Goal: Navigation & Orientation: Find specific page/section

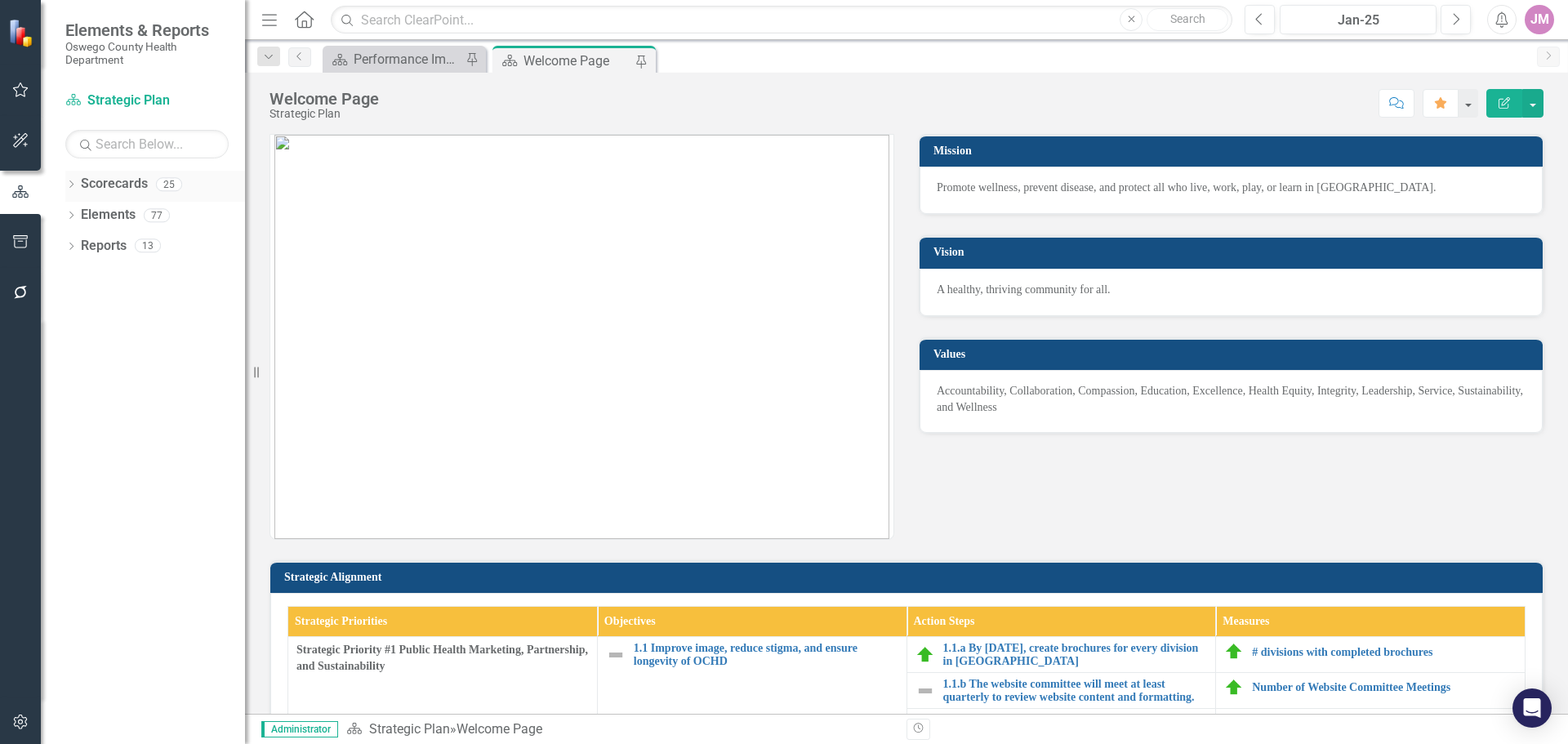
click at [71, 180] on div "Dropdown" at bounding box center [71, 186] width 11 height 14
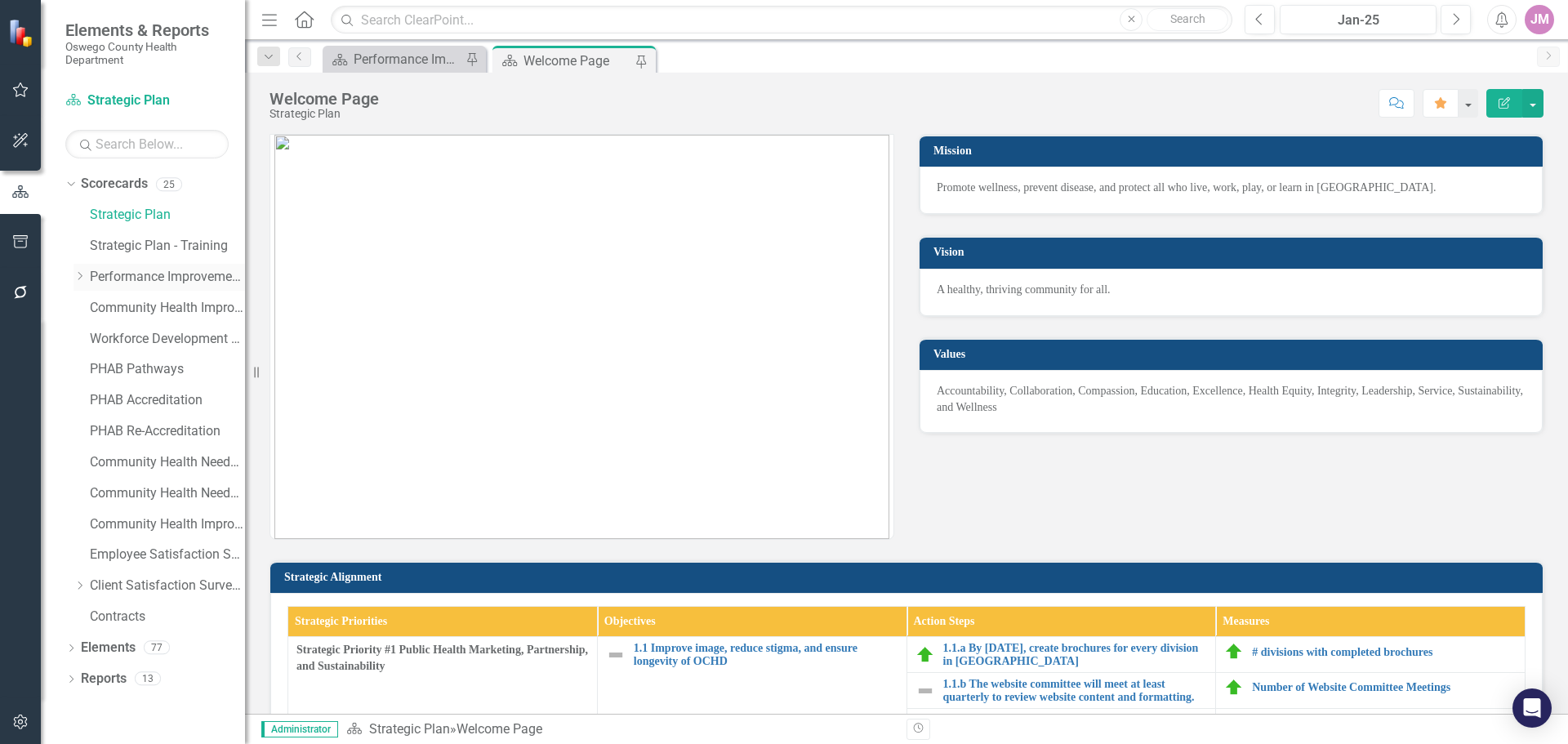
click at [77, 274] on icon "Dropdown" at bounding box center [80, 276] width 12 height 10
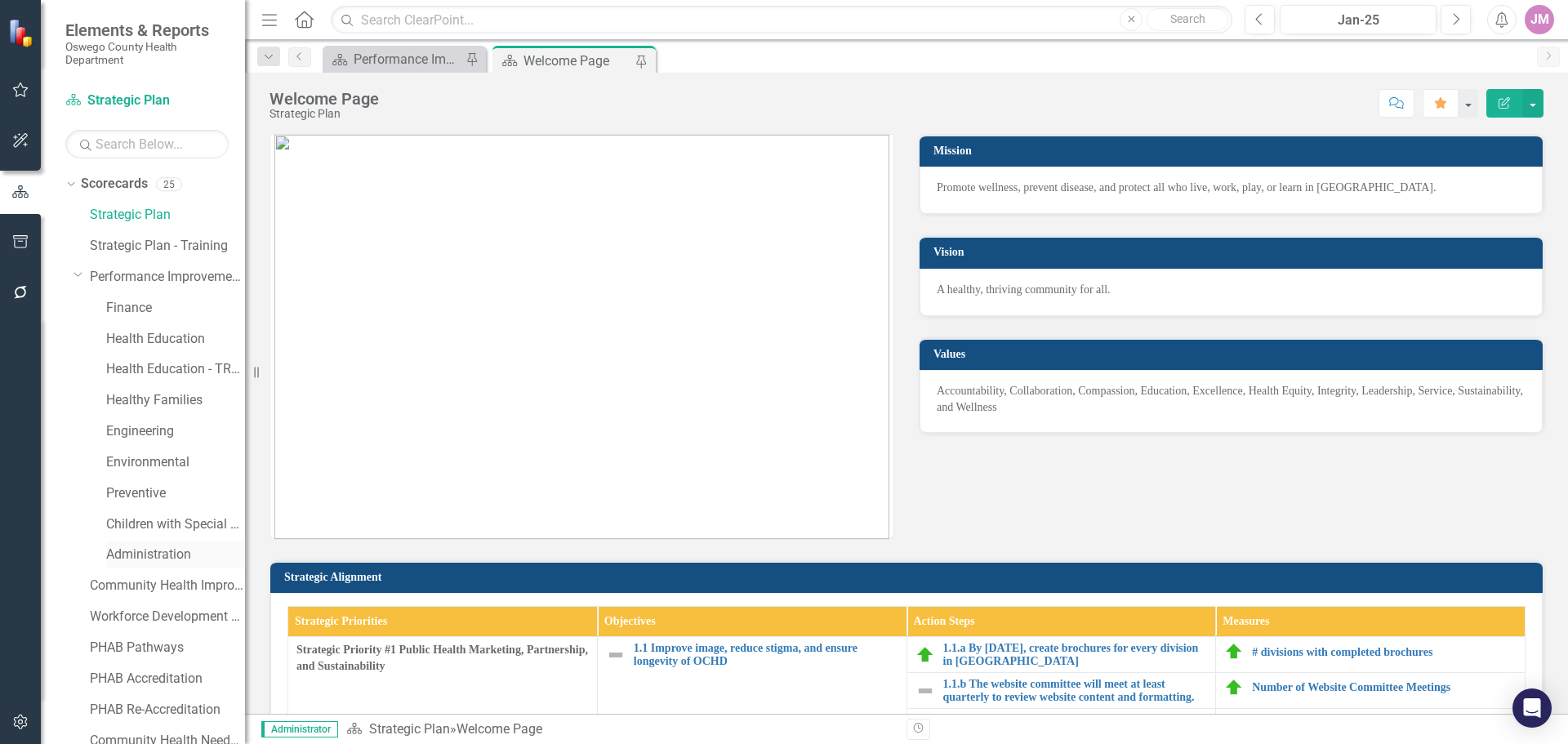
click at [152, 555] on link "Administration" at bounding box center [175, 554] width 139 height 18
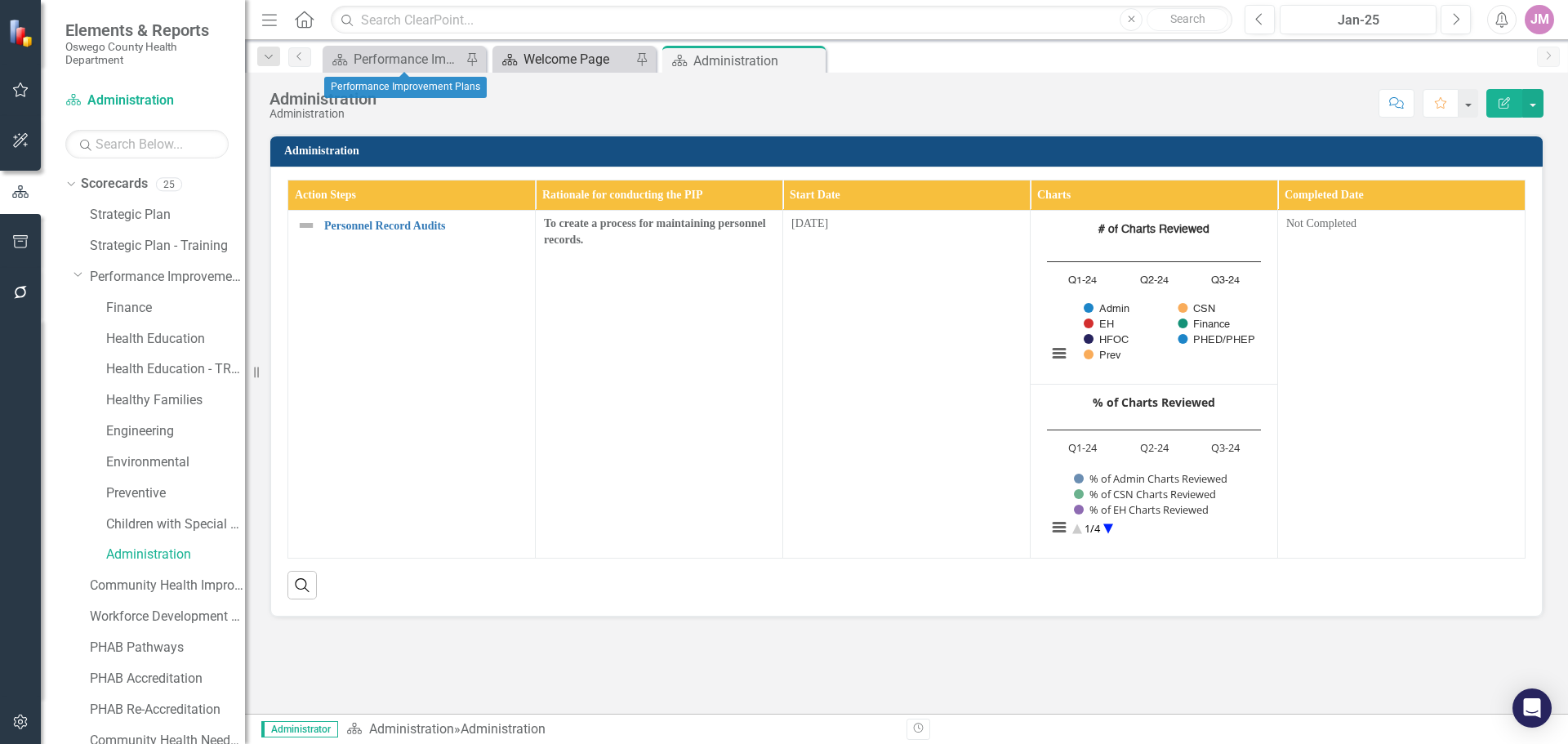
click at [532, 58] on div "Welcome Page" at bounding box center [577, 59] width 108 height 20
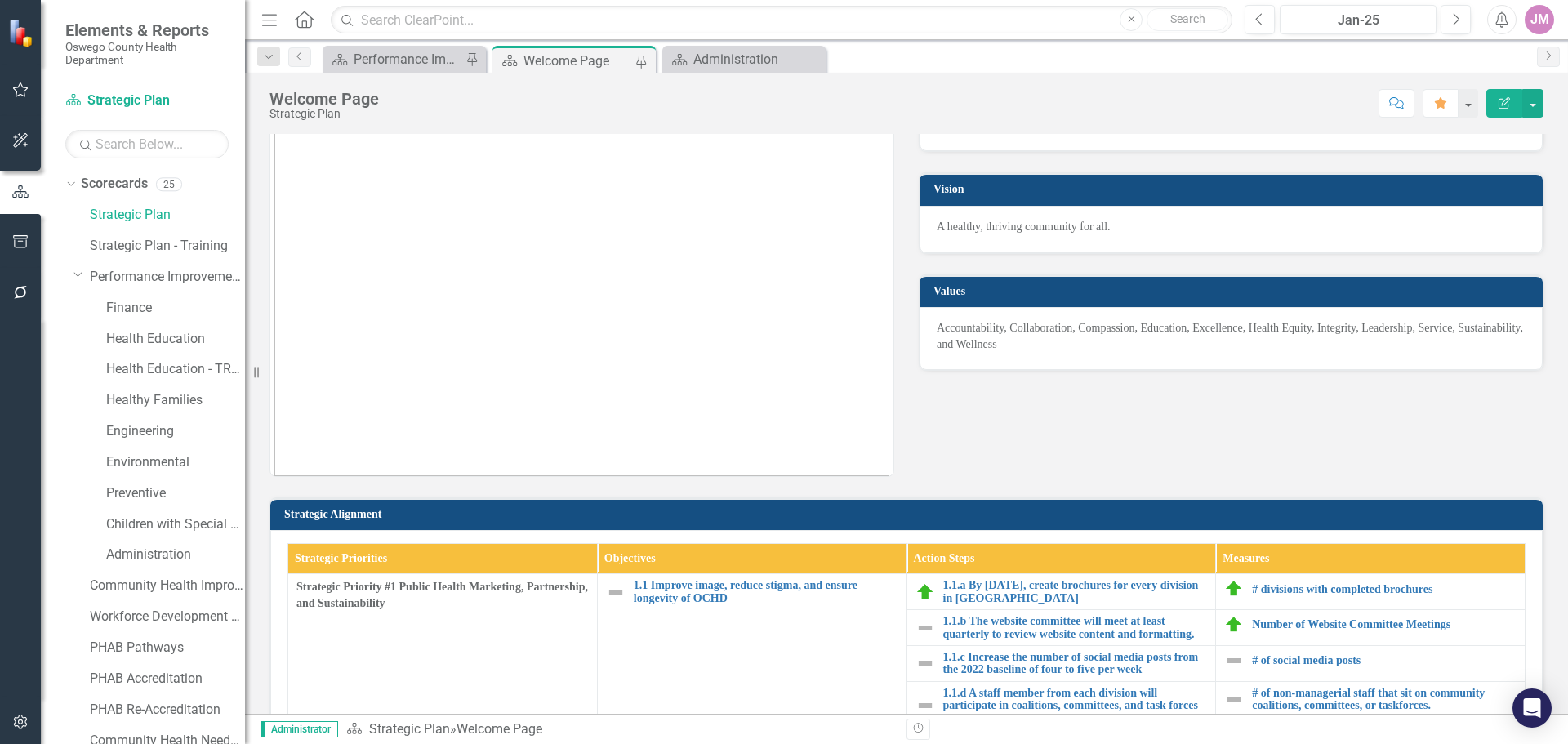
scroll to position [490, 0]
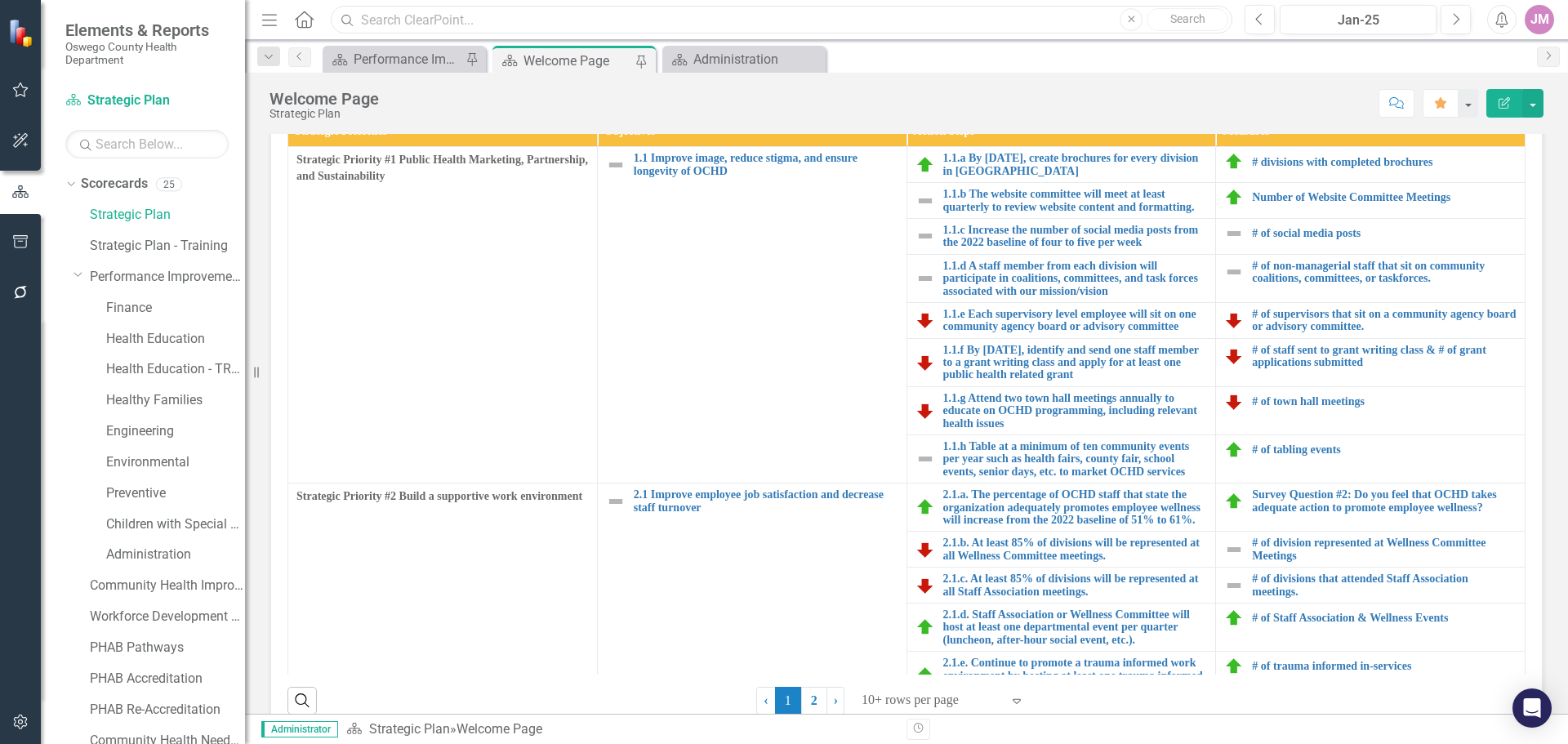
click at [400, 18] on input "text" at bounding box center [782, 20] width 902 height 29
click at [388, 68] on div "Performance Improvement Plans" at bounding box center [407, 59] width 108 height 20
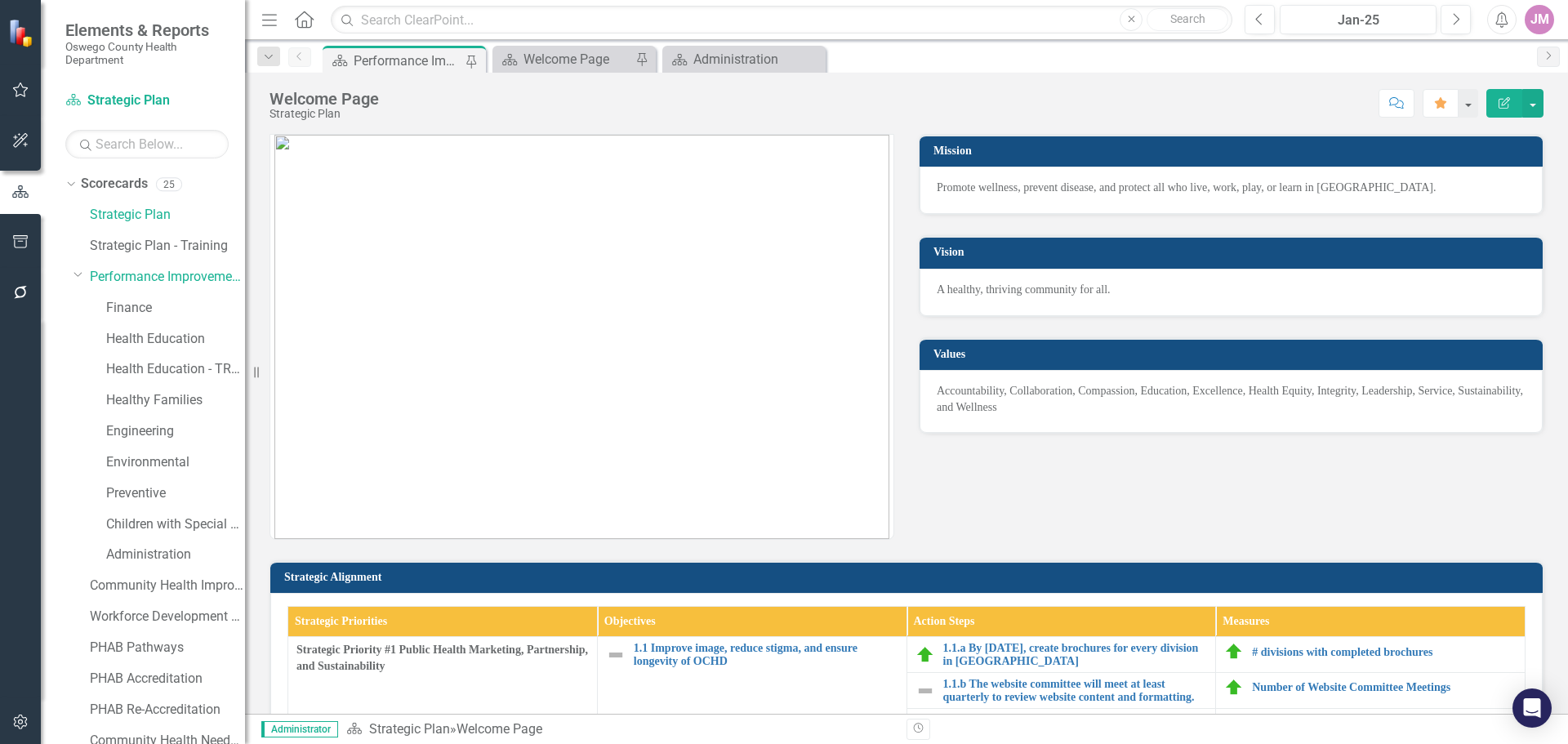
click at [384, 55] on div "Performance Improvement Plans" at bounding box center [407, 60] width 108 height 20
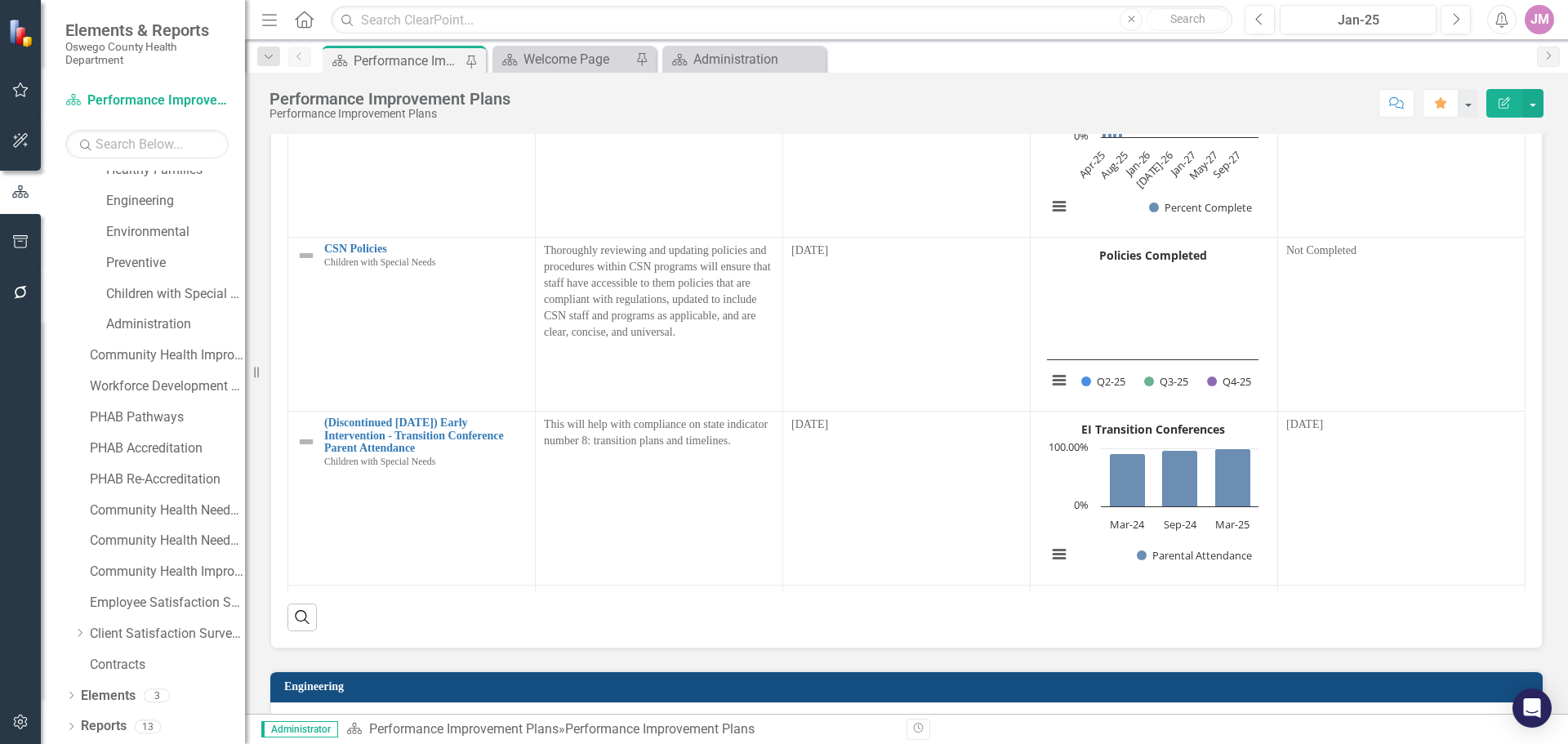
scroll to position [885, 0]
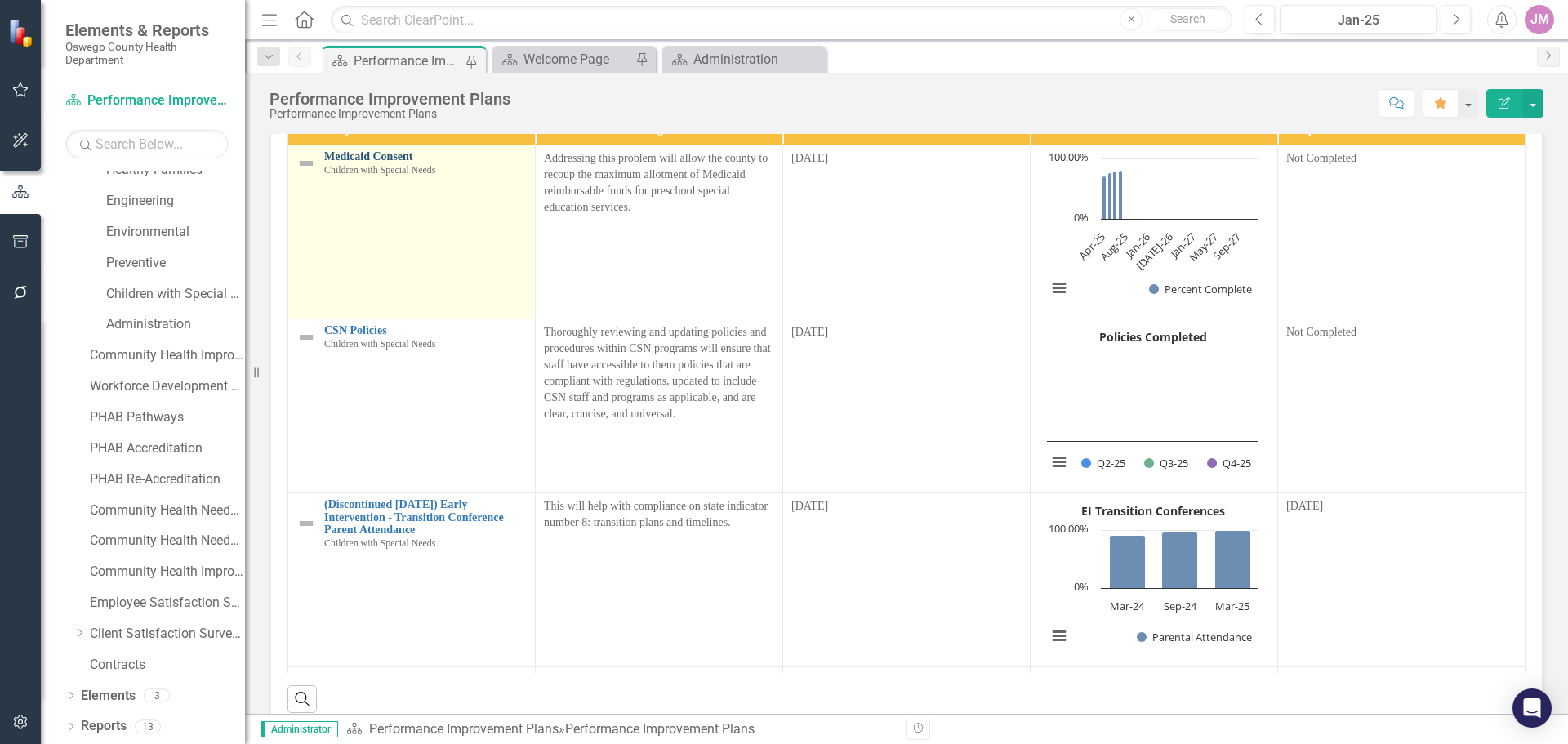
click at [384, 163] on link "Medicaid Consent" at bounding box center [425, 157] width 202 height 12
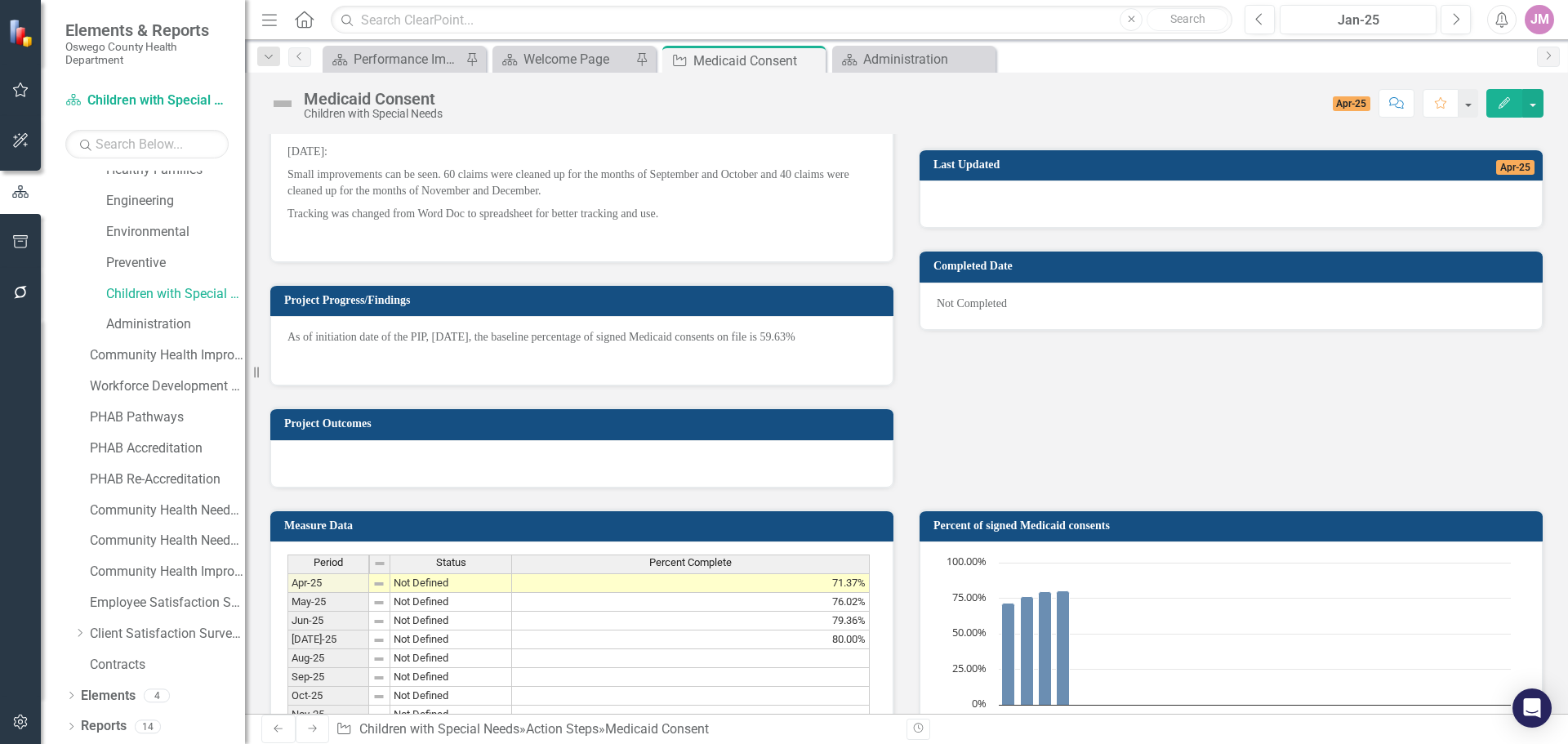
scroll to position [980, 0]
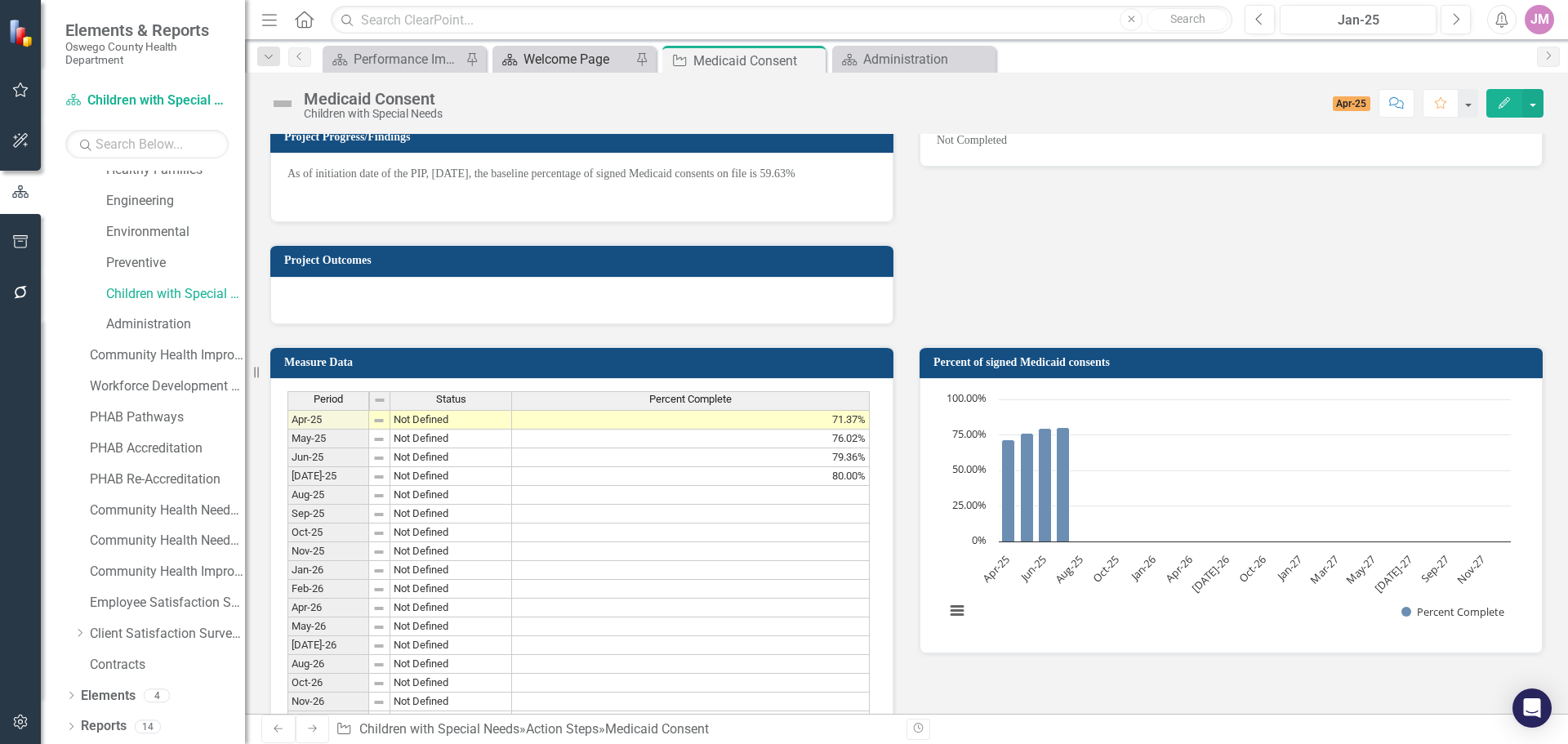
click at [578, 54] on div "Welcome Page" at bounding box center [577, 59] width 108 height 20
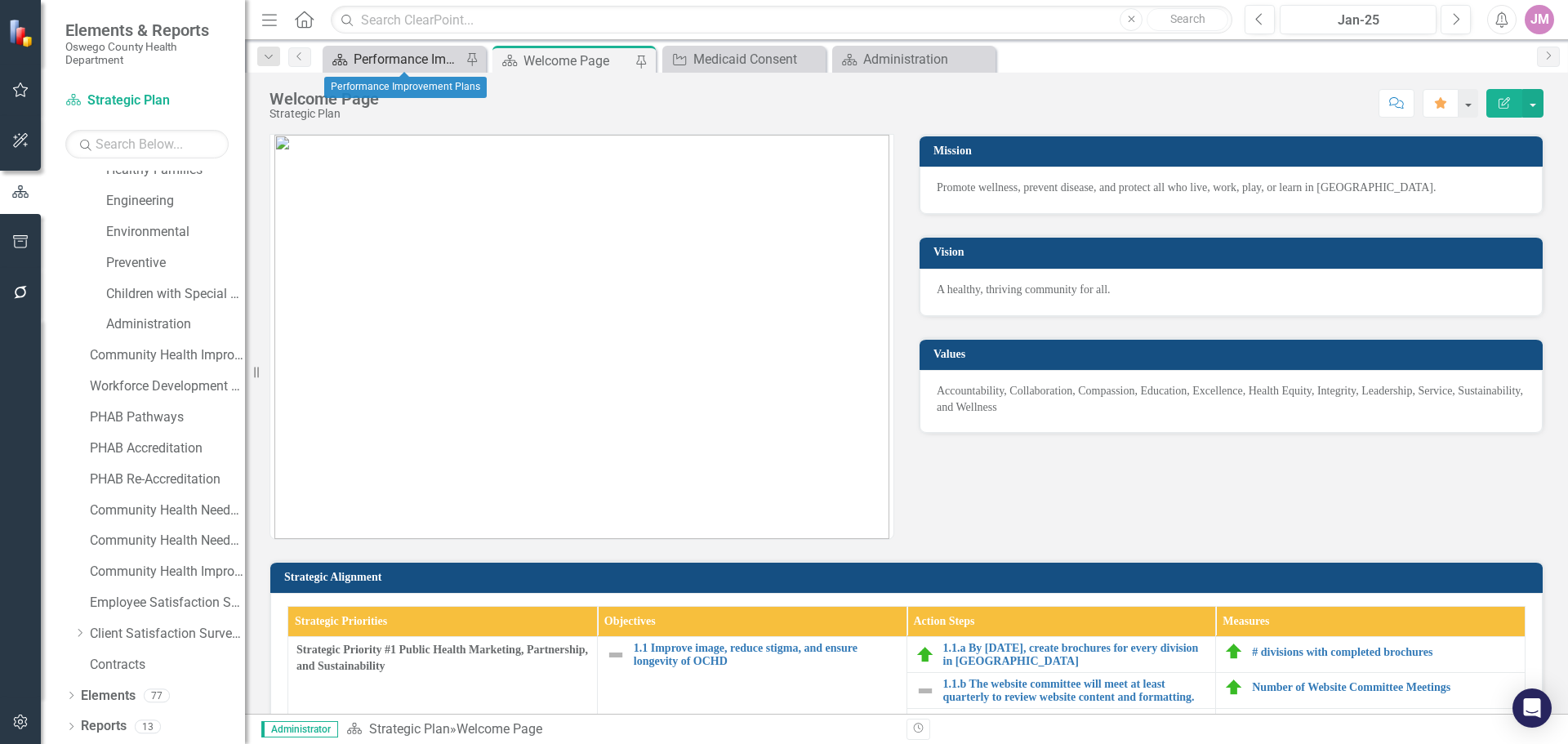
click at [438, 58] on div "Performance Improvement Plans" at bounding box center [407, 59] width 108 height 20
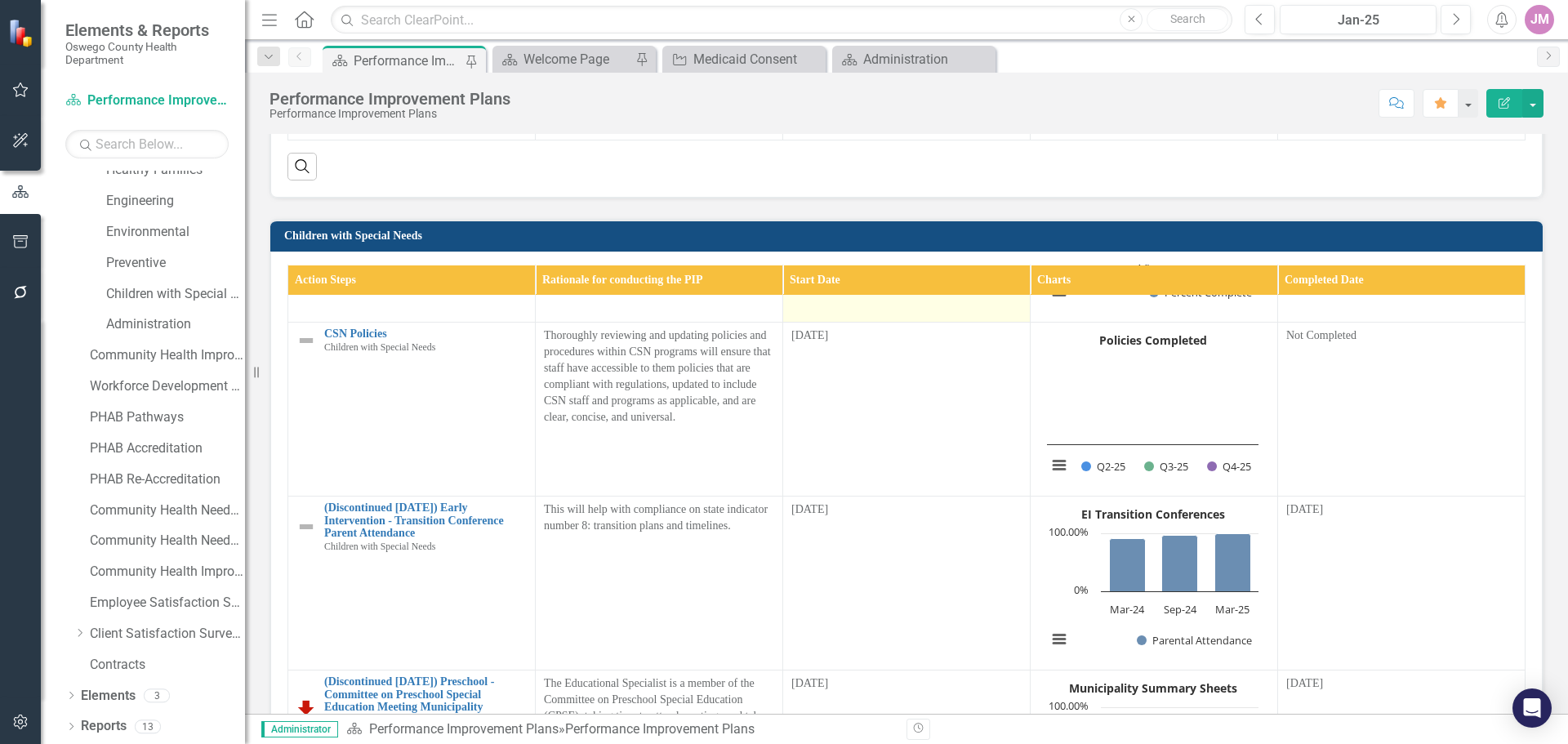
scroll to position [164, 0]
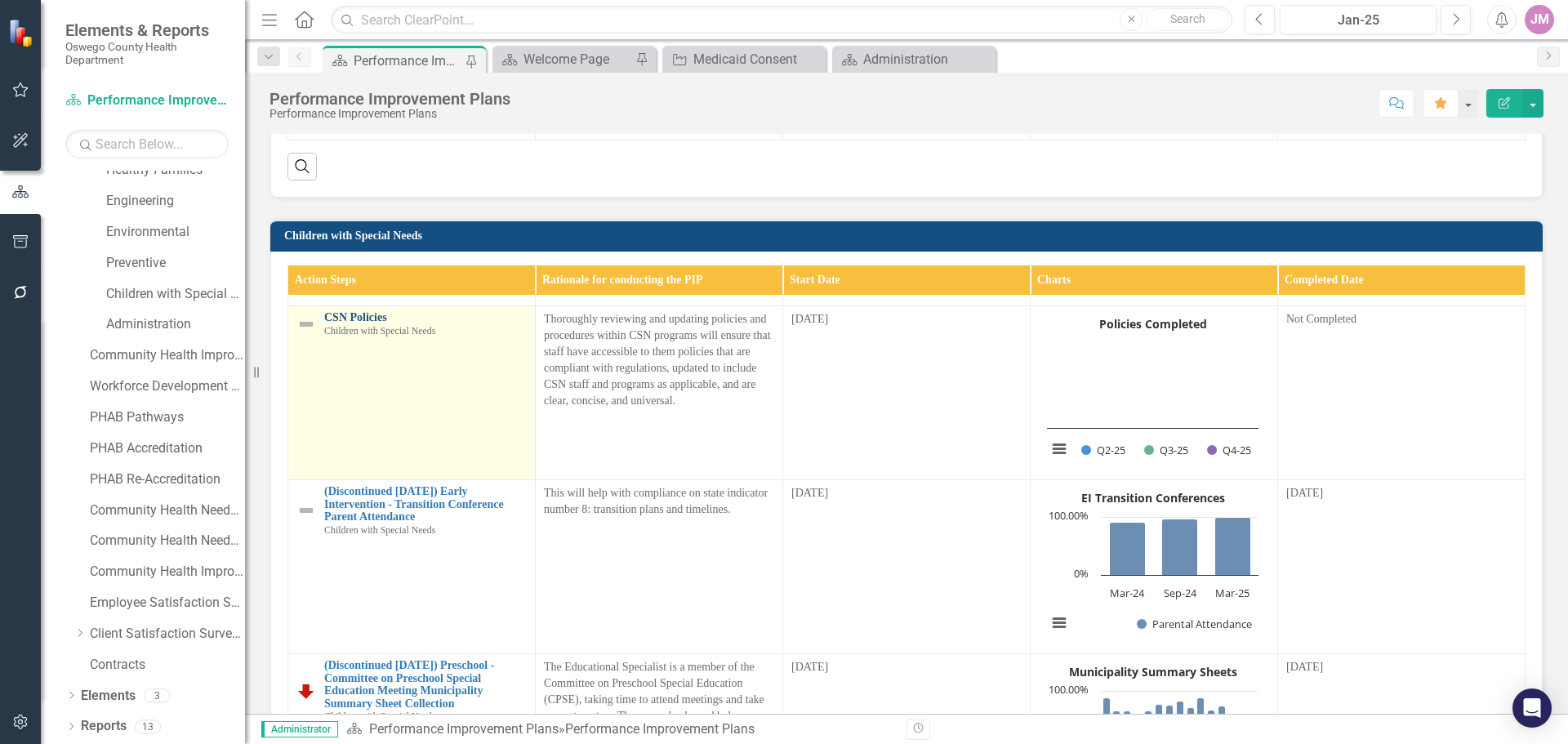
click at [349, 323] on link "CSN Policies" at bounding box center [425, 317] width 202 height 12
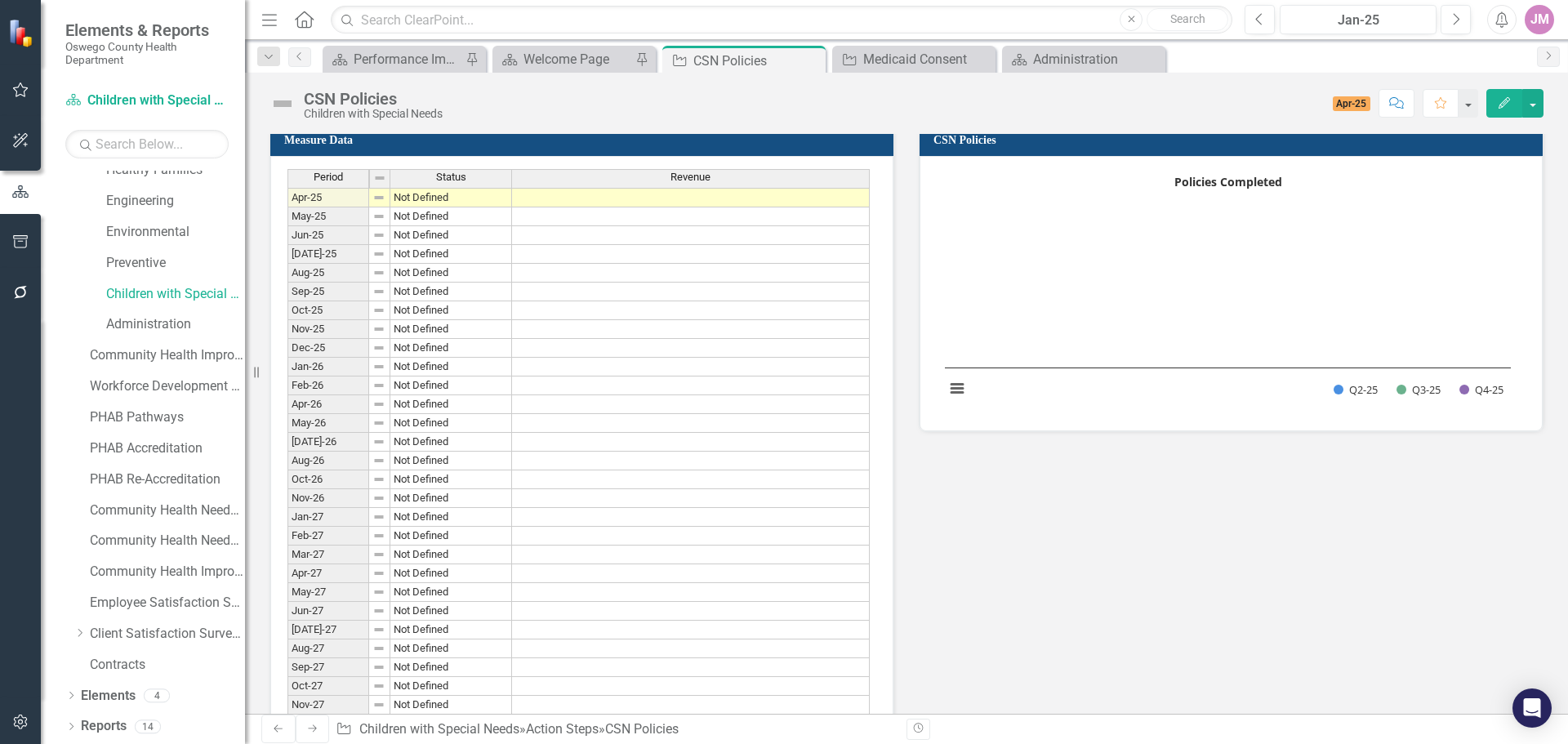
scroll to position [653, 0]
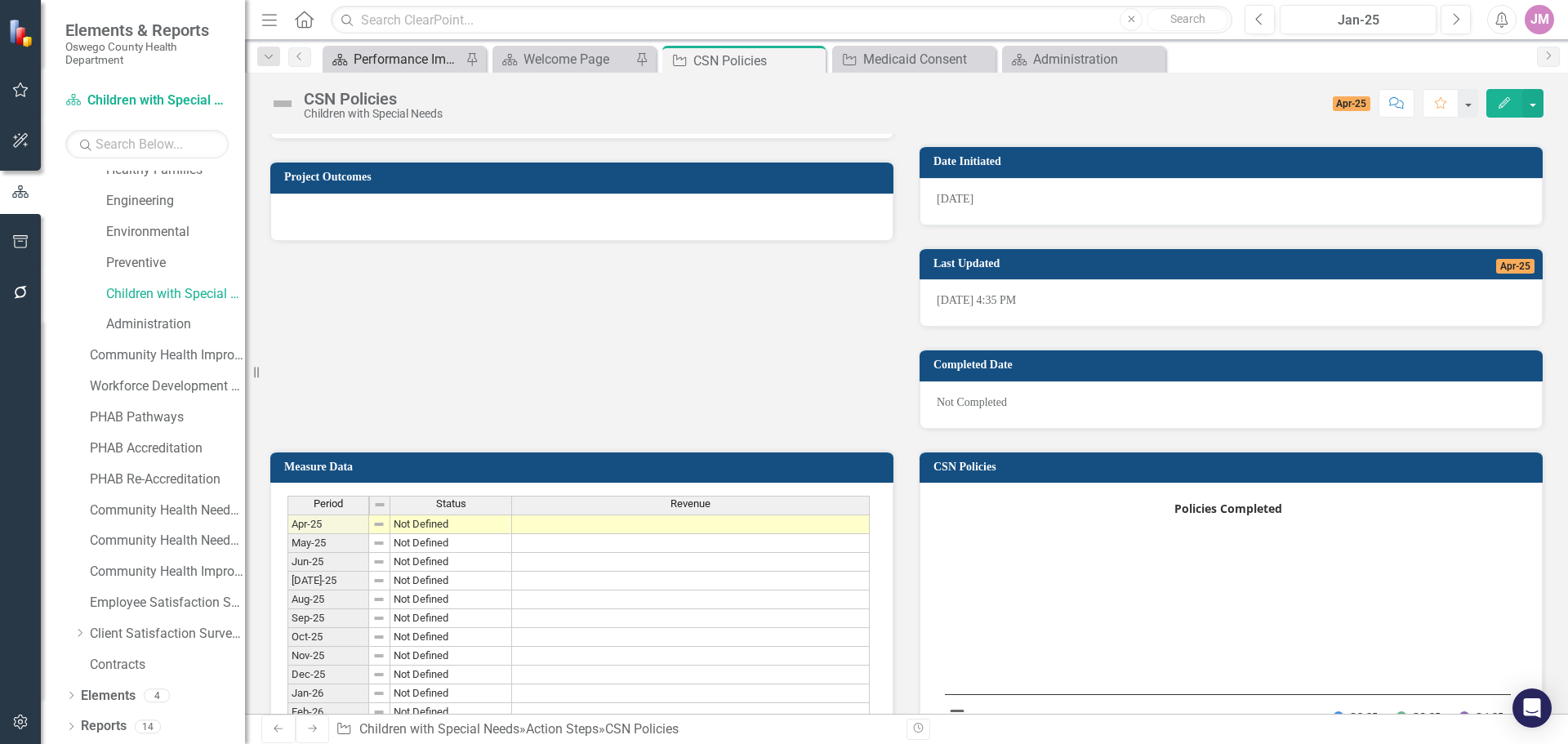
click at [408, 67] on div "Performance Improvement Plans" at bounding box center [407, 59] width 108 height 20
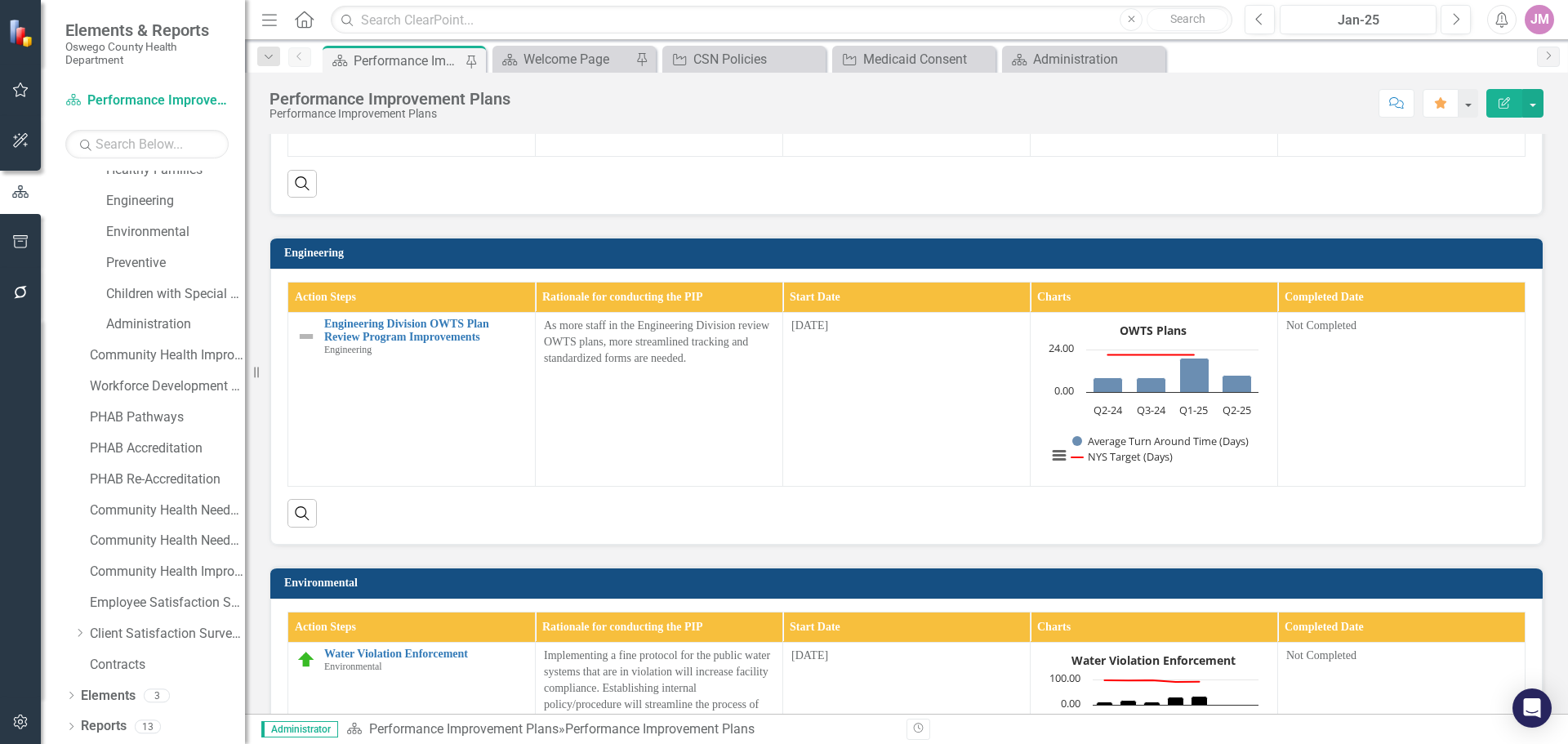
scroll to position [1470, 0]
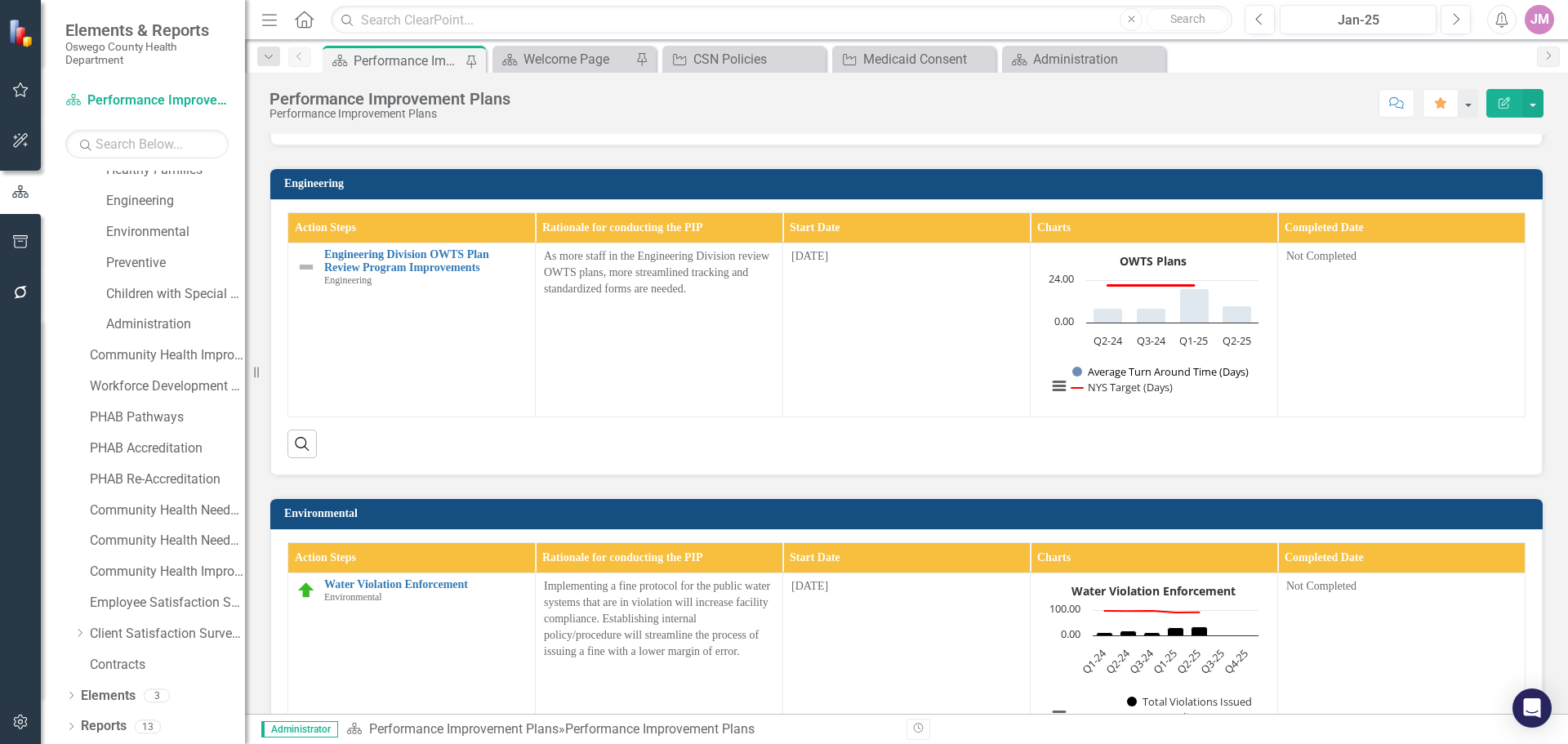
click at [1148, 379] on button "Show Average Turn Around Time (Days)" at bounding box center [1162, 371] width 179 height 15
click at [1138, 379] on button "Show Average Turn Around Time (Days)" at bounding box center [1162, 371] width 179 height 15
click at [1041, 243] on th "Charts" at bounding box center [1154, 228] width 248 height 31
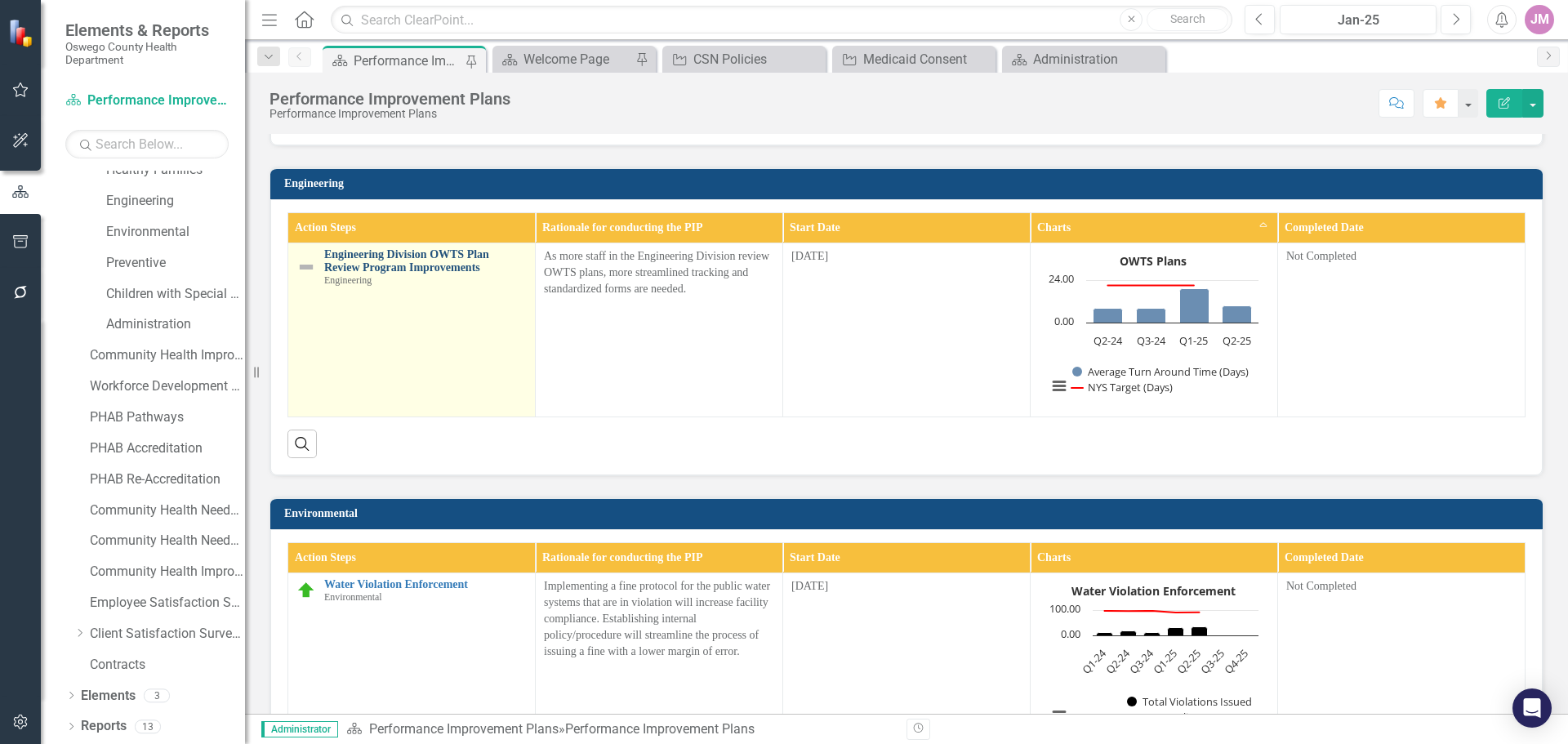
click at [370, 274] on link "Engineering Division OWTS Plan Review Program Improvements" at bounding box center [425, 261] width 202 height 25
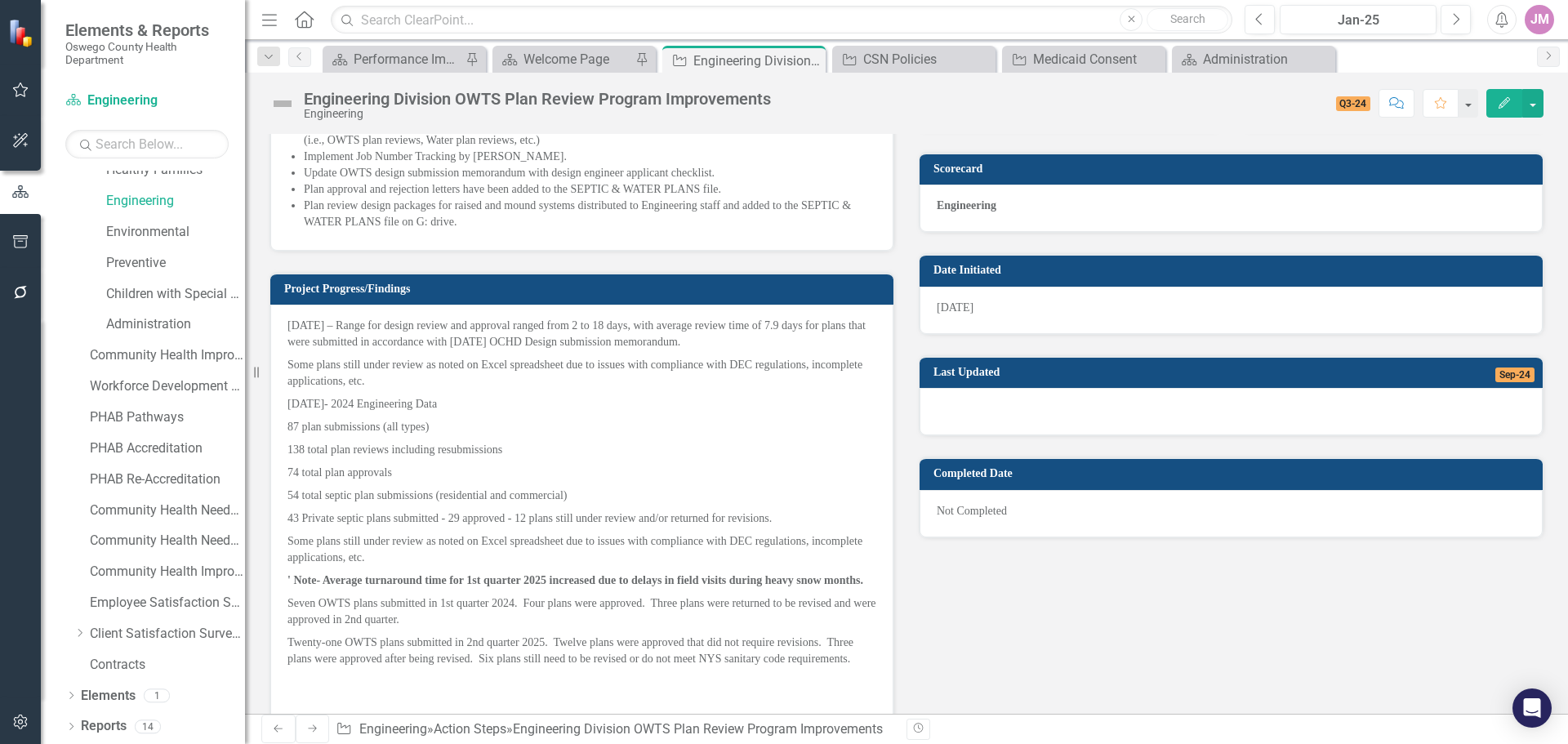
scroll to position [1062, 0]
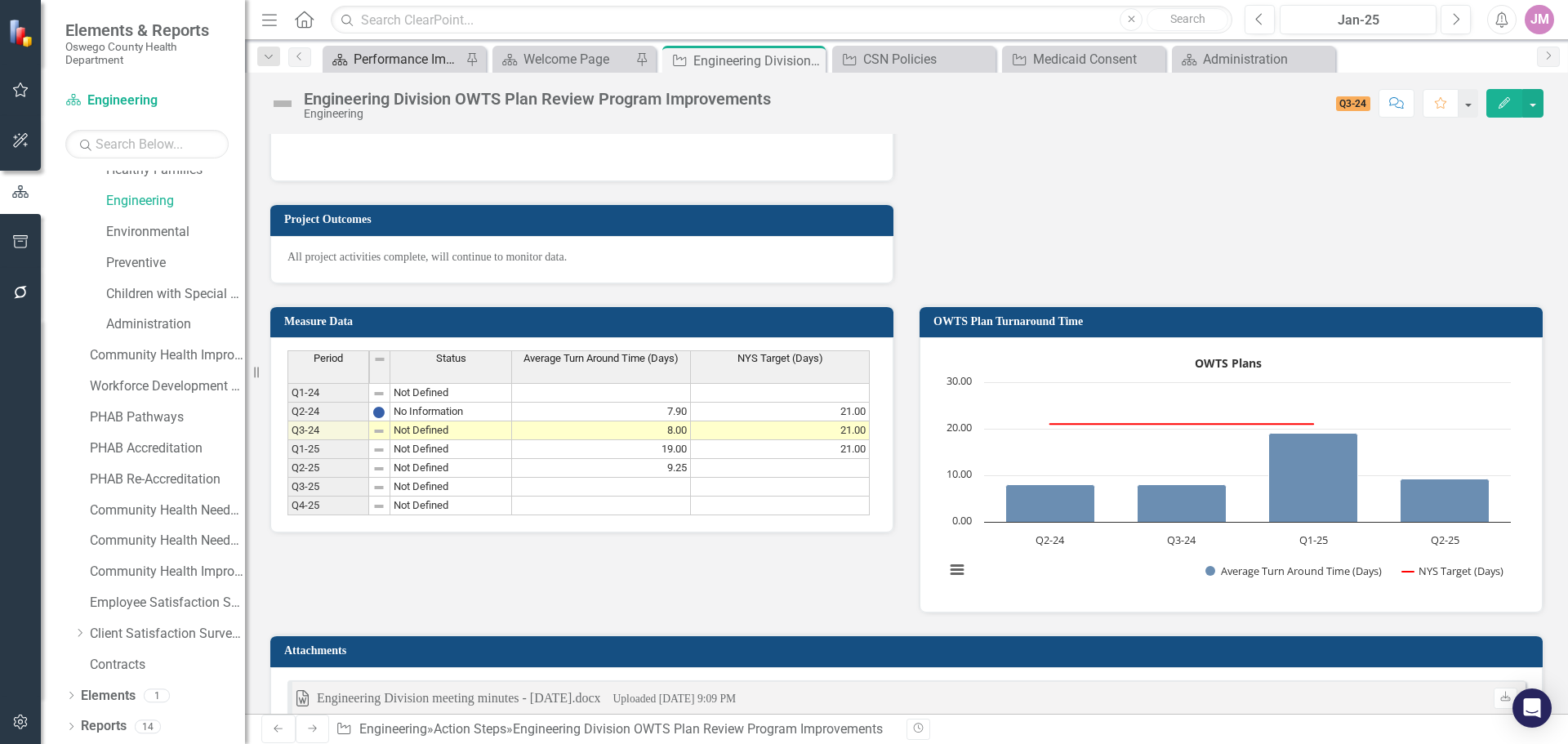
click at [374, 55] on div "Performance Improvement Plans" at bounding box center [407, 59] width 108 height 20
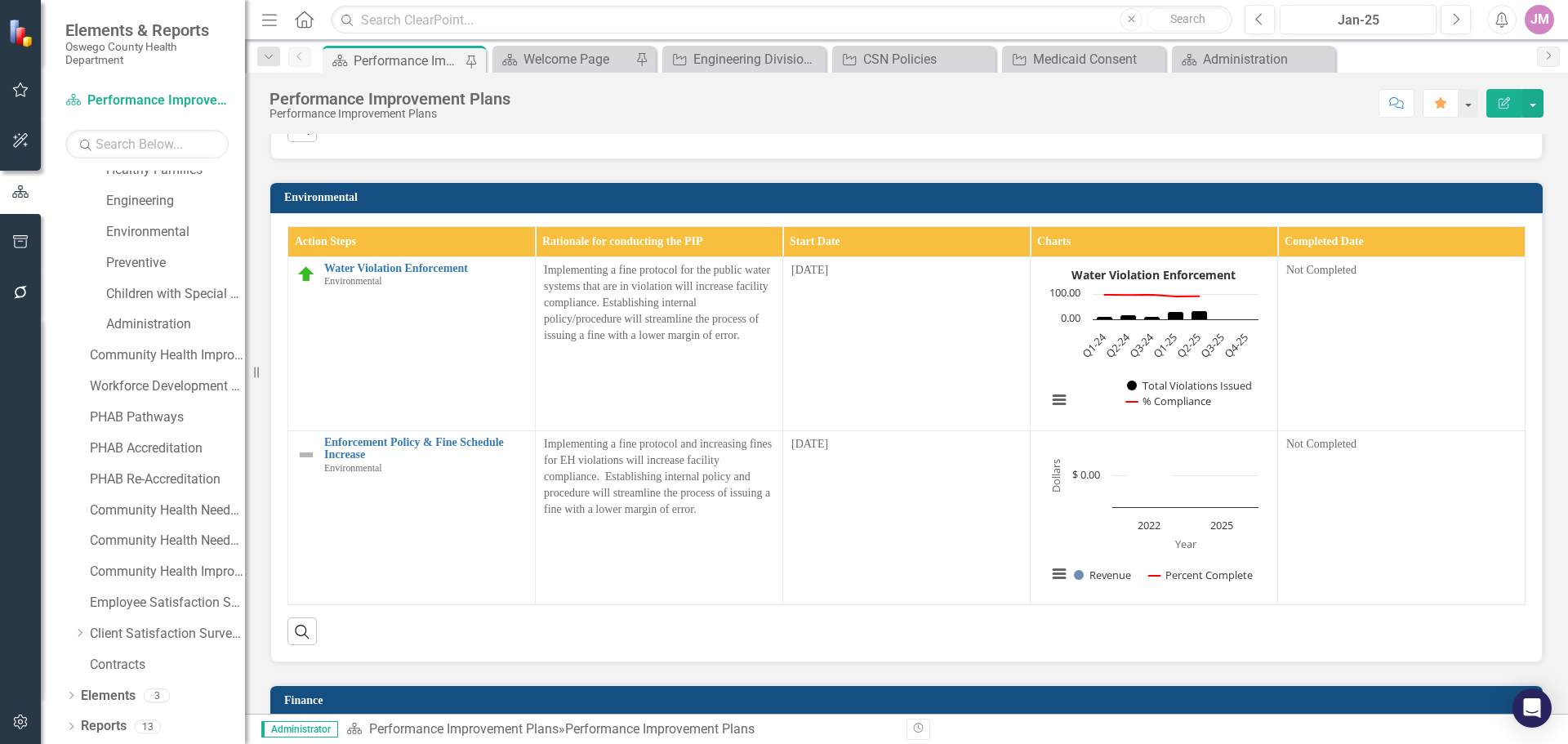
scroll to position [1797, 0]
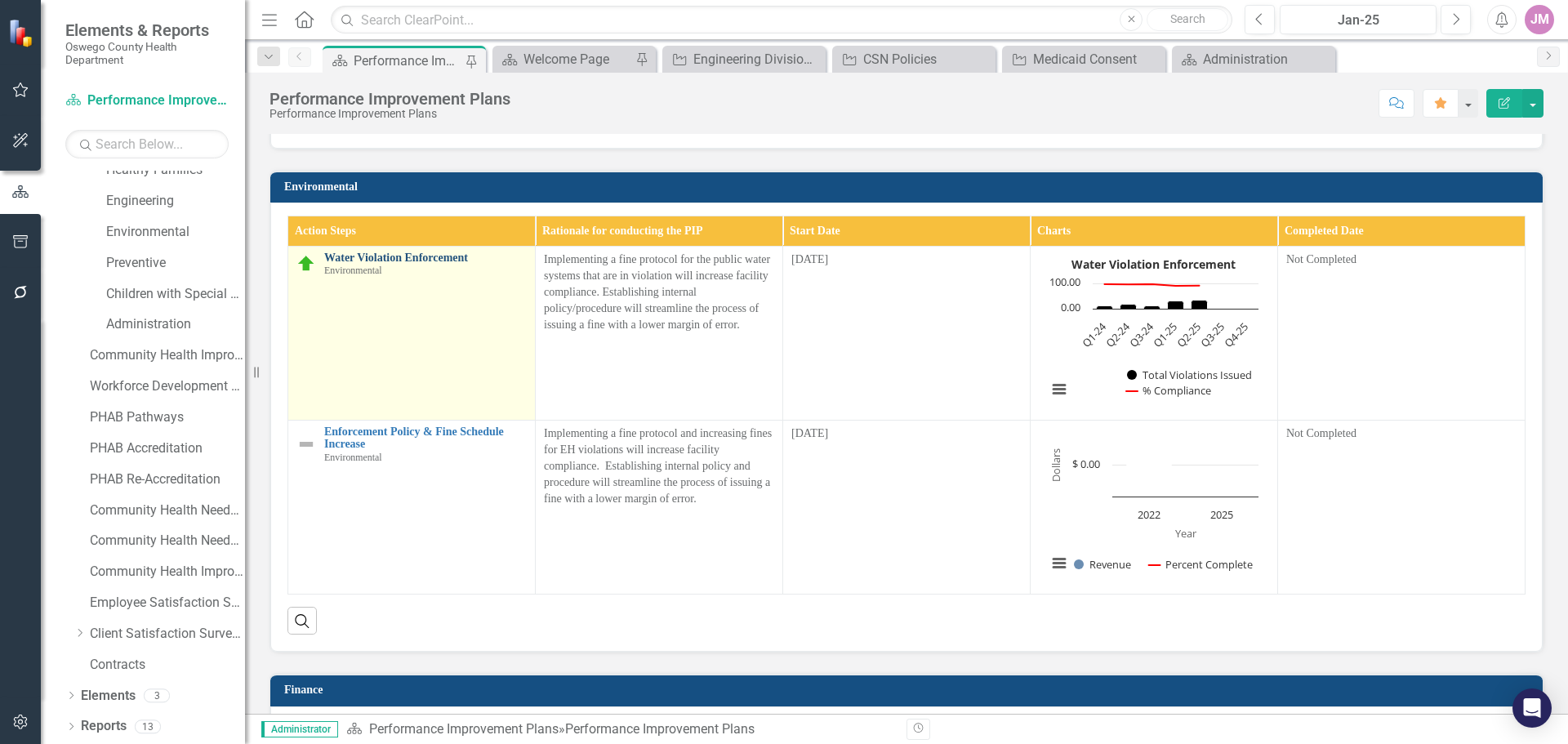
click at [402, 263] on link "Water Violation Enforcement" at bounding box center [425, 257] width 202 height 12
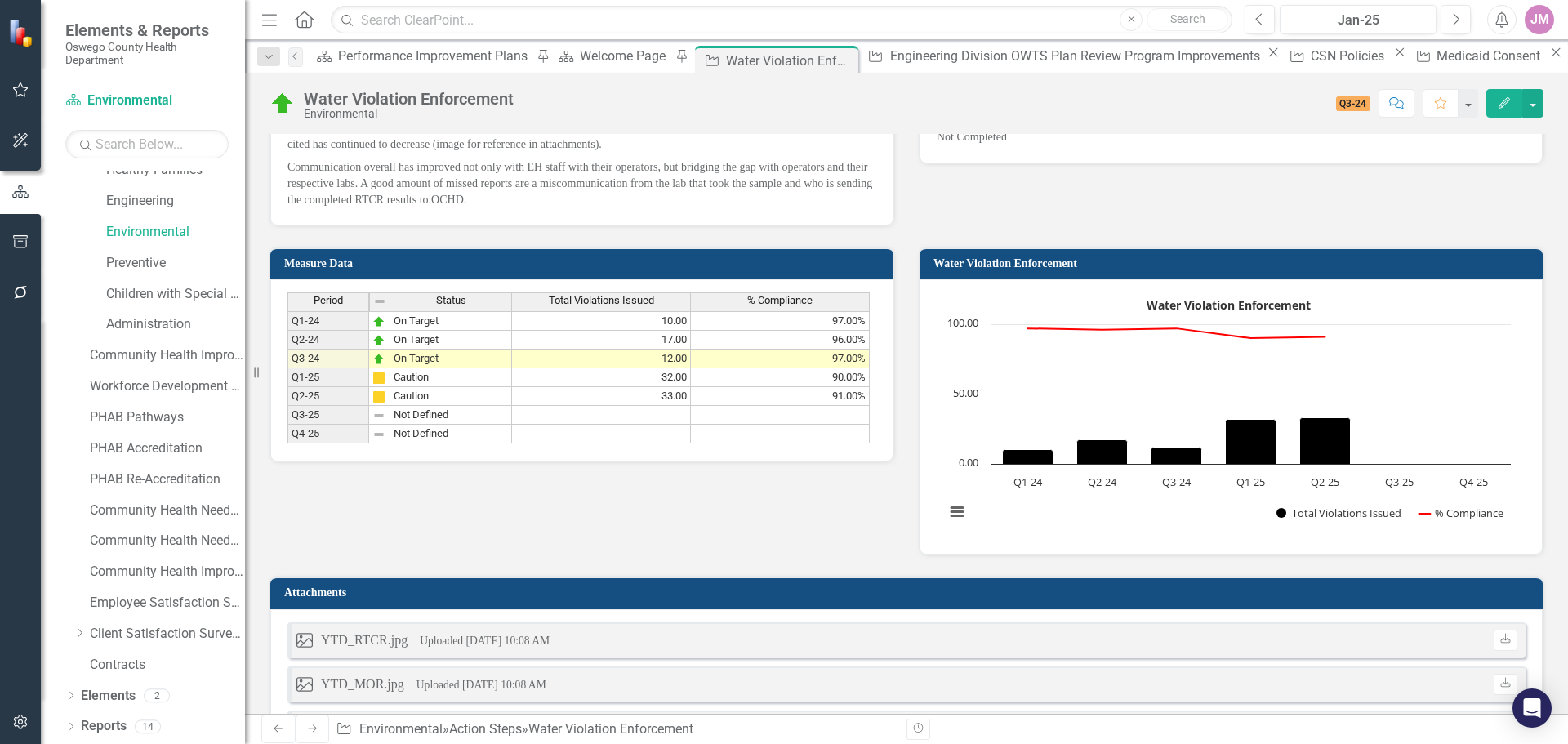
scroll to position [980, 0]
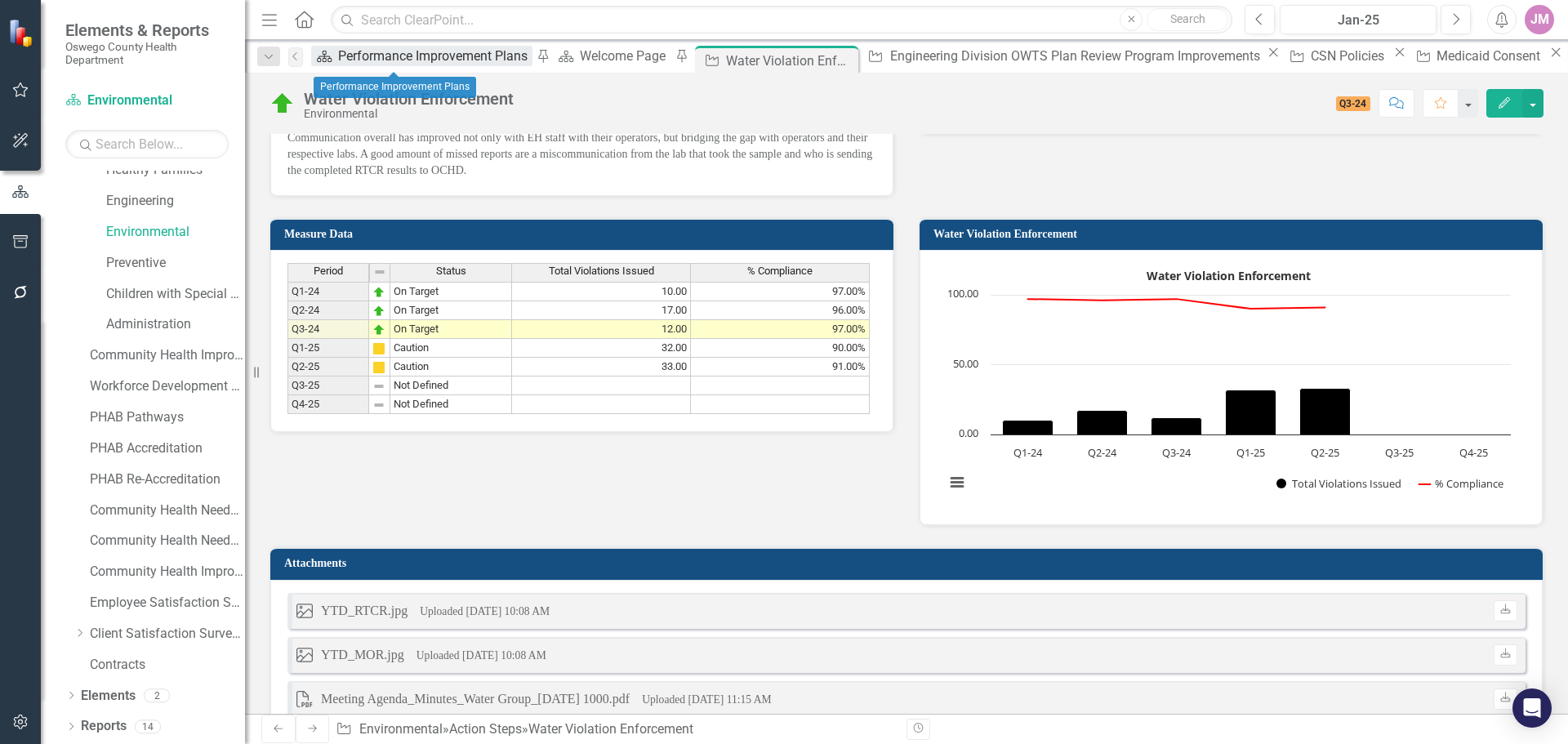
click at [397, 53] on div "Performance Improvement Plans" at bounding box center [435, 55] width 194 height 20
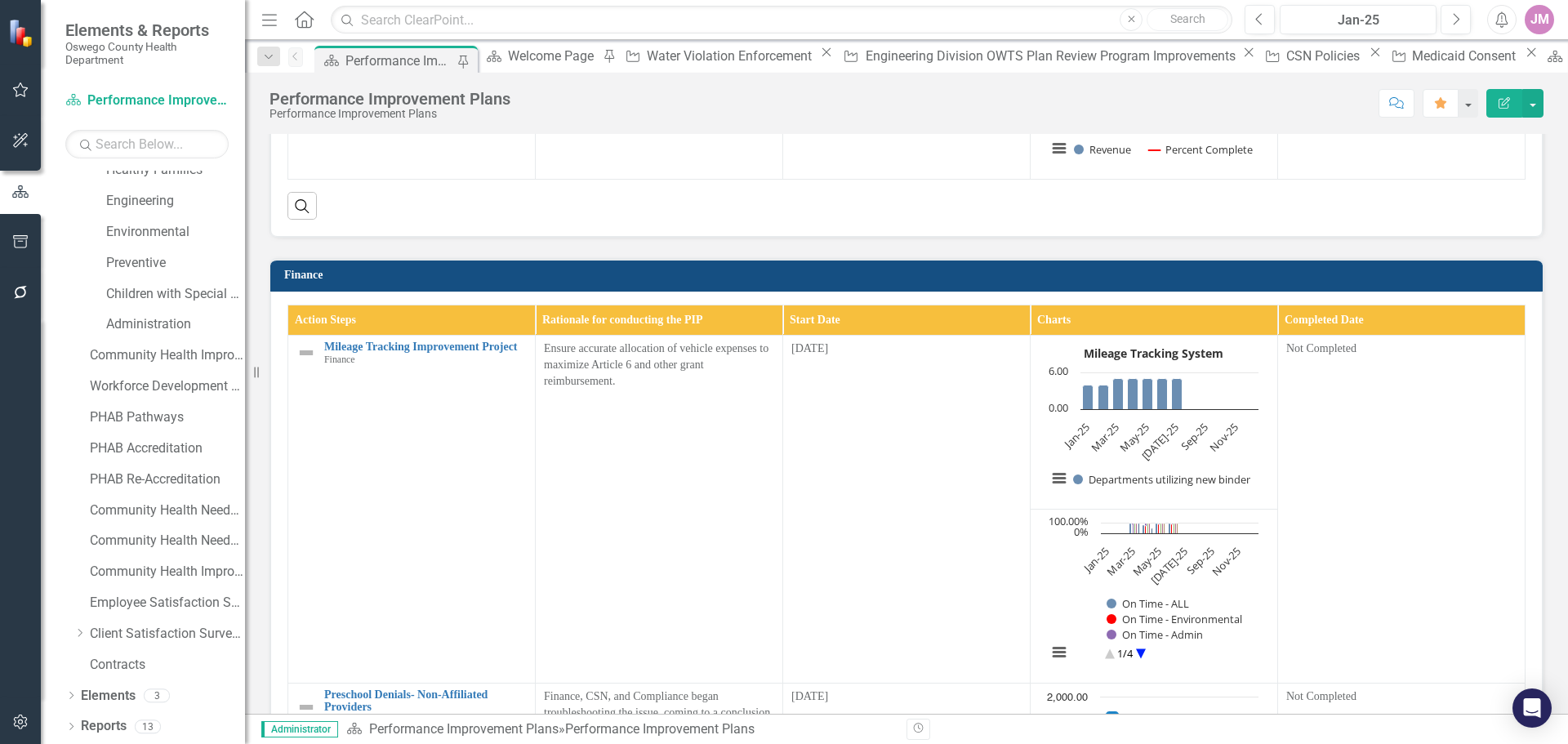
scroll to position [2205, 0]
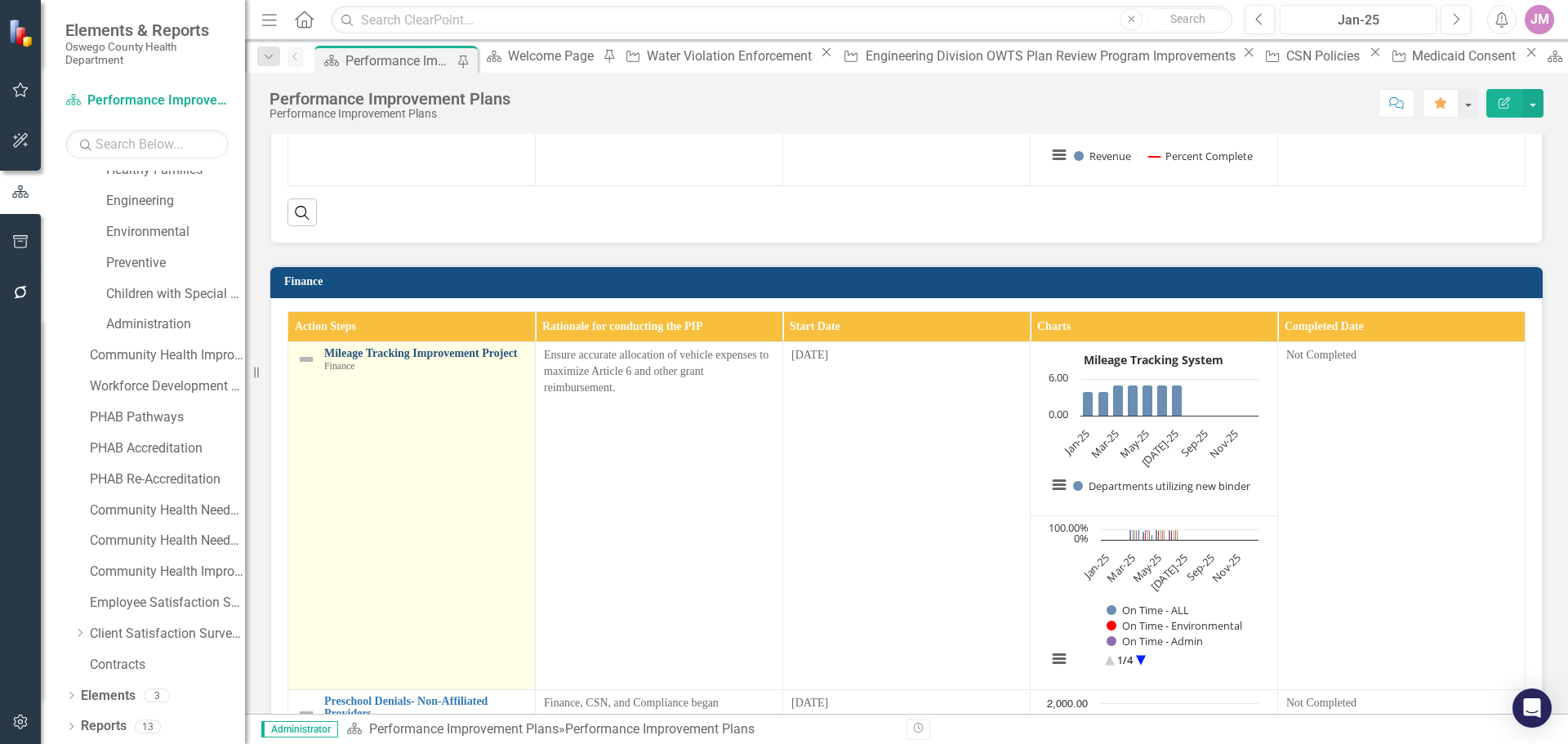
click at [449, 360] on link "Mileage Tracking Improvement Project" at bounding box center [425, 354] width 202 height 12
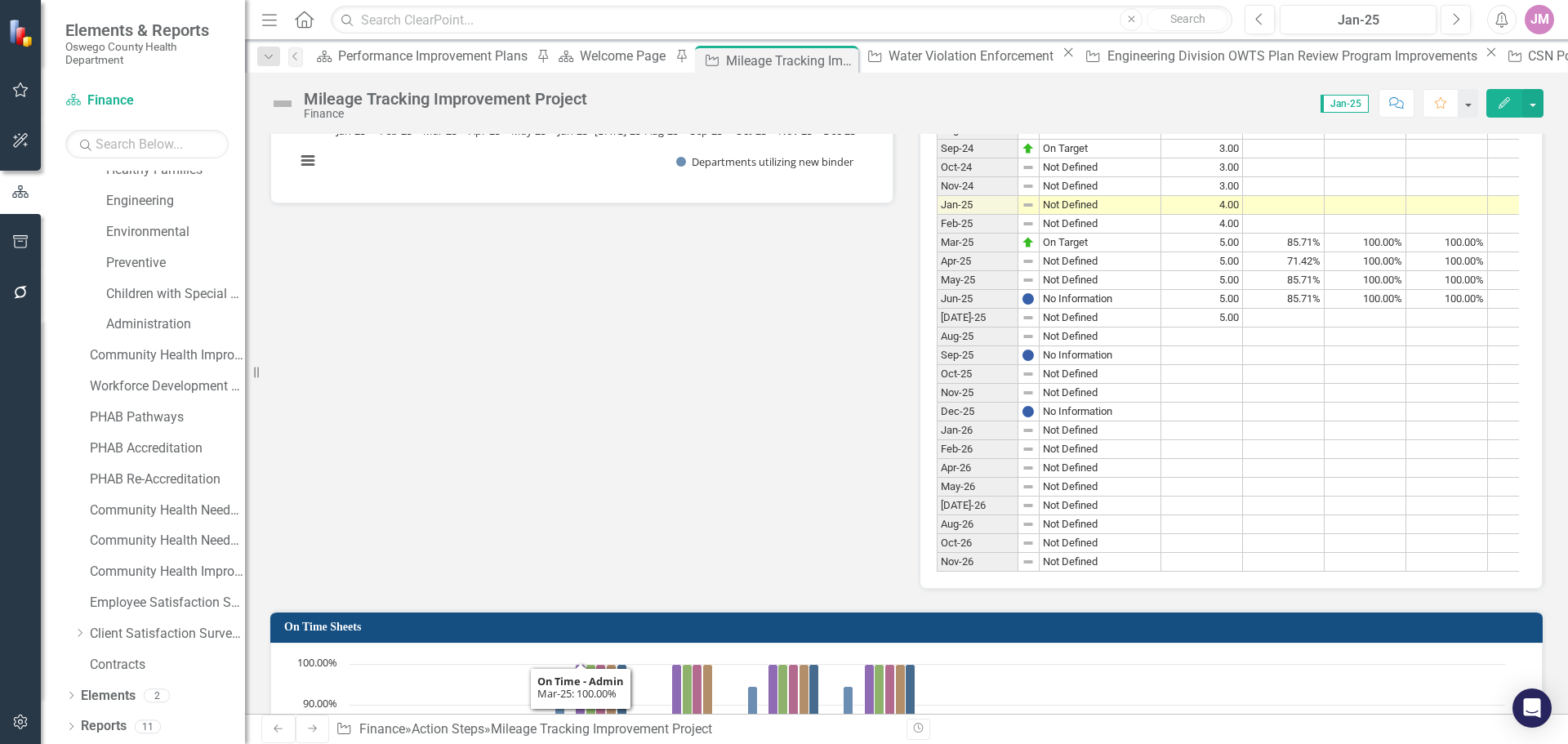
scroll to position [3185, 0]
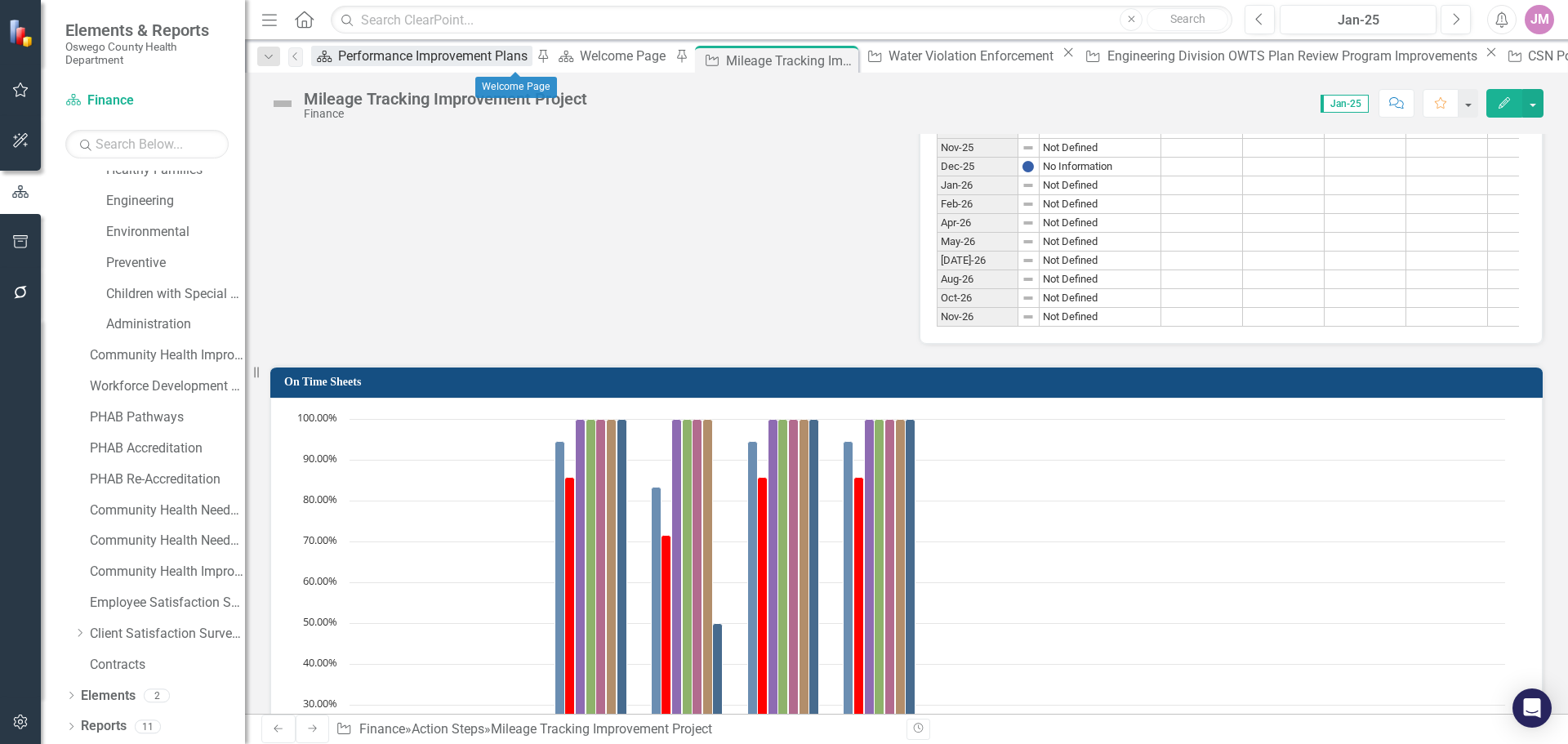
click at [380, 67] on div "Performance Improvement Plans" at bounding box center [435, 55] width 194 height 20
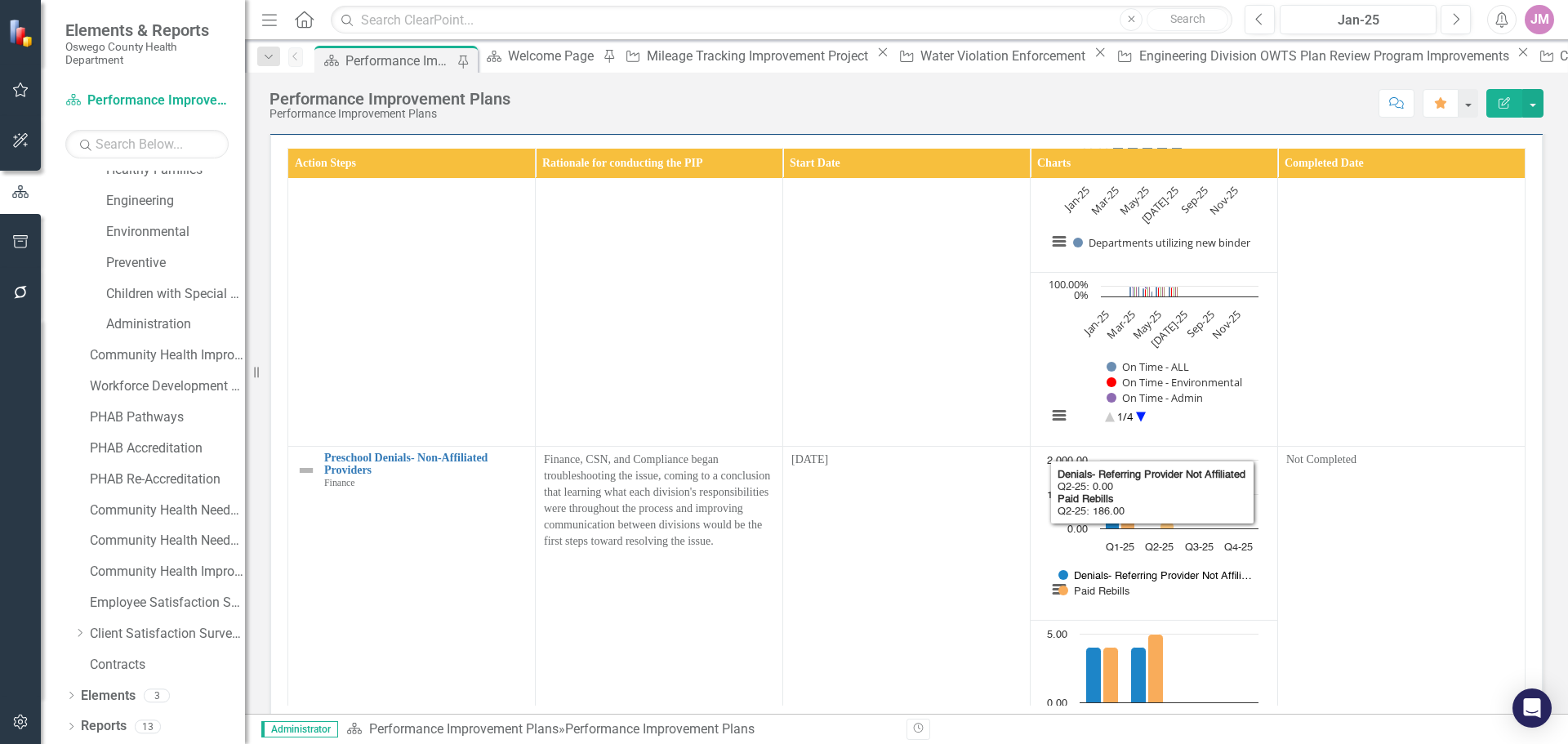
scroll to position [164, 0]
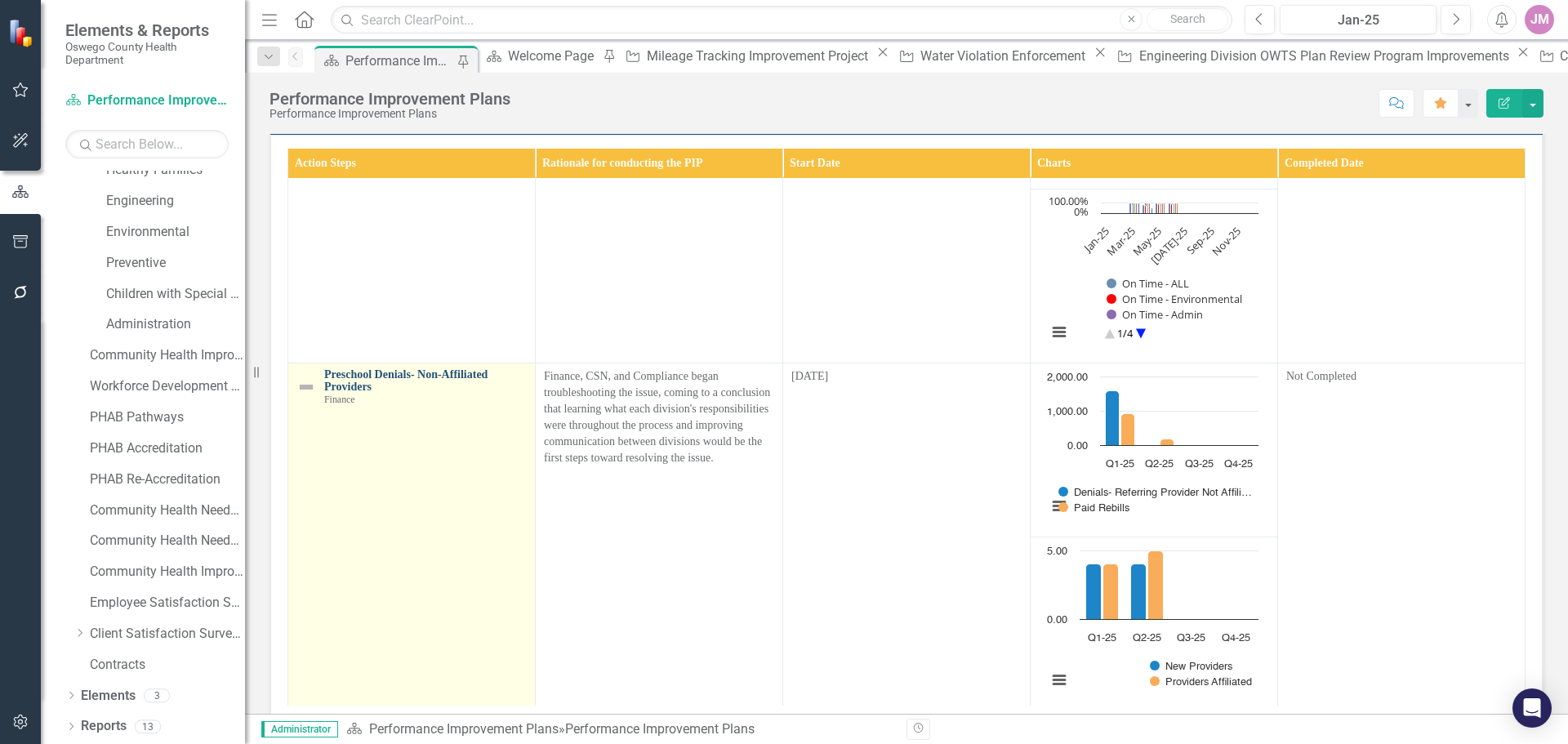
click at [395, 394] on link "Preschool Denials- Non-Affiliated Providers" at bounding box center [425, 381] width 202 height 25
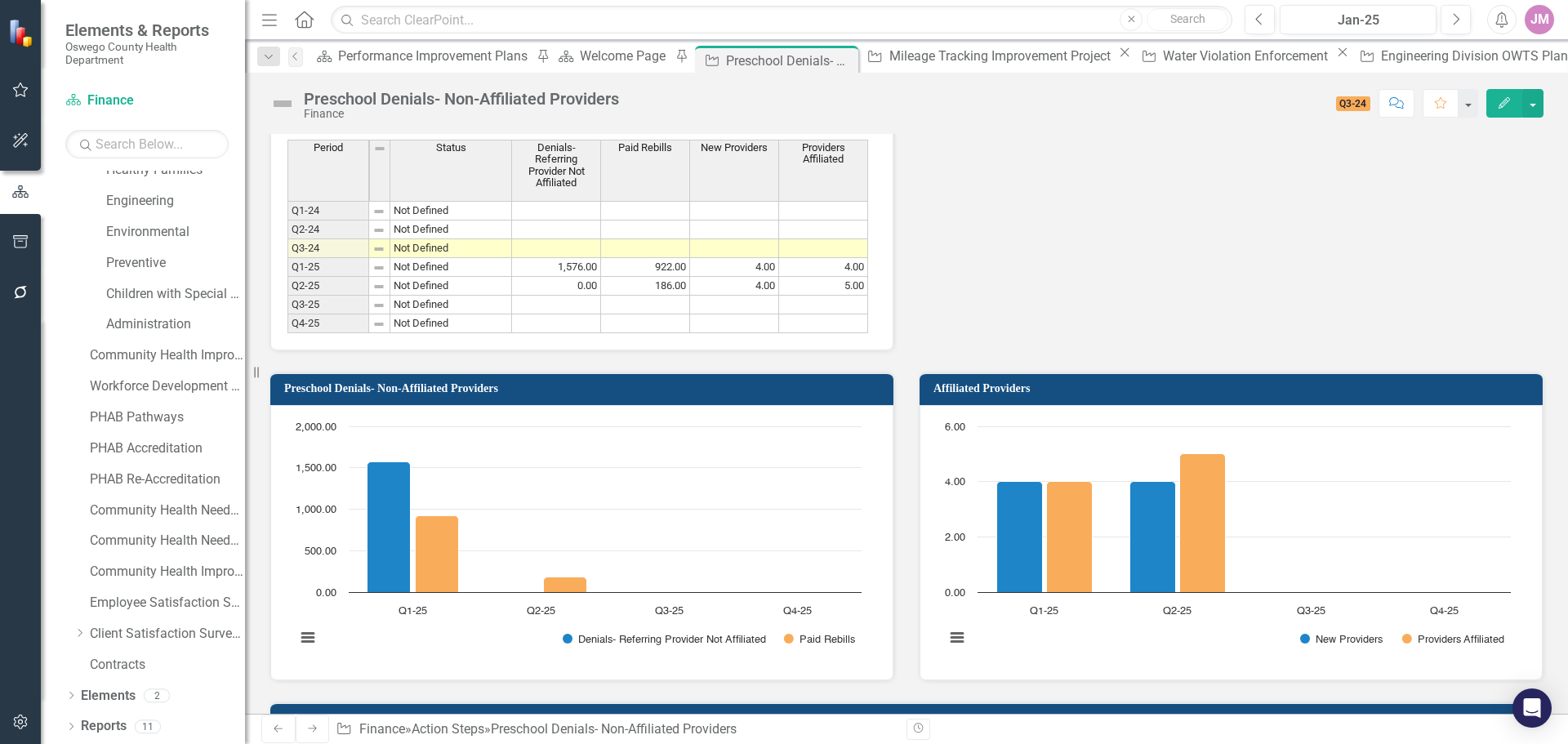
scroll to position [1318, 0]
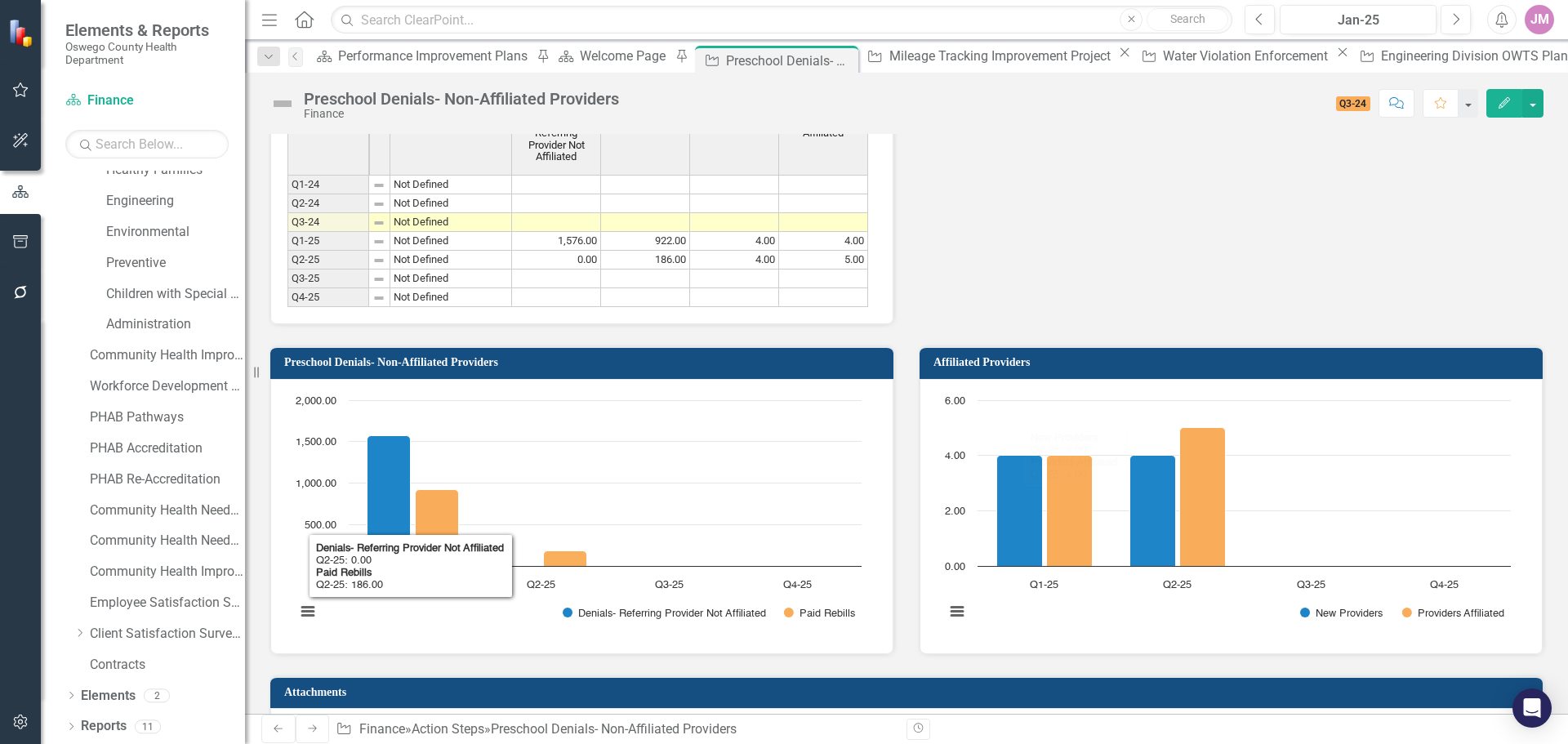
click at [616, 368] on h3 "Preschool Denials- Non-Affiliated Providers" at bounding box center [585, 362] width 601 height 12
drag, startPoint x: 704, startPoint y: 453, endPoint x: 1180, endPoint y: 189, distance: 544.3
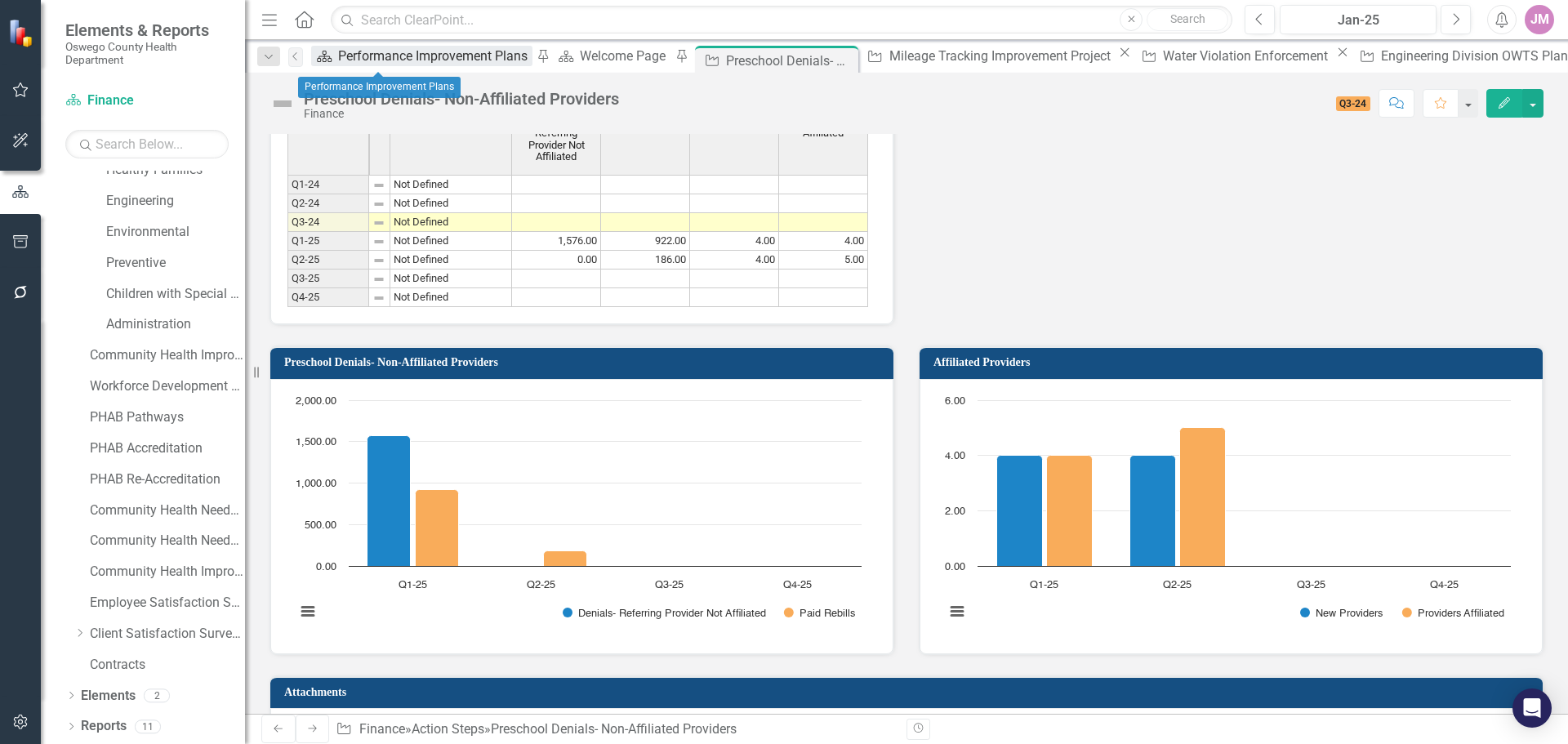
click at [364, 58] on div "Performance Improvement Plans" at bounding box center [435, 55] width 194 height 20
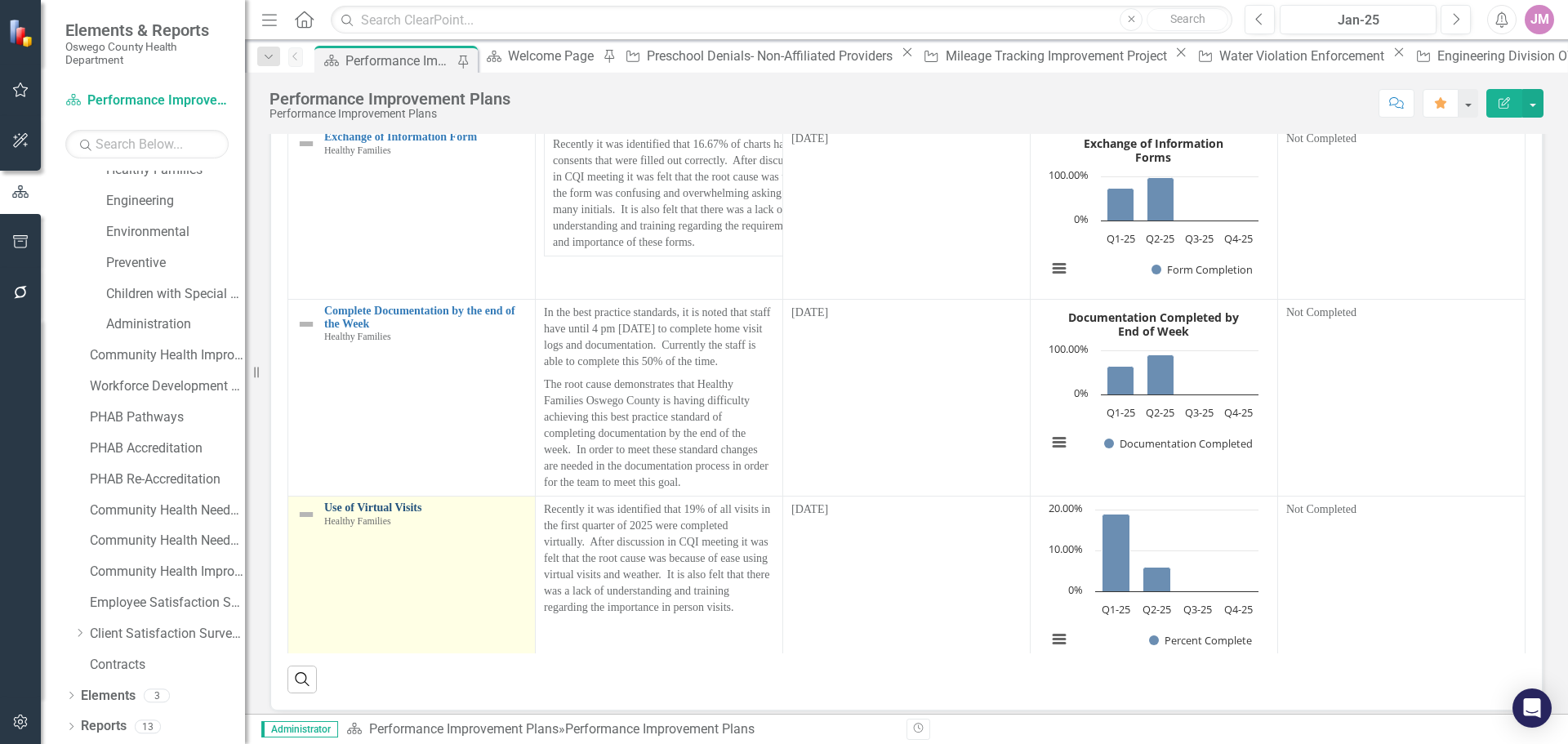
click at [382, 514] on link "Use of Virtual Visits" at bounding box center [425, 508] width 202 height 12
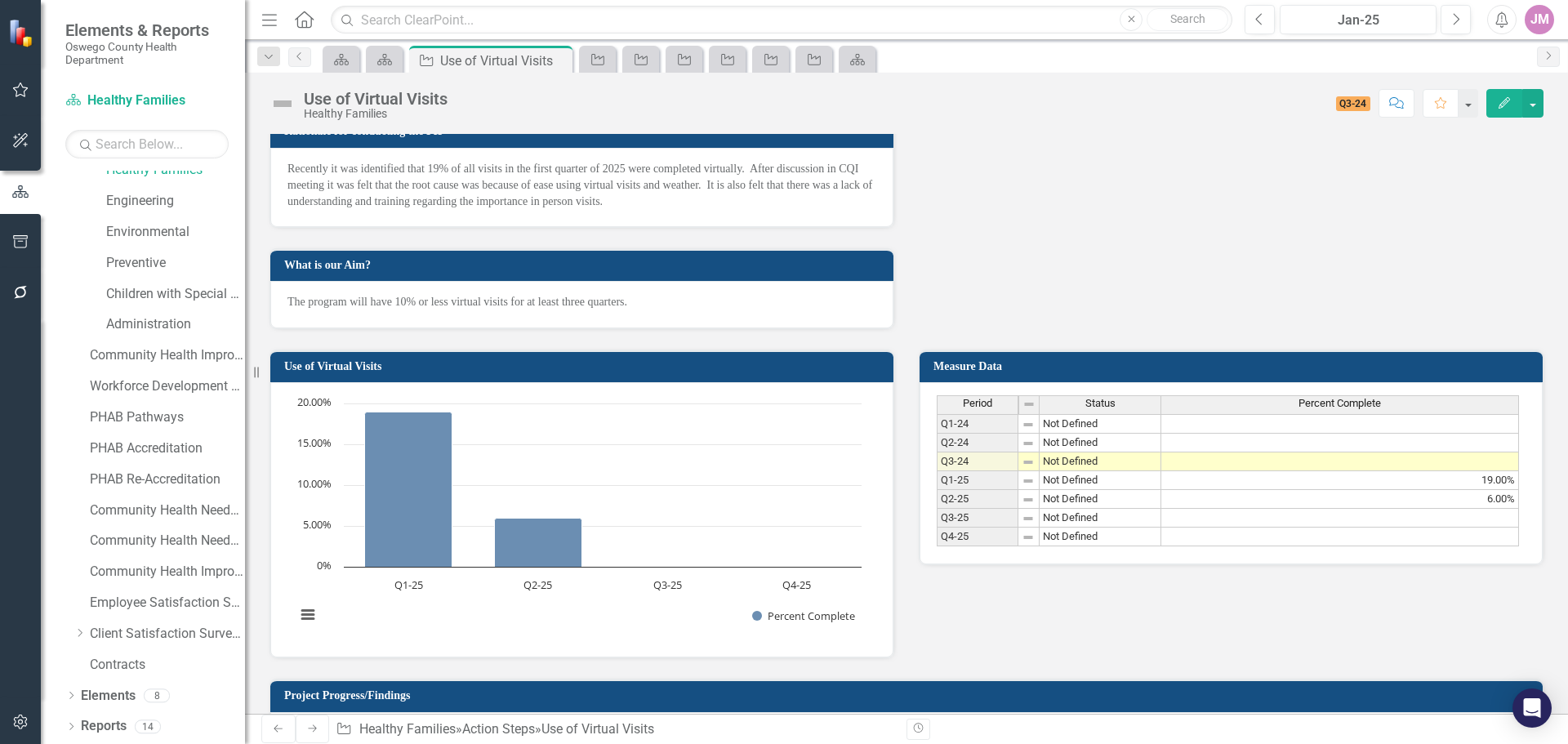
scroll to position [413, 0]
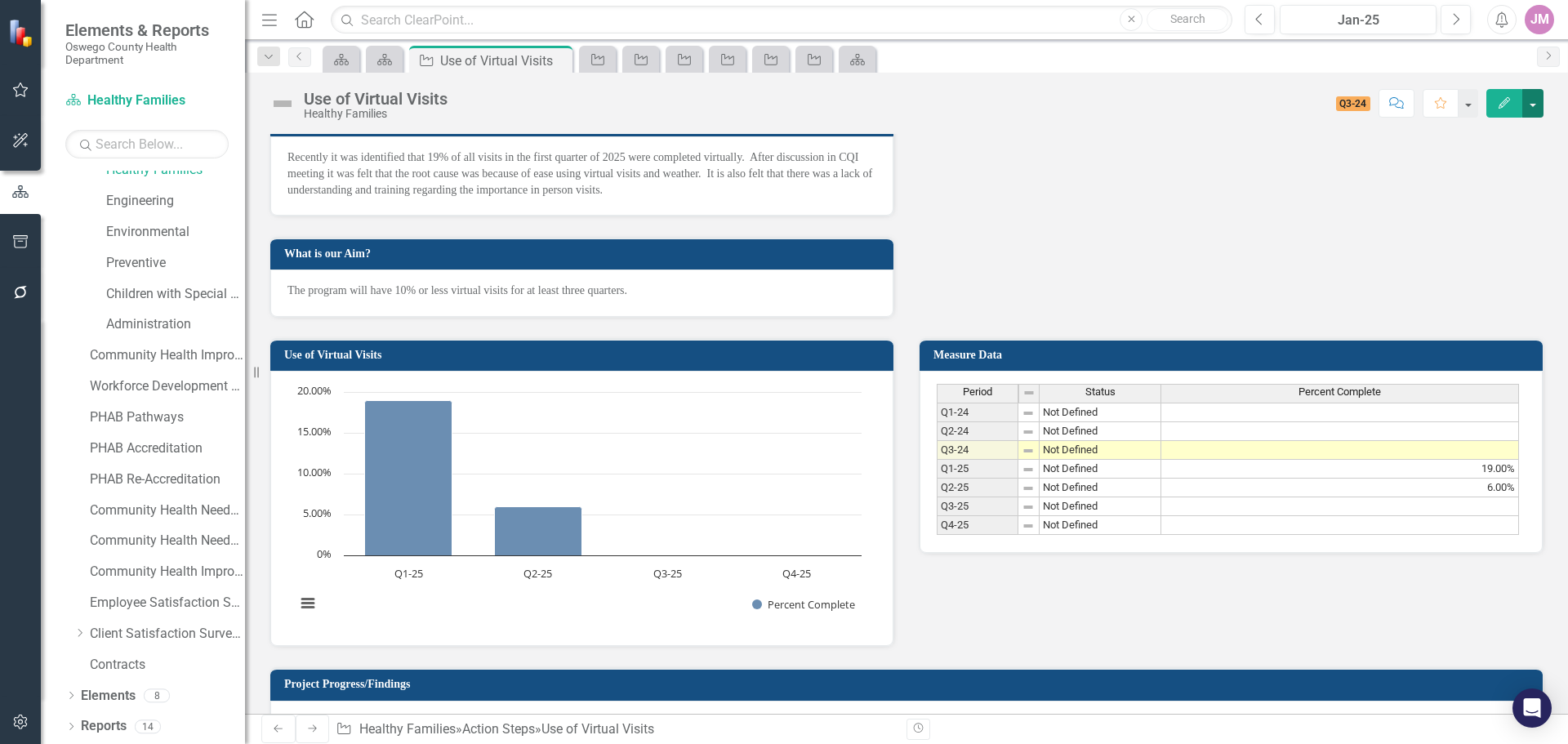
click at [1535, 96] on button "button" at bounding box center [1533, 103] width 21 height 29
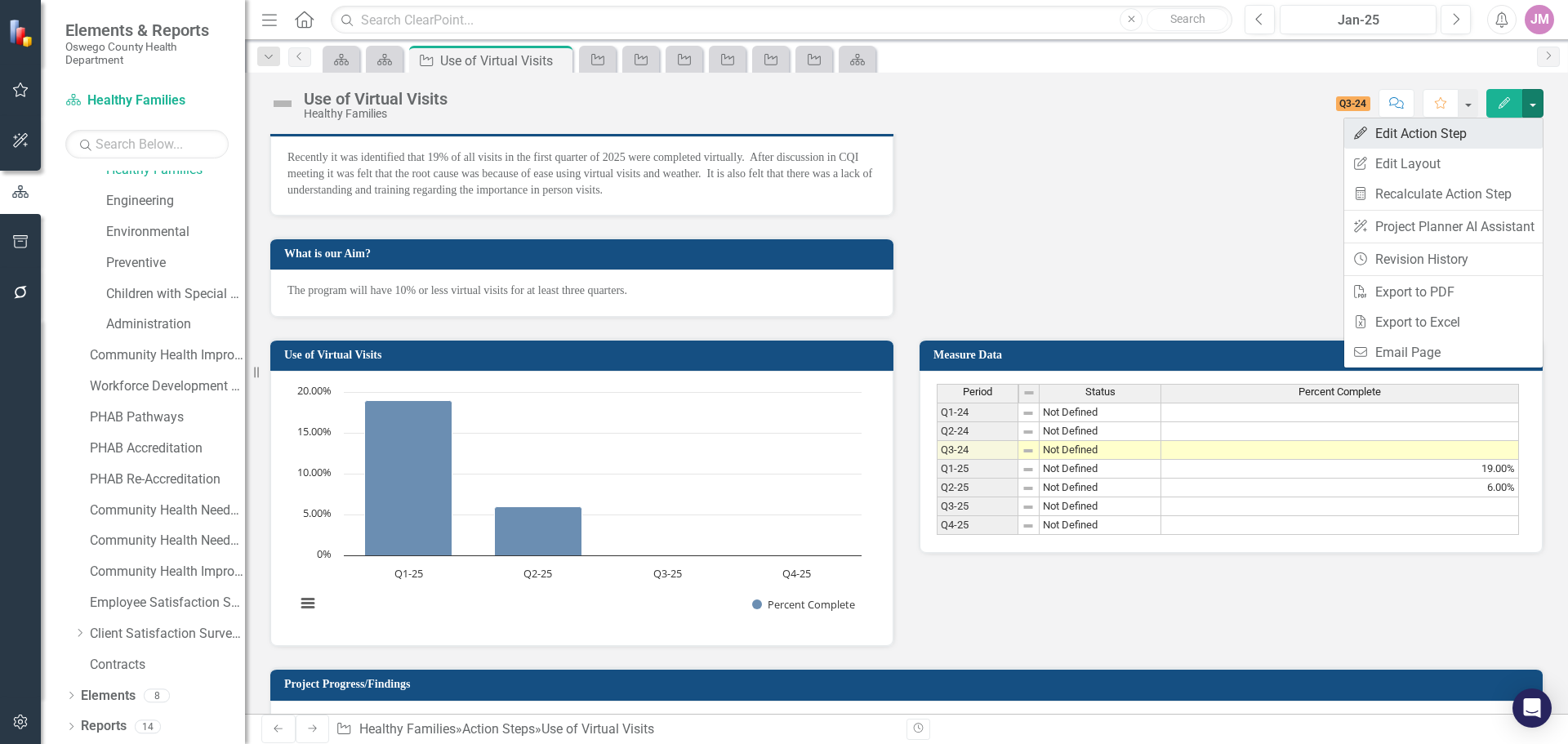
click at [1431, 138] on link "Edit Edit Action Step" at bounding box center [1444, 133] width 199 height 31
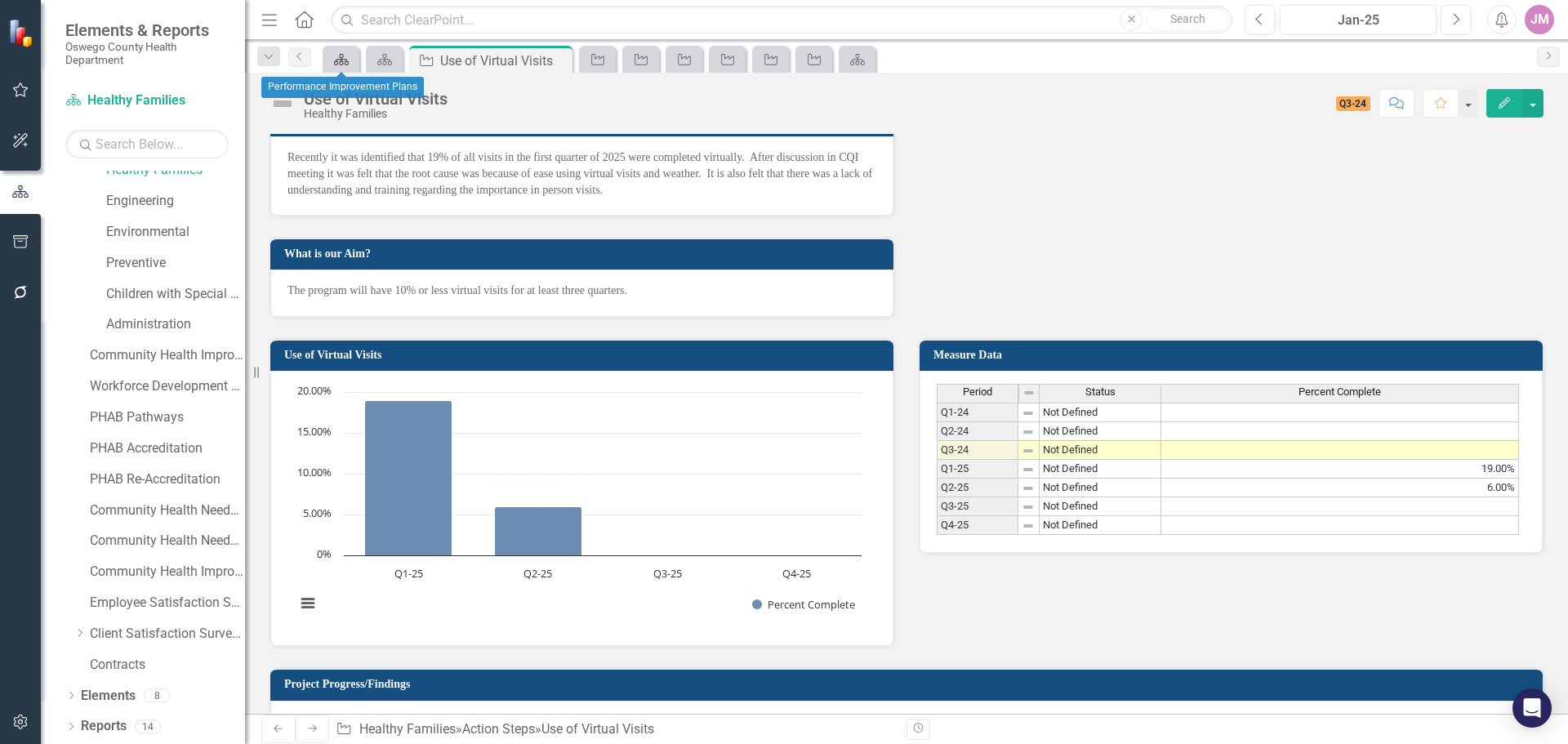
click at [351, 62] on link "Scorecard" at bounding box center [341, 59] width 29 height 20
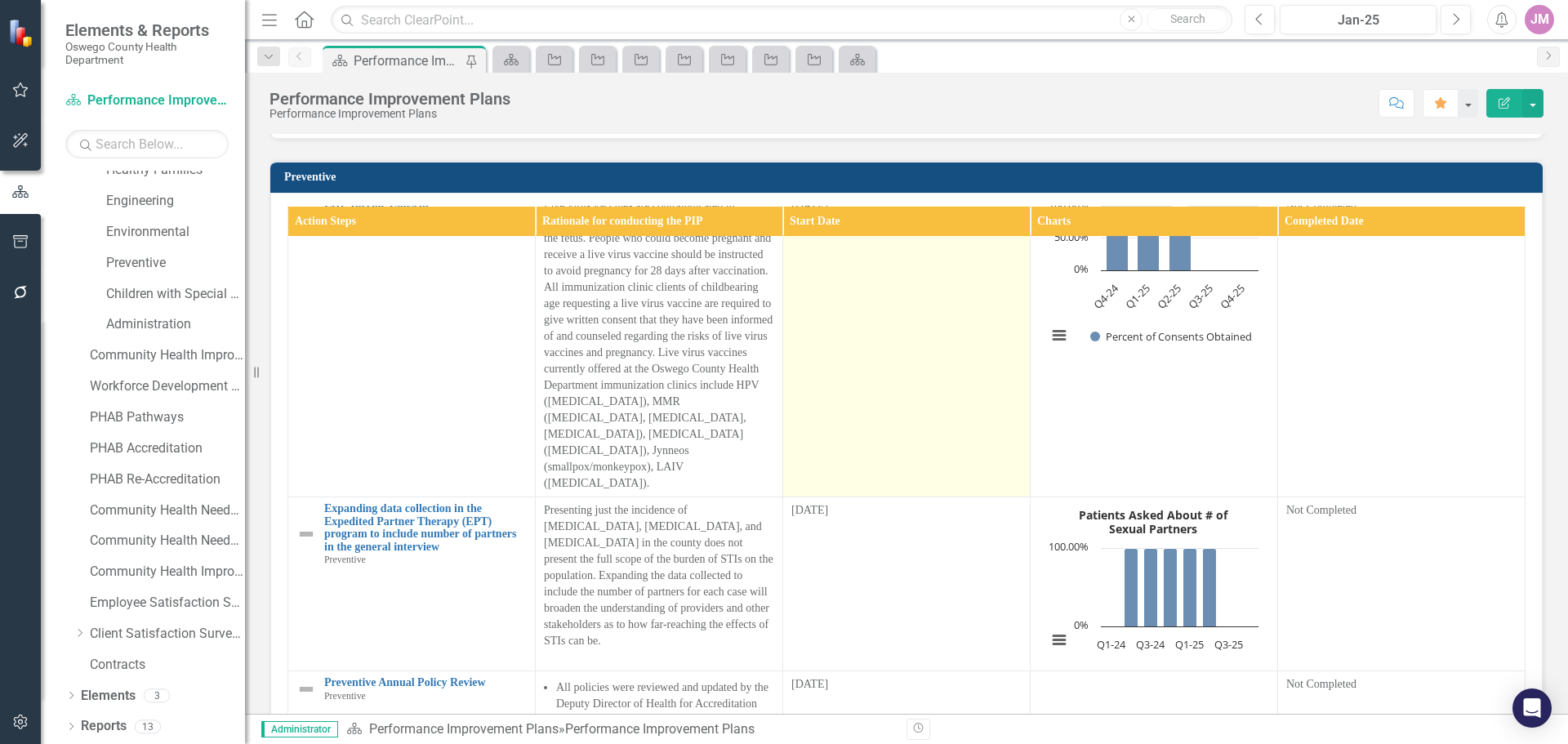
scroll to position [81, 0]
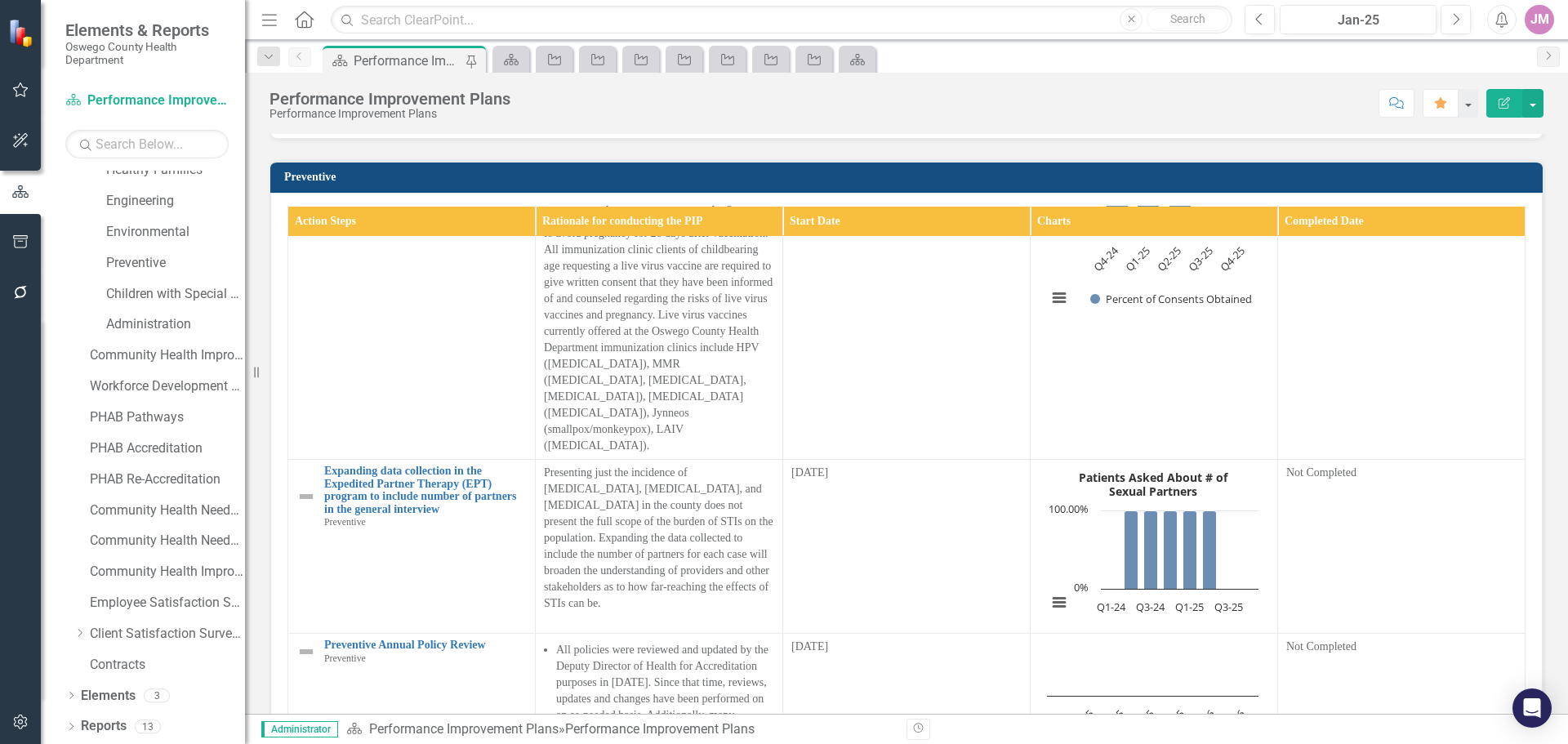
click at [257, 496] on div "Resize" at bounding box center [251, 372] width 13 height 744
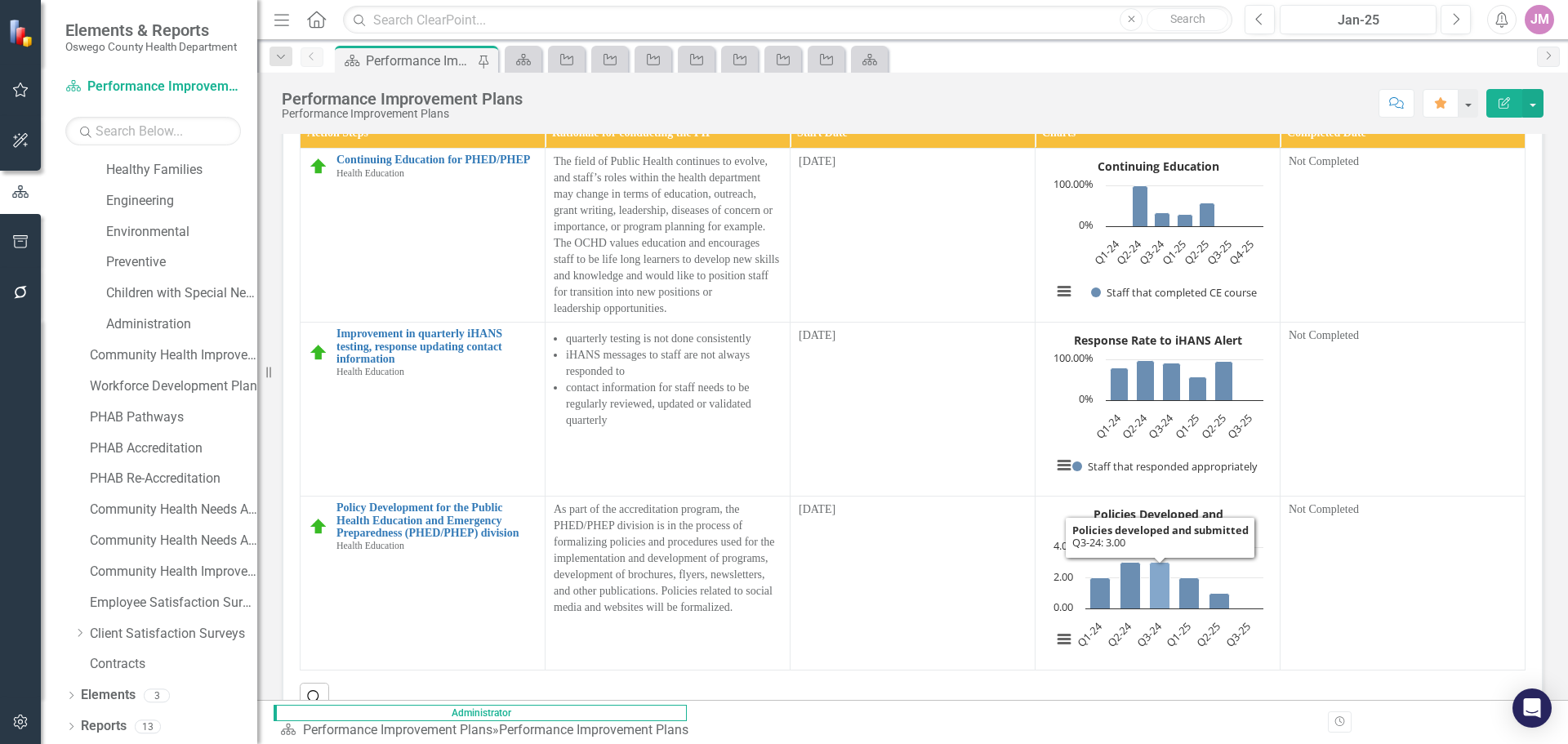
scroll to position [7, 0]
drag, startPoint x: 141, startPoint y: 635, endPoint x: 67, endPoint y: 613, distance: 77.2
click at [141, 635] on link "Client Satisfaction Surveys" at bounding box center [173, 634] width 167 height 18
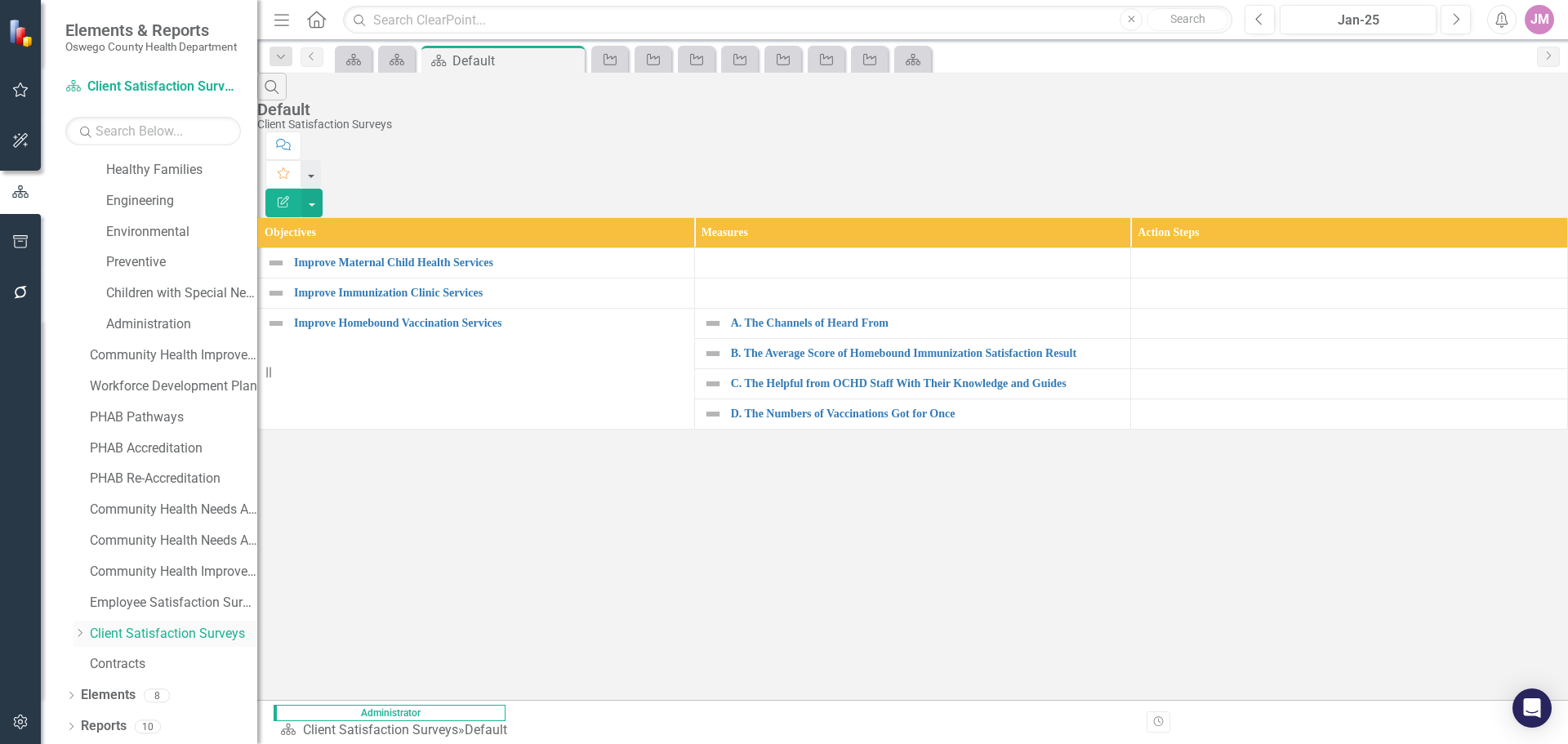
click at [81, 631] on icon "Dropdown" at bounding box center [80, 632] width 12 height 10
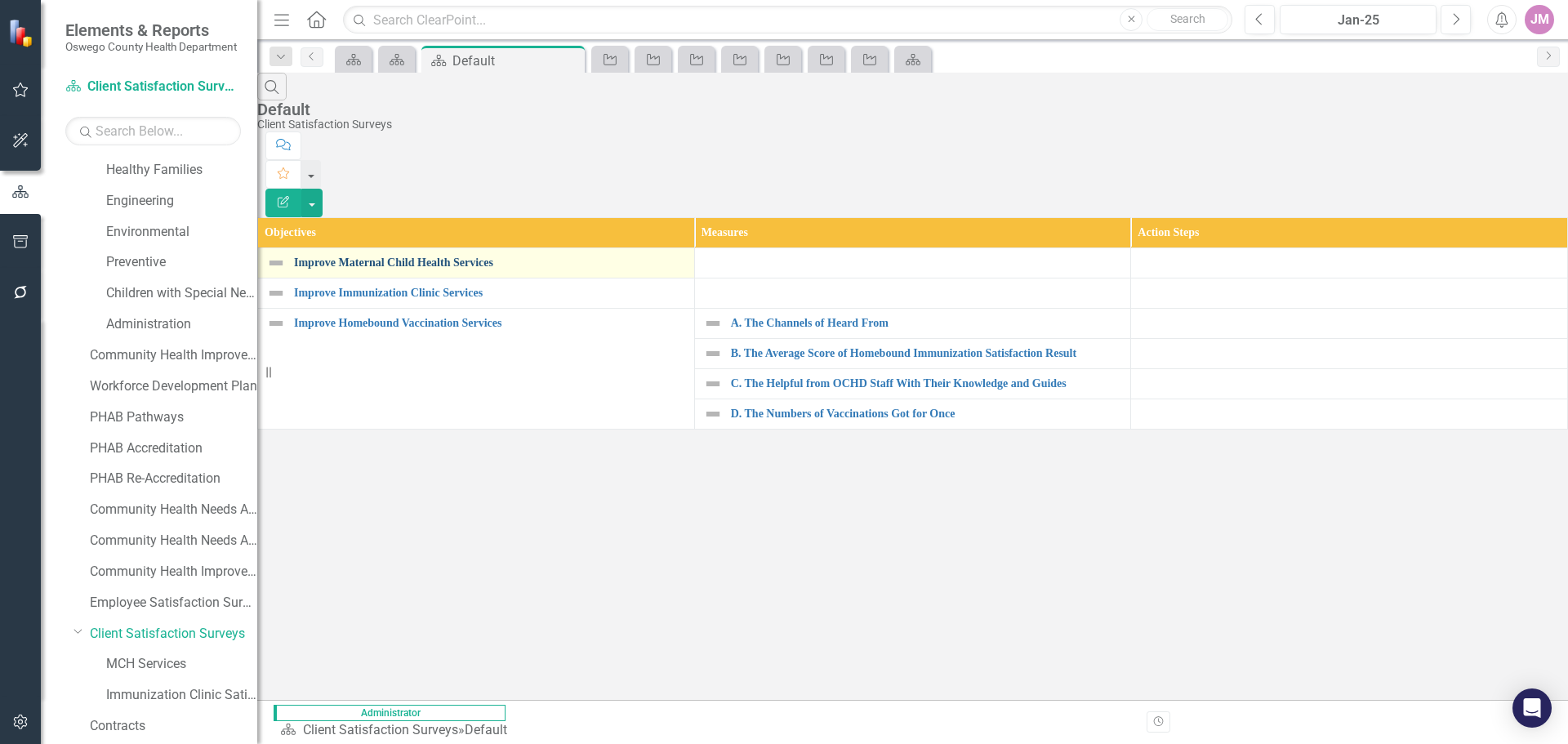
click at [420, 256] on link "Improve Maternal Child Health Services" at bounding box center [490, 263] width 392 height 12
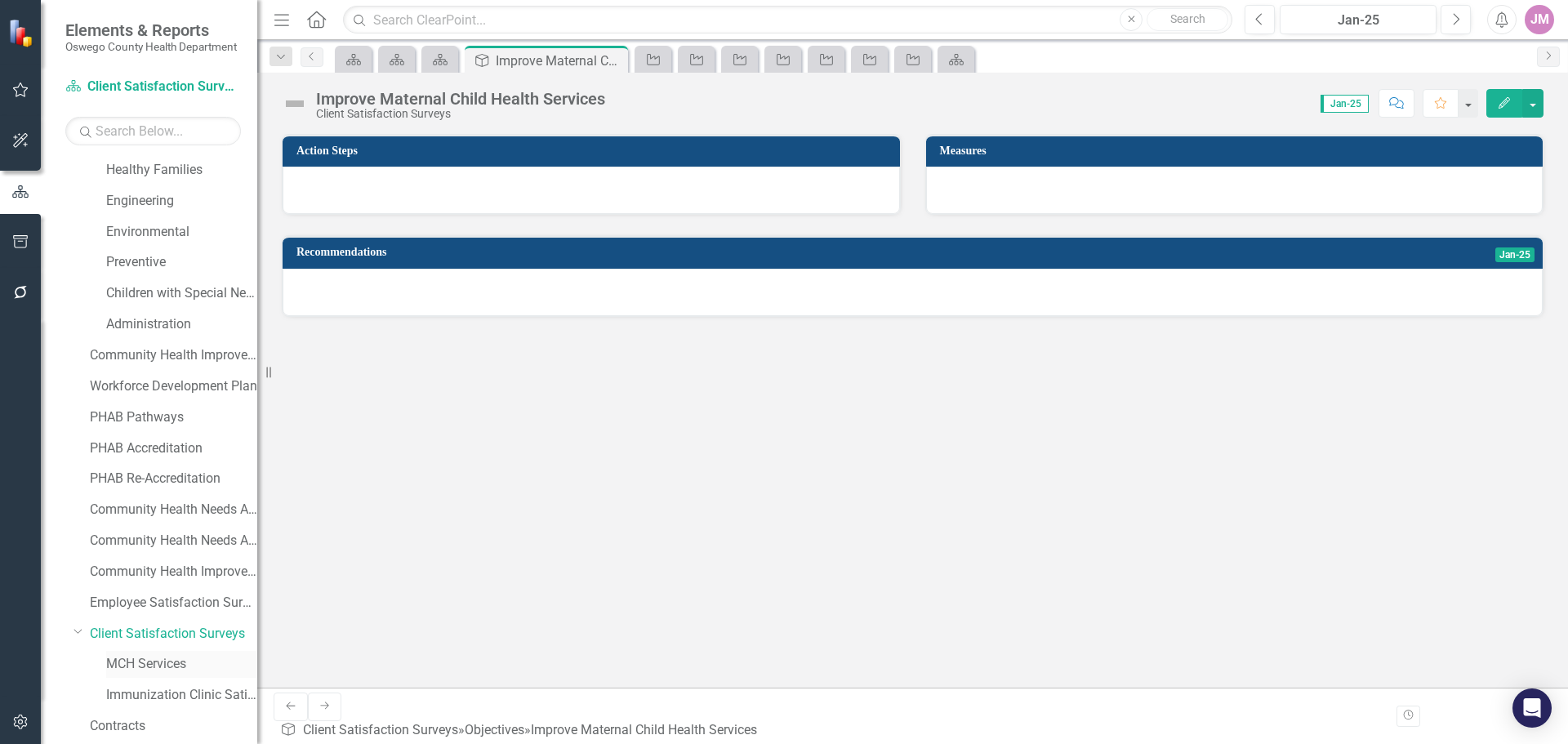
drag, startPoint x: 131, startPoint y: 666, endPoint x: 153, endPoint y: 664, distance: 22.1
click at [132, 666] on link "MCH Services" at bounding box center [181, 663] width 151 height 18
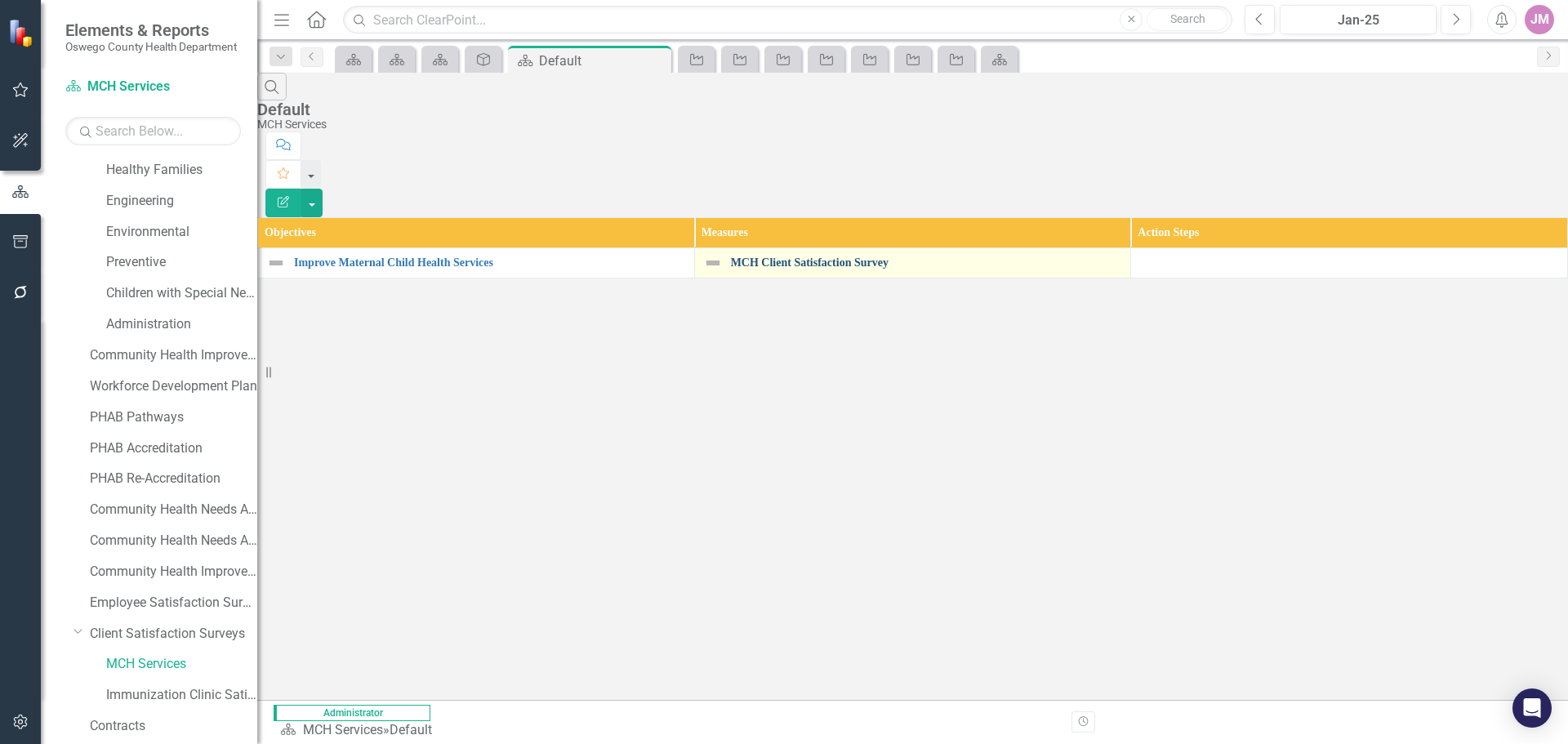
click at [787, 256] on link "MCH Client Satisfaction Survey" at bounding box center [927, 263] width 392 height 12
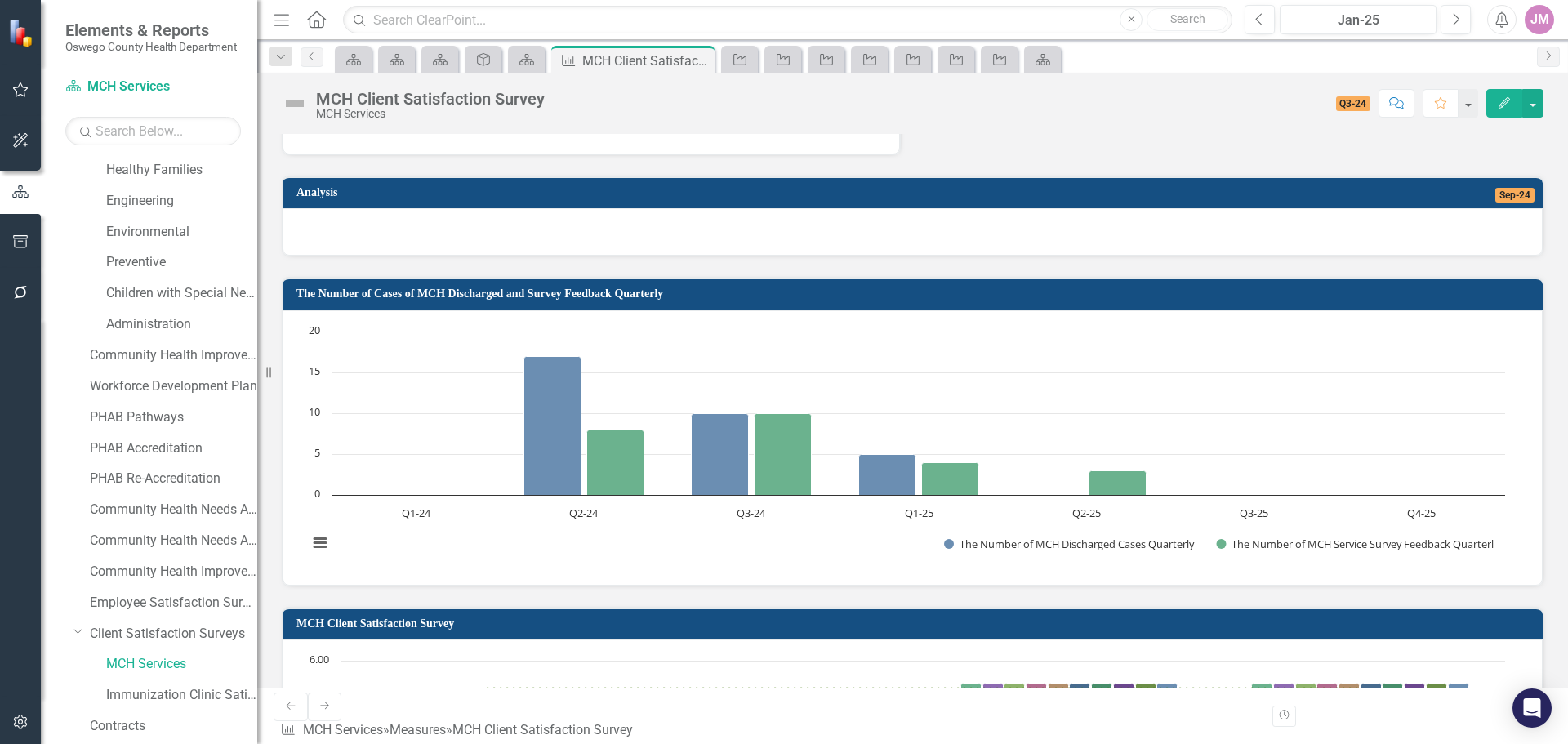
scroll to position [1143, 0]
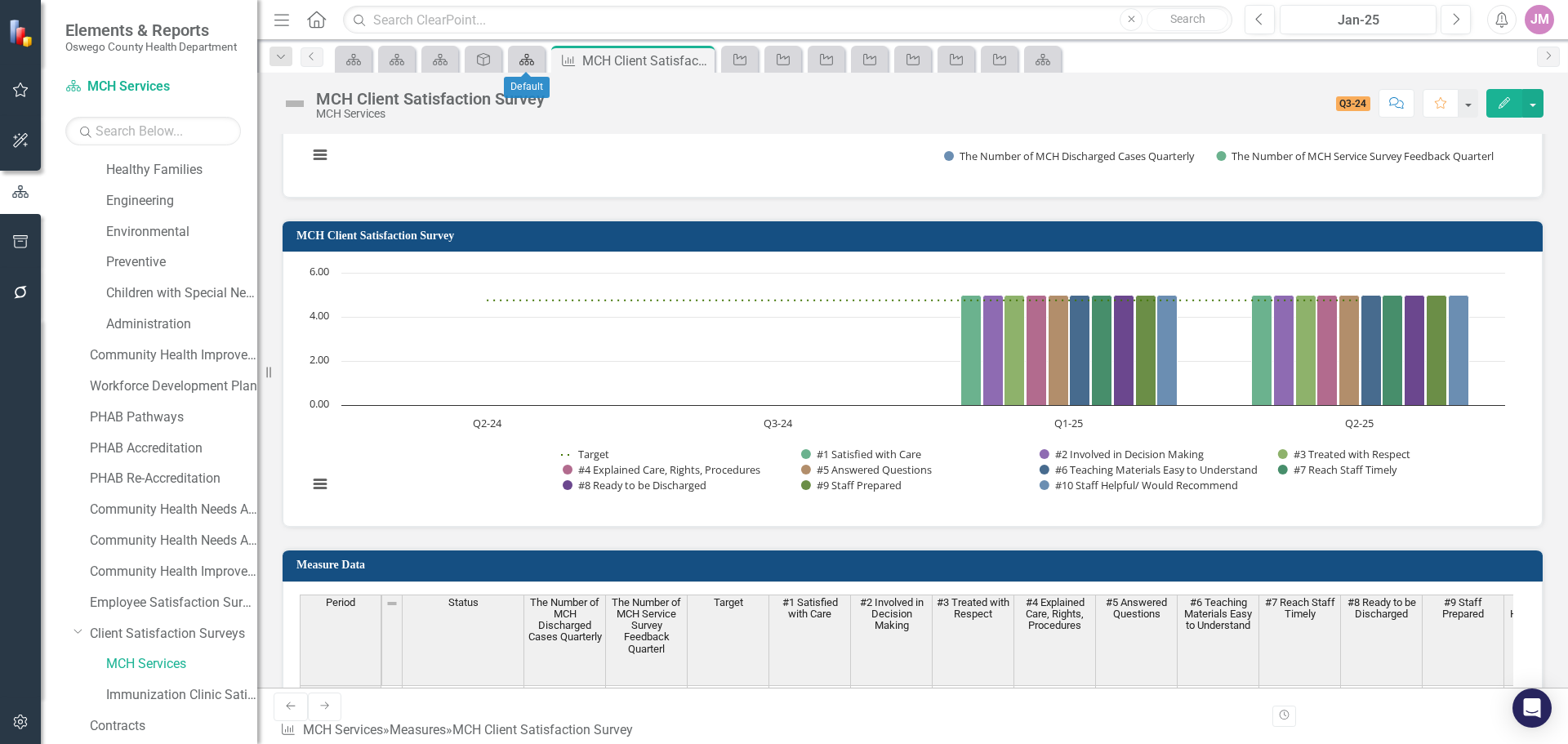
click at [535, 63] on icon "Scorecard" at bounding box center [526, 60] width 17 height 13
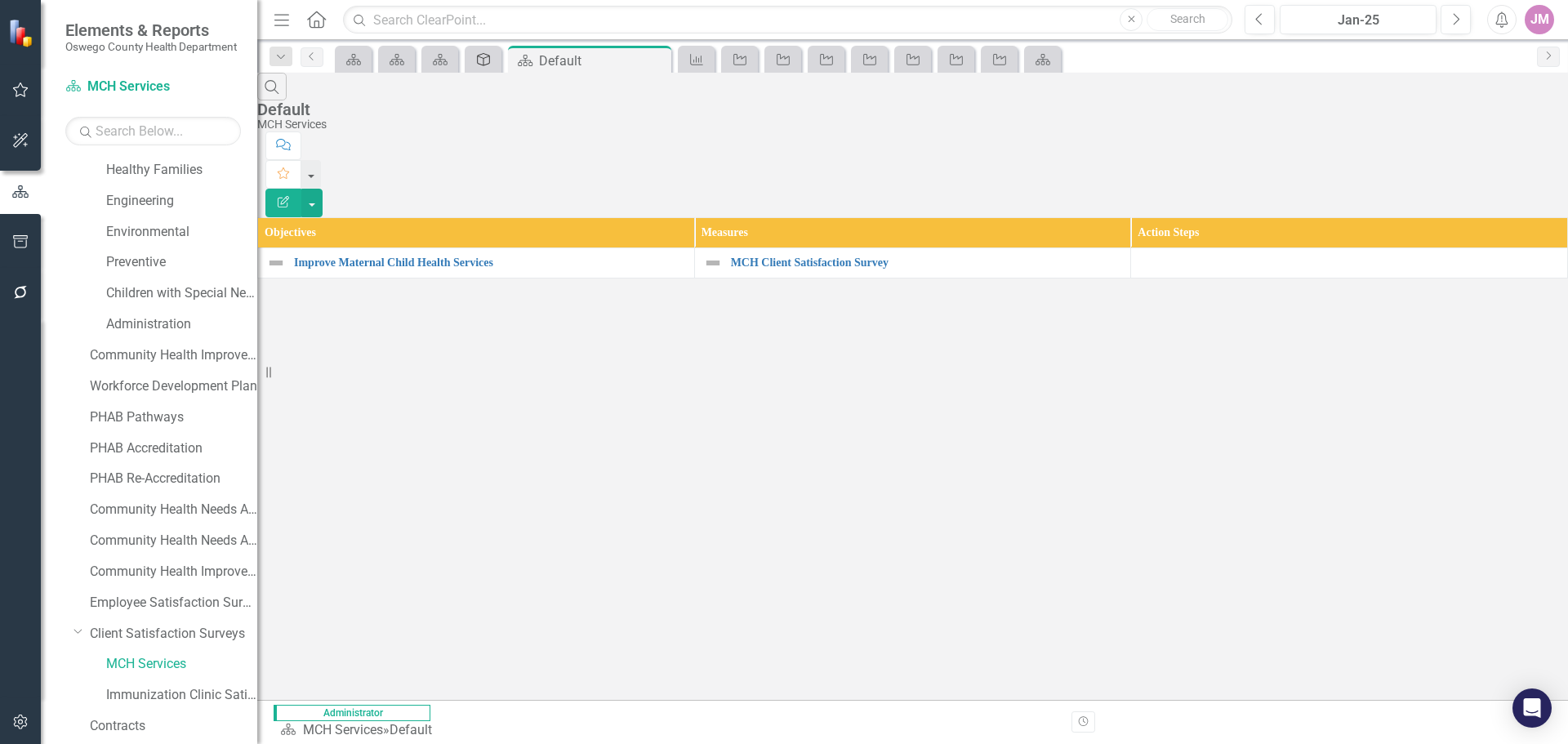
click at [482, 64] on icon "Objective" at bounding box center [483, 60] width 17 height 13
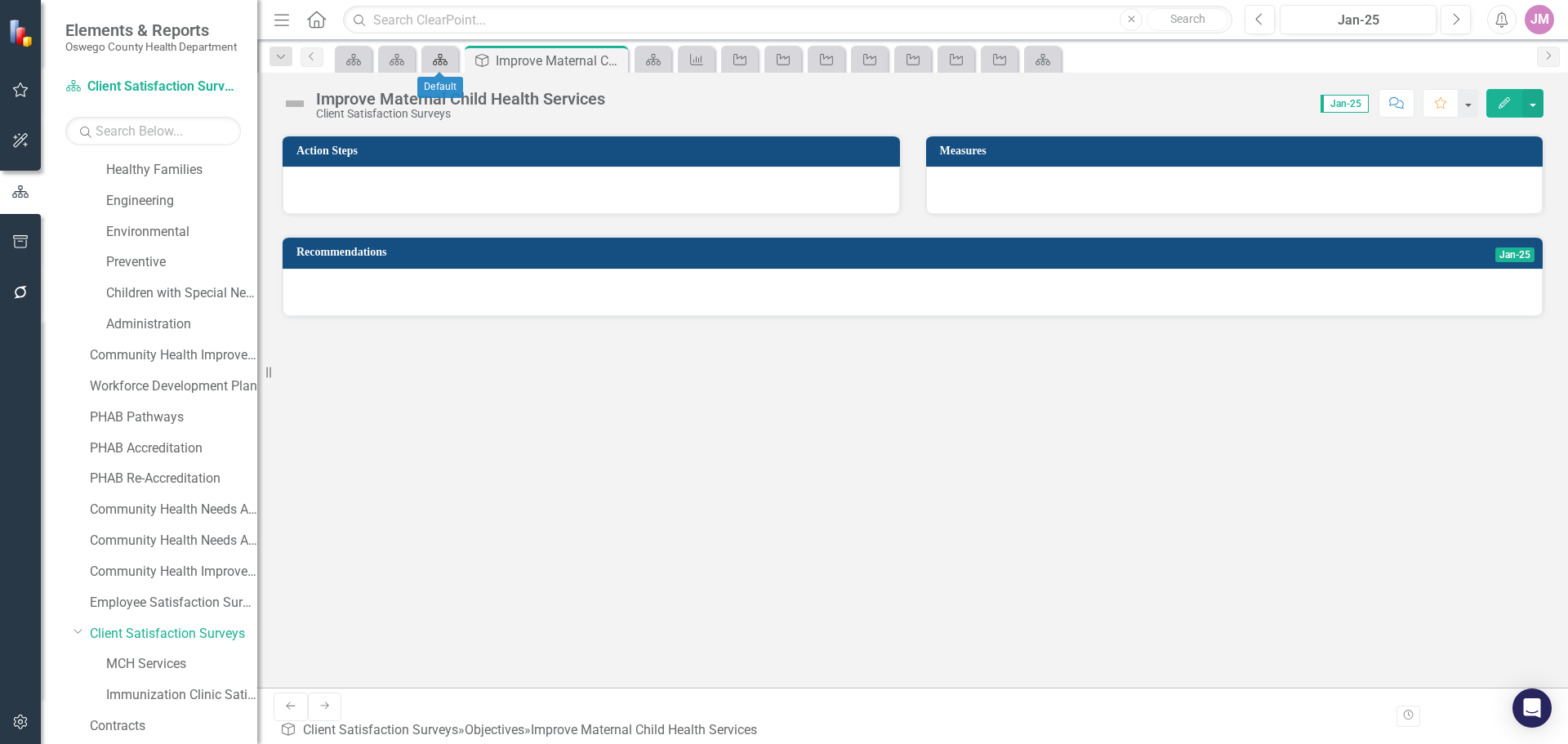
click at [443, 60] on icon at bounding box center [439, 60] width 15 height 11
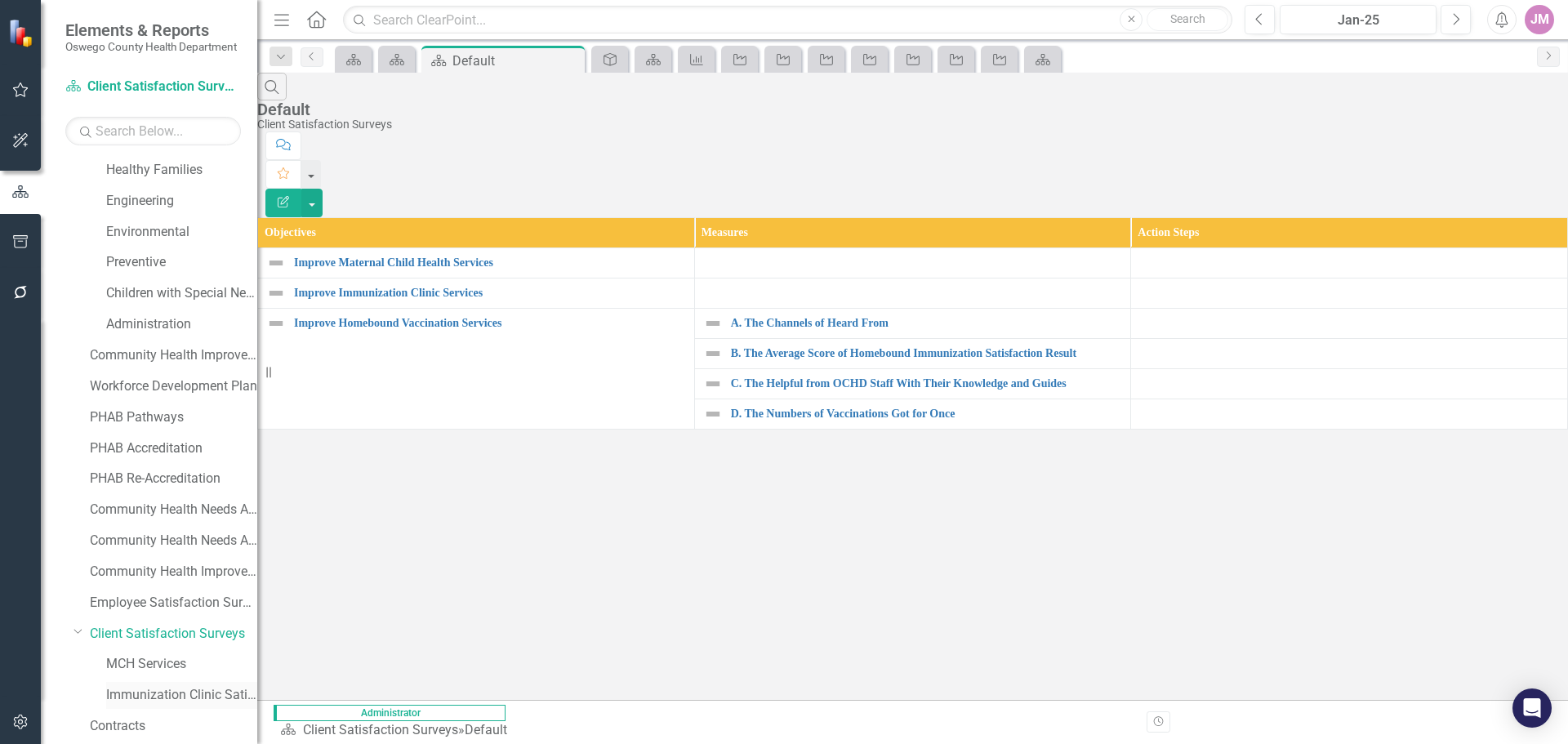
click at [152, 694] on link "Immunization Clinic Satisfaction Survey" at bounding box center [181, 695] width 151 height 18
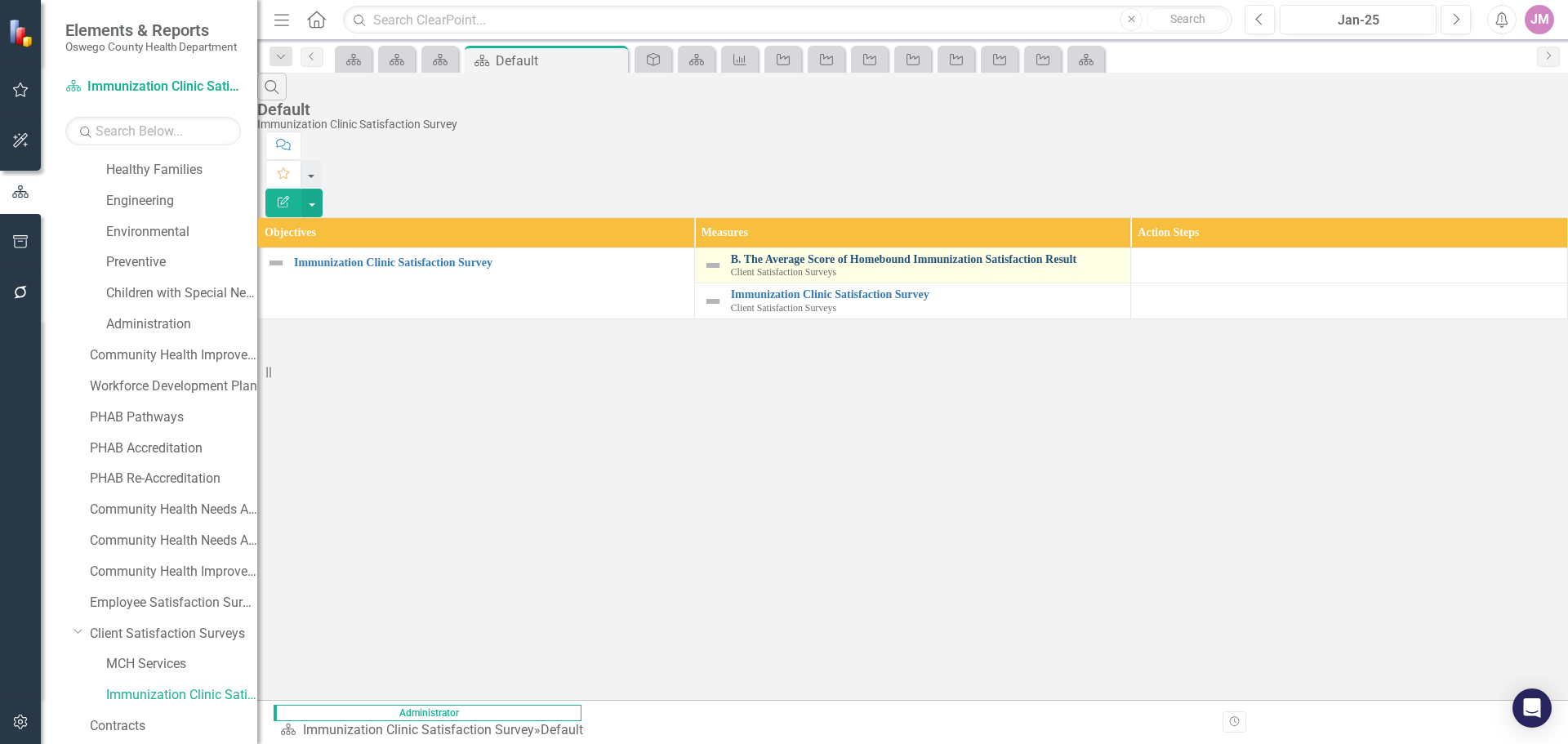
click at [874, 253] on link "B. The Average Score of Homebound Immunization Satisfaction Result" at bounding box center [927, 259] width 392 height 12
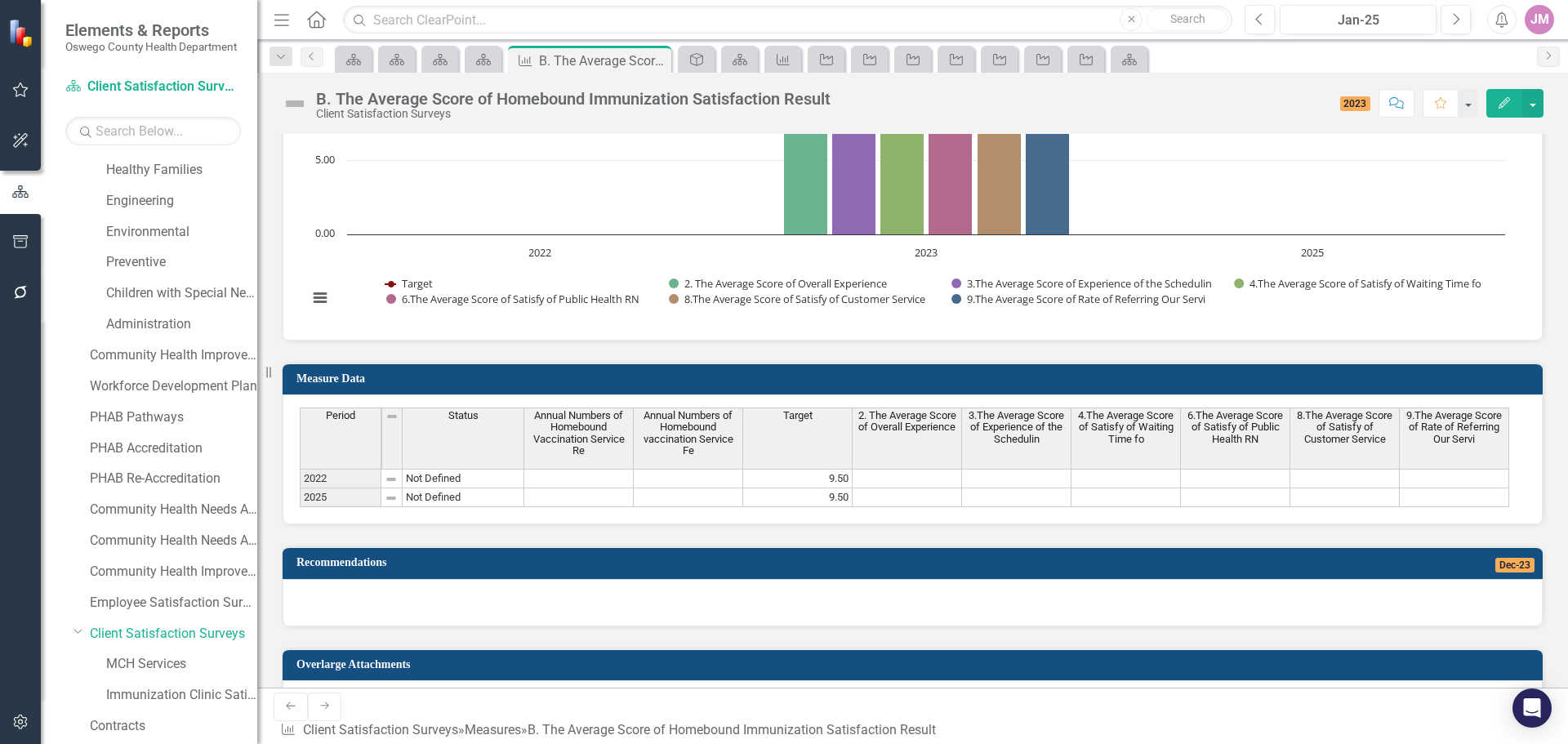
scroll to position [1173, 0]
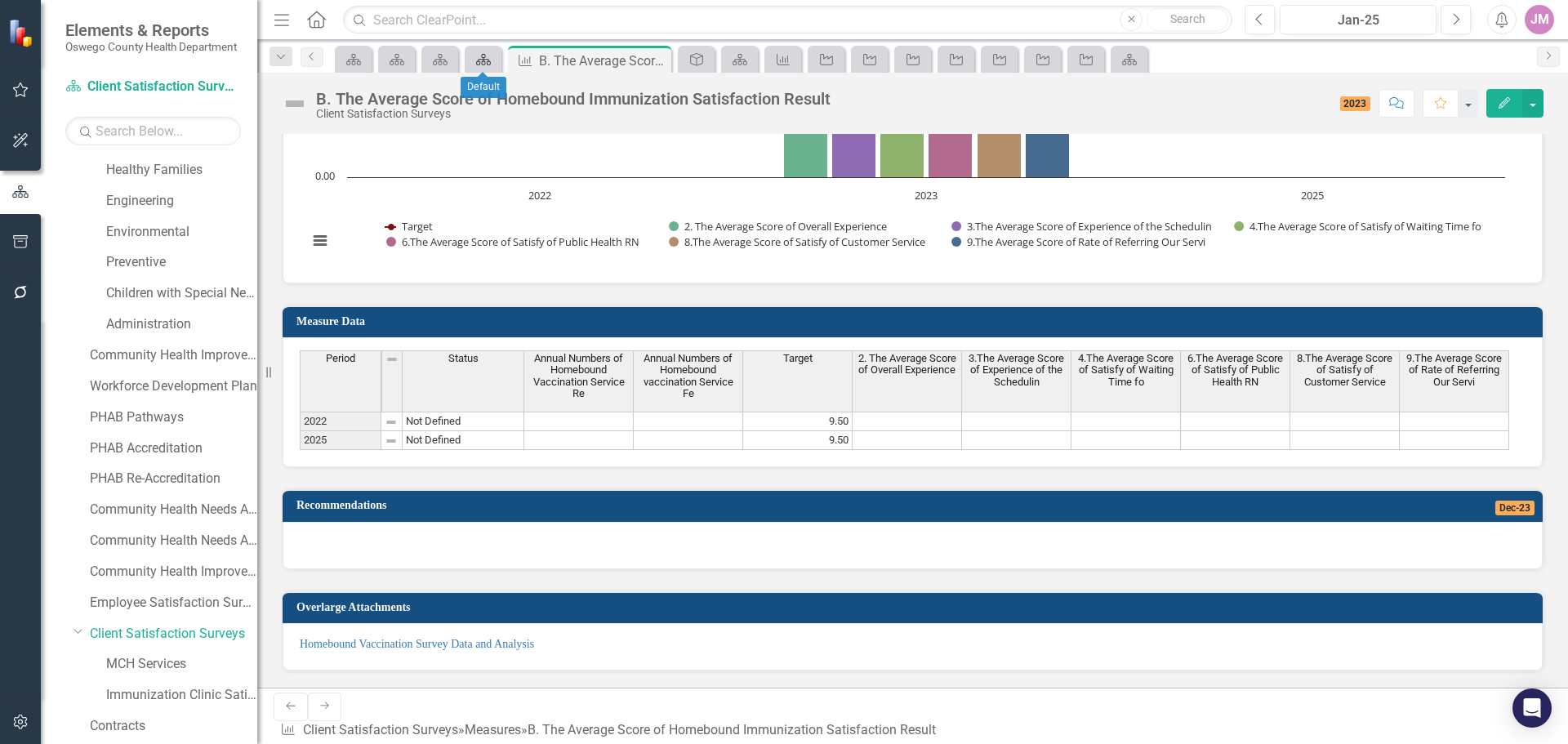
click at [495, 59] on link "Scorecard" at bounding box center [483, 59] width 29 height 20
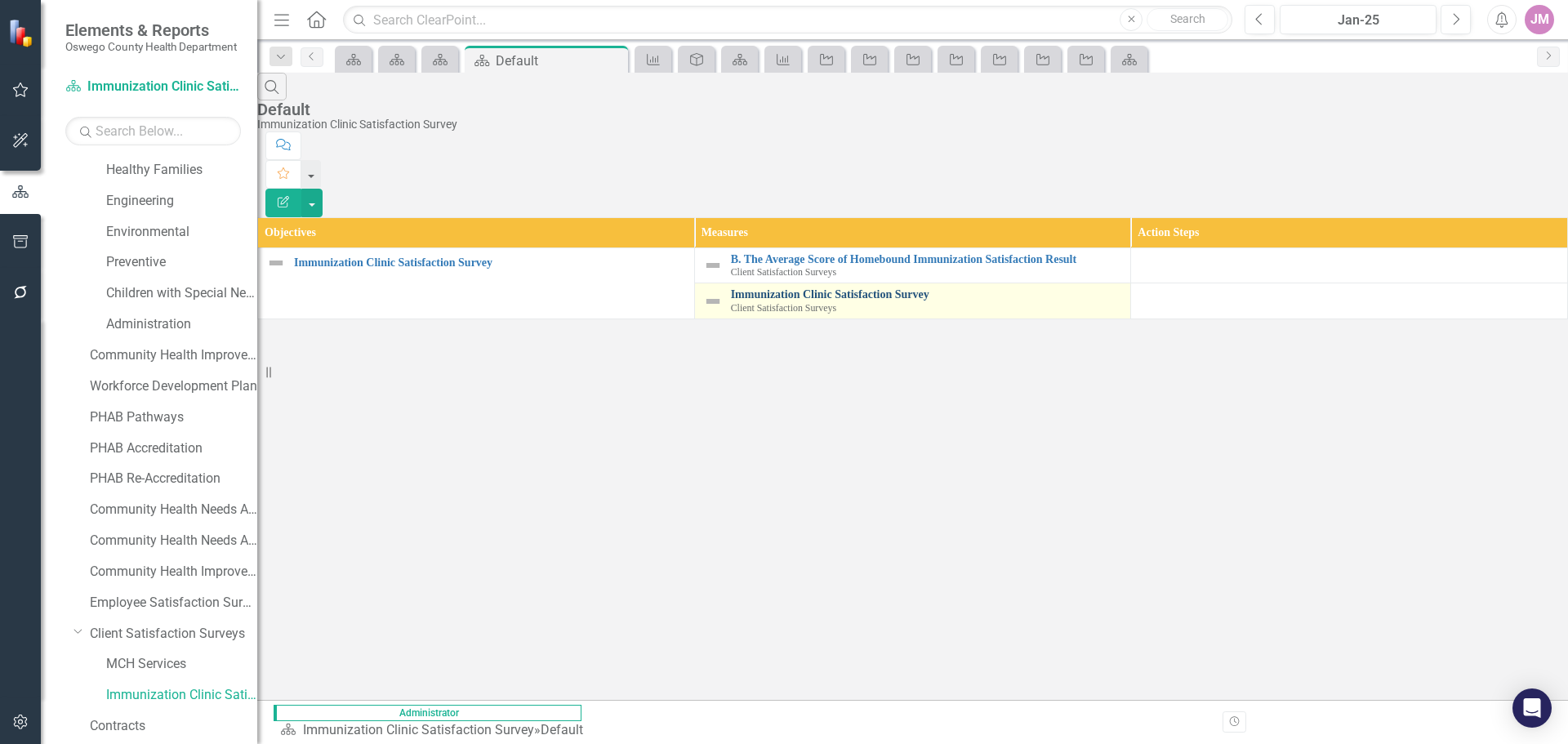
click at [835, 288] on link "Immunization Clinic Satisfaction Survey" at bounding box center [927, 294] width 392 height 12
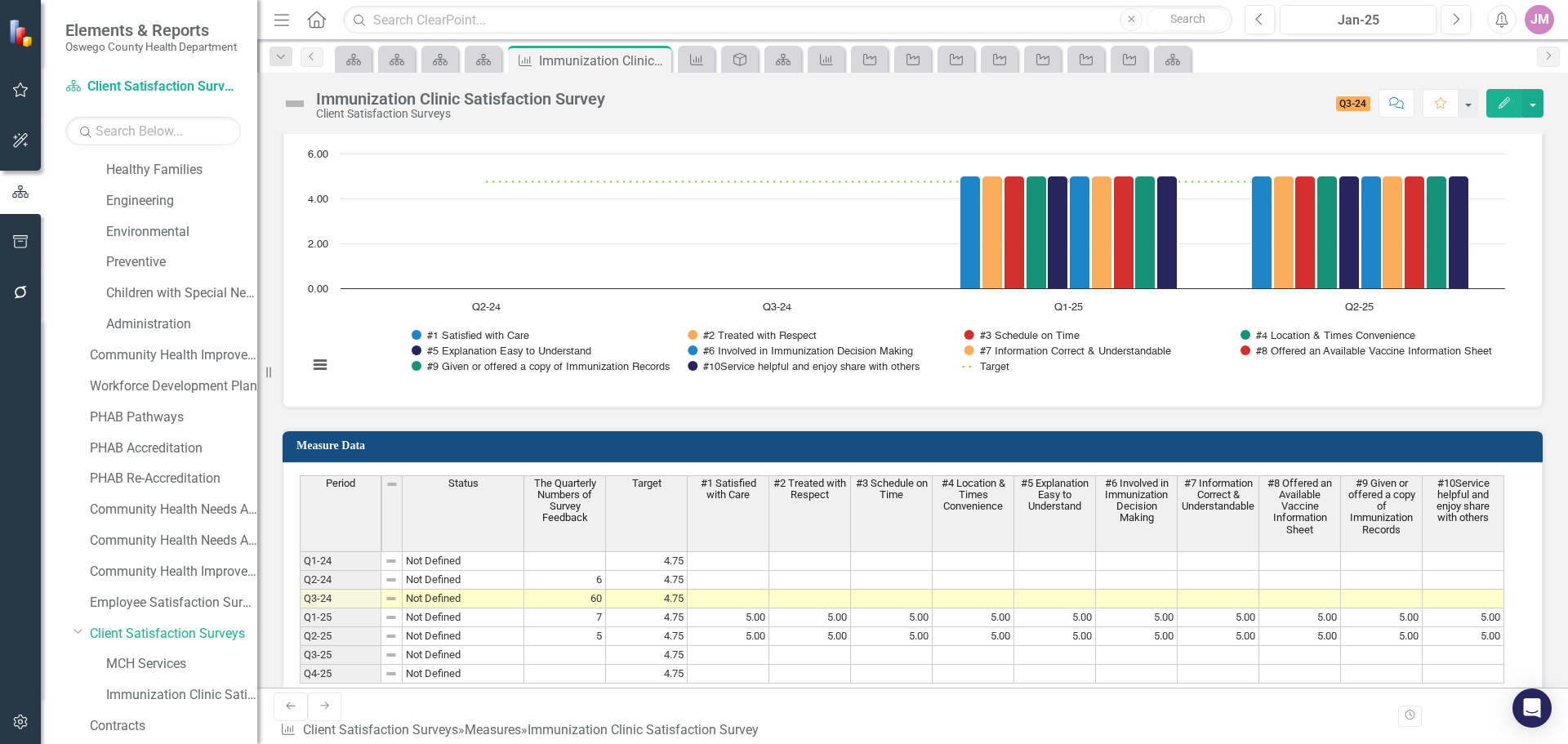
scroll to position [980, 0]
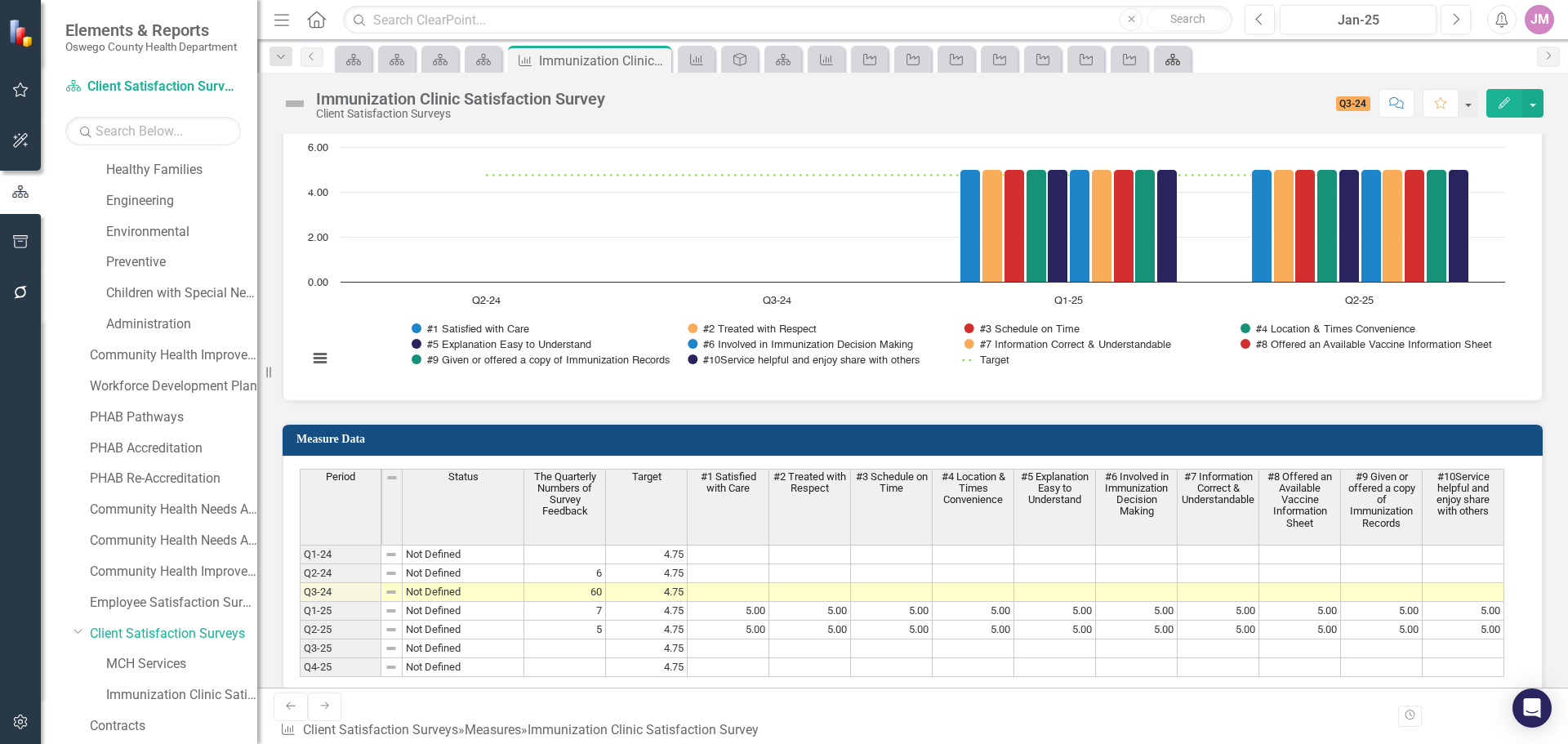
click at [1172, 57] on icon at bounding box center [1172, 60] width 15 height 11
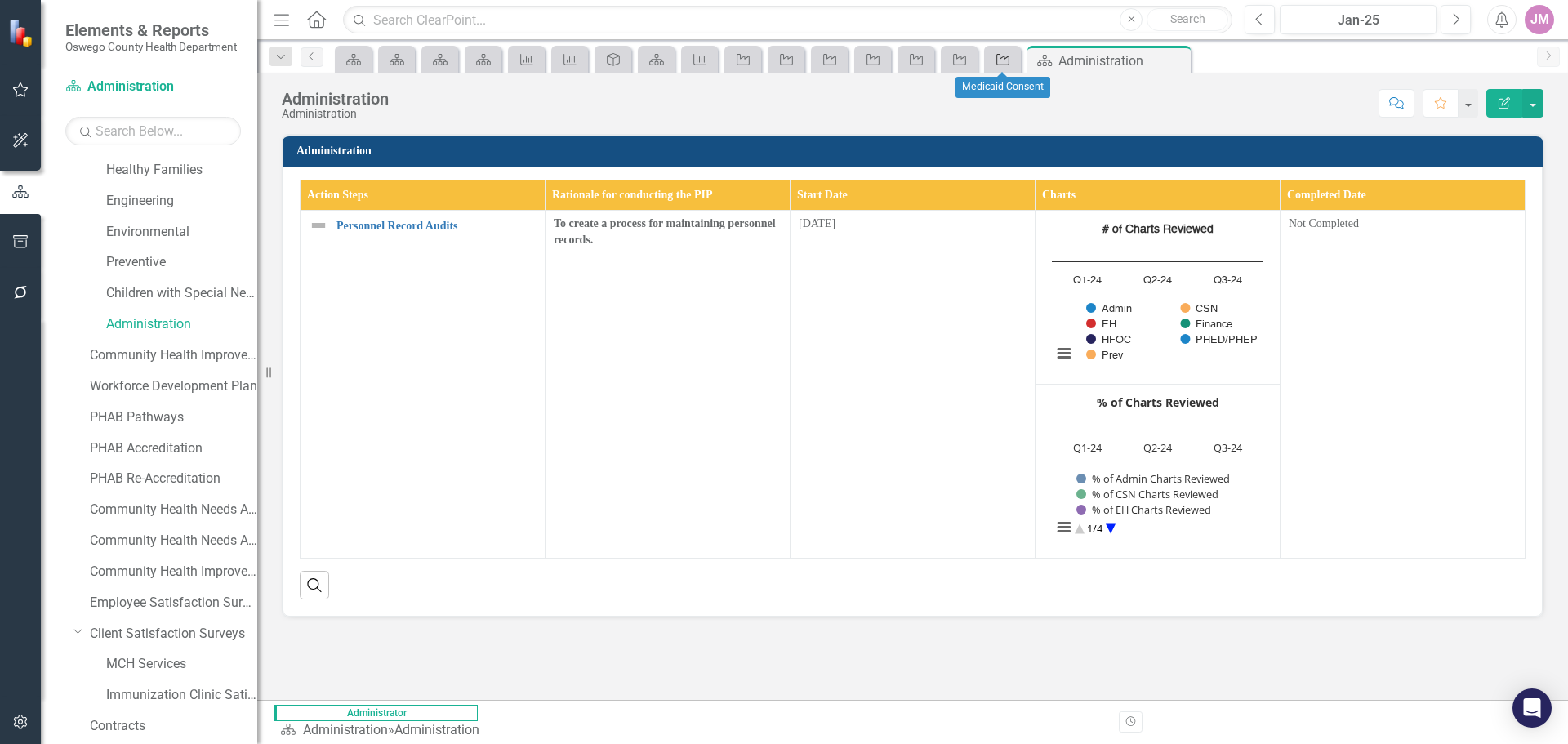
click at [1005, 67] on div "Action Step" at bounding box center [1000, 59] width 23 height 20
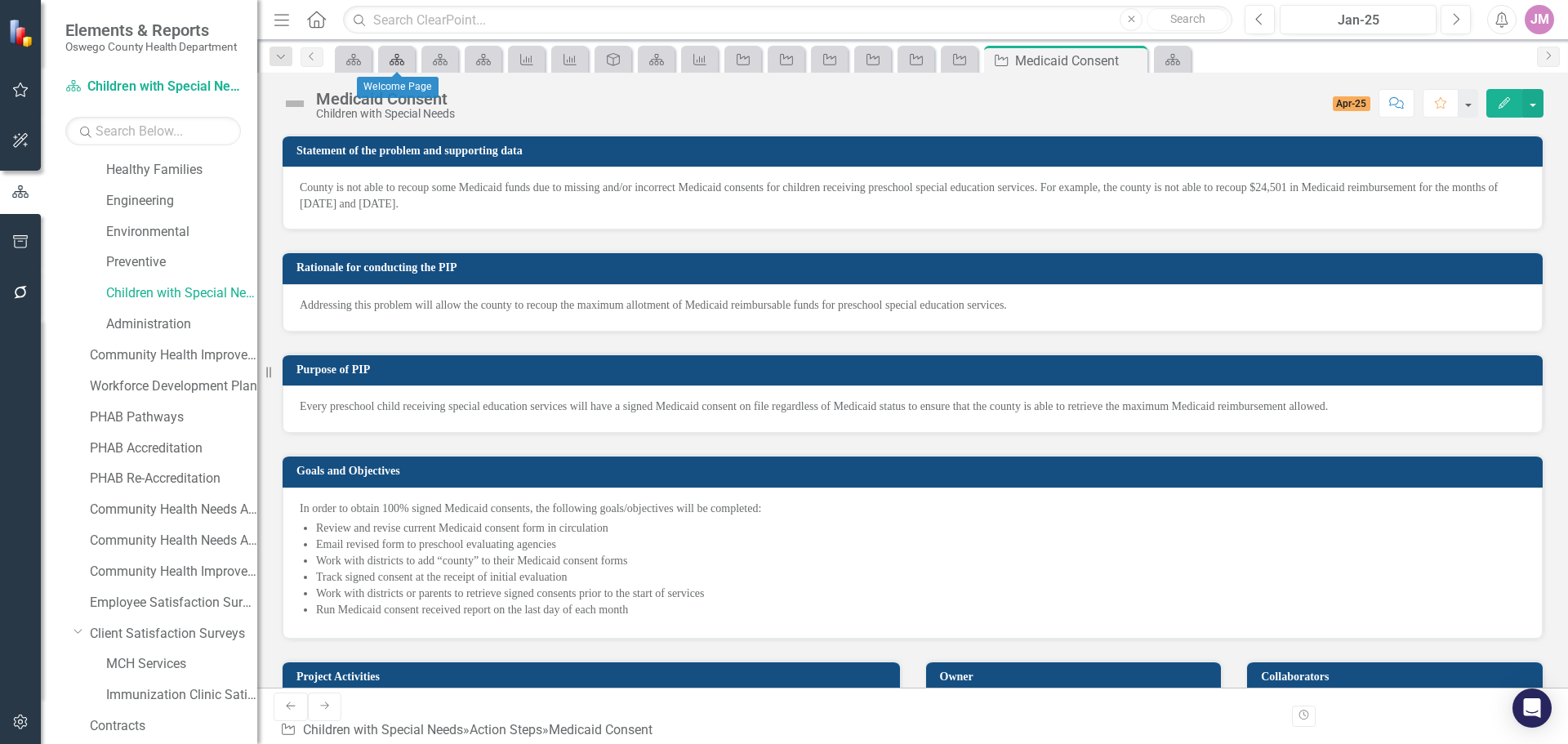
click at [407, 66] on link "Scorecard" at bounding box center [397, 59] width 29 height 20
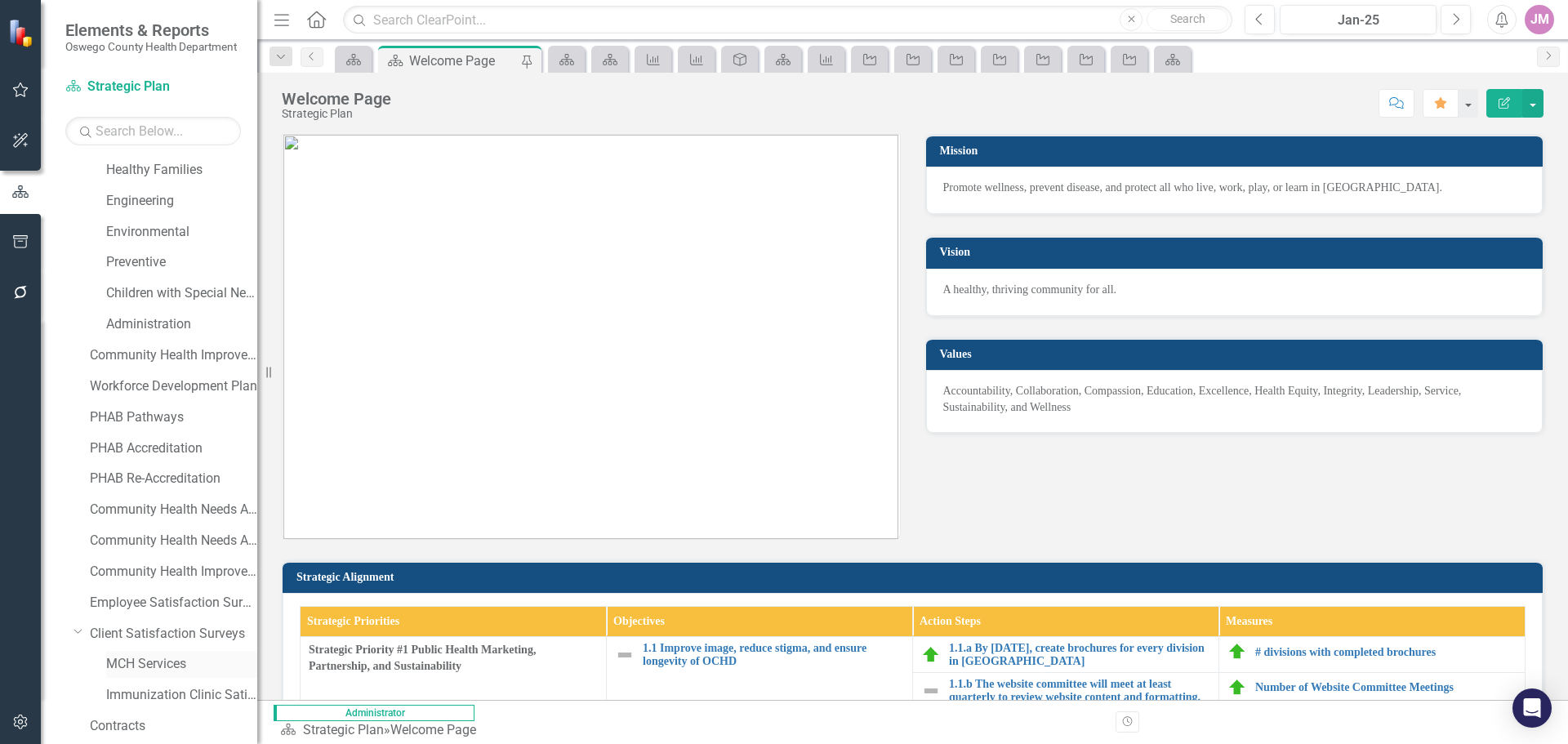
click at [173, 664] on link "MCH Services" at bounding box center [181, 663] width 151 height 18
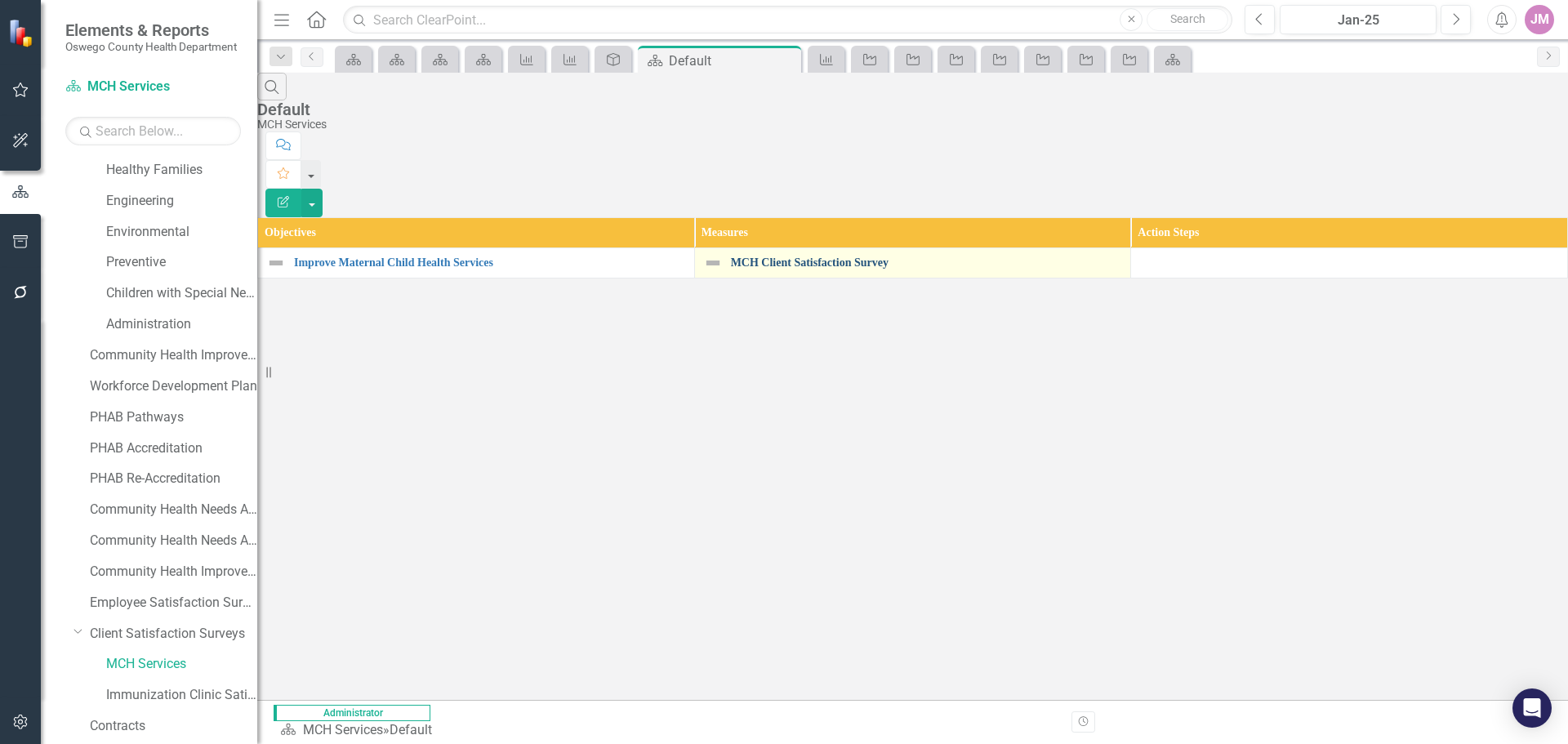
click at [791, 256] on link "MCH Client Satisfaction Survey" at bounding box center [927, 263] width 392 height 12
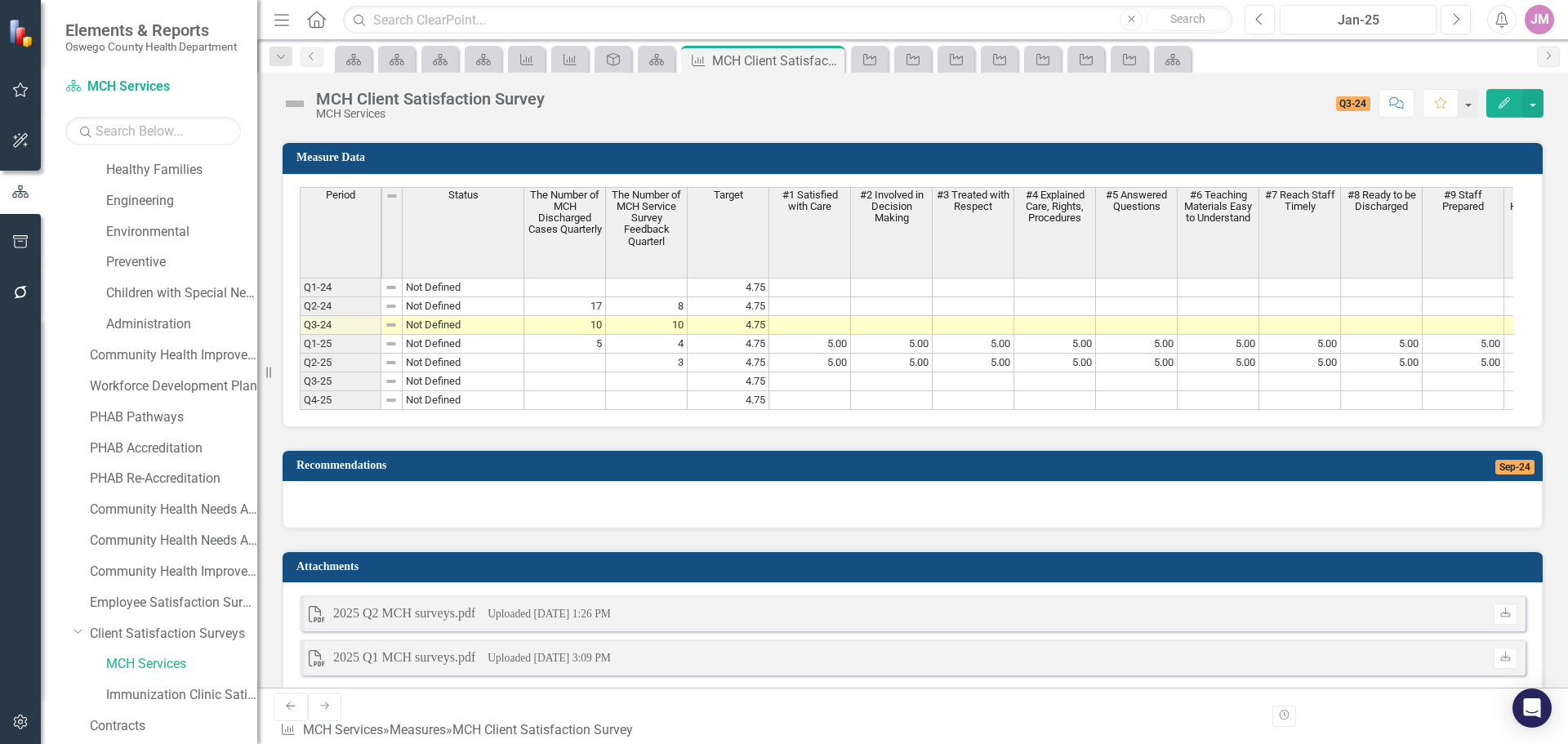
scroll to position [1552, 0]
